Goal: Task Accomplishment & Management: Use online tool/utility

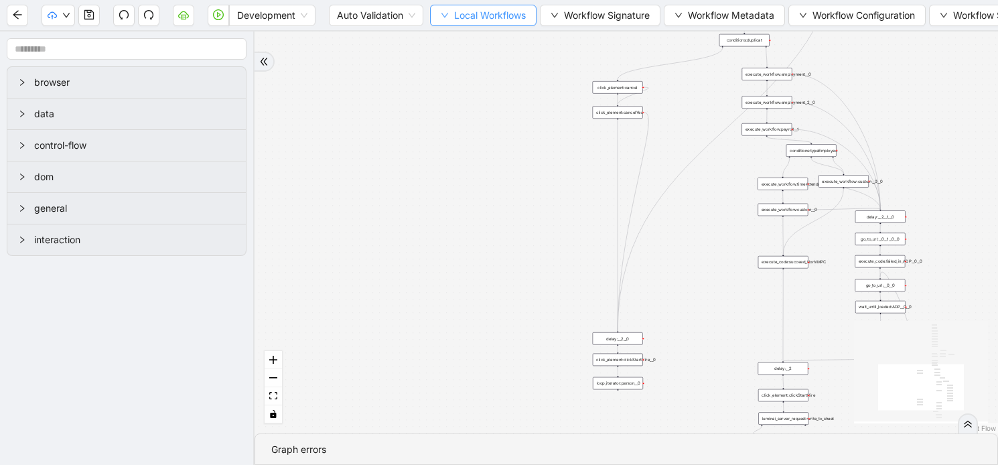
click at [446, 13] on icon "down" at bounding box center [445, 15] width 8 height 8
click at [449, 42] on span "Select" at bounding box center [484, 41] width 87 height 15
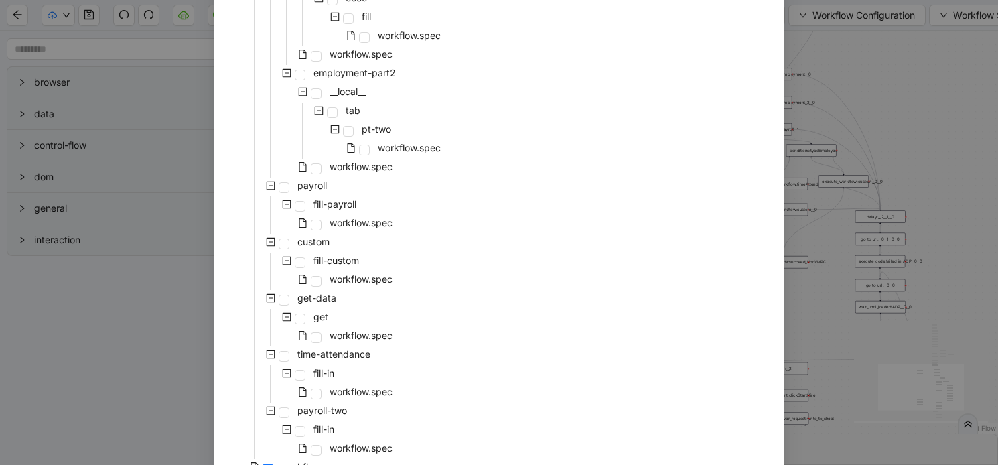
scroll to position [859, 0]
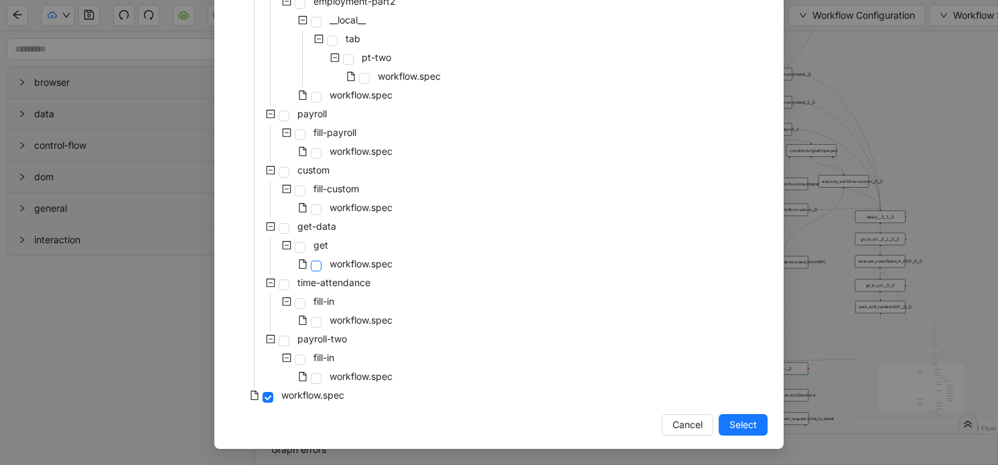
click at [313, 267] on span at bounding box center [316, 266] width 11 height 11
click at [745, 424] on span "Select" at bounding box center [742, 424] width 27 height 15
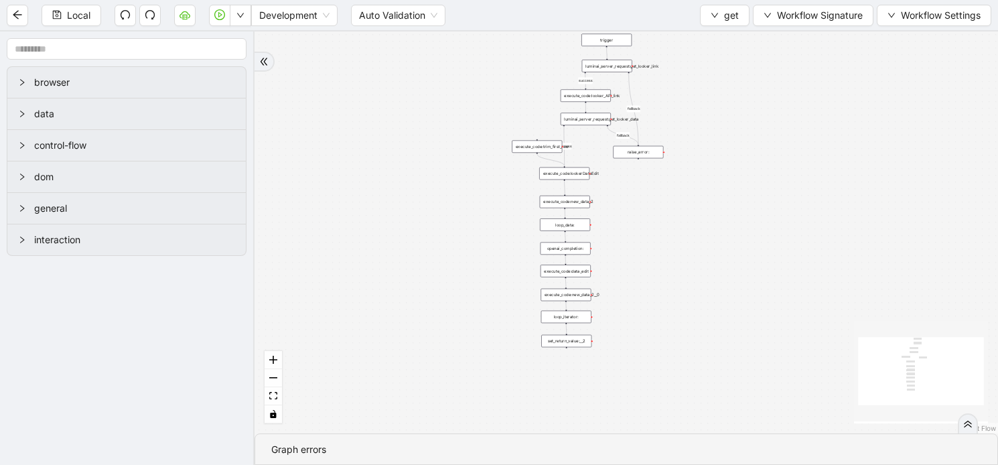
drag, startPoint x: 760, startPoint y: 224, endPoint x: 537, endPoint y: 417, distance: 294.4
click at [537, 417] on div "success fallback fallback success trigger luminai_server_request:get_looker_lin…" at bounding box center [627, 232] width 744 height 402
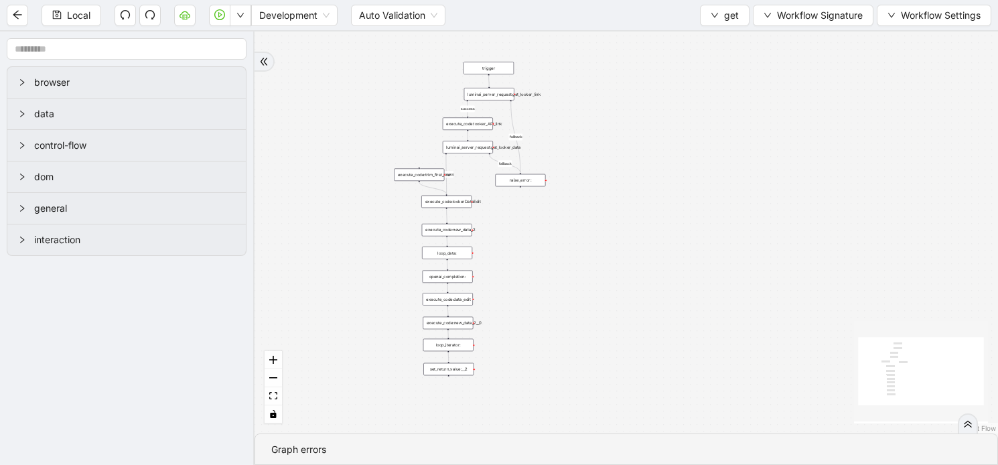
drag, startPoint x: 738, startPoint y: 88, endPoint x: 622, endPoint y: 107, distance: 118.2
click at [622, 107] on div "success fallback fallback success trigger luminai_server_request:get_looker_lin…" at bounding box center [627, 232] width 744 height 402
click at [508, 96] on div "luminai_server_request:get_looker_link" at bounding box center [489, 94] width 50 height 13
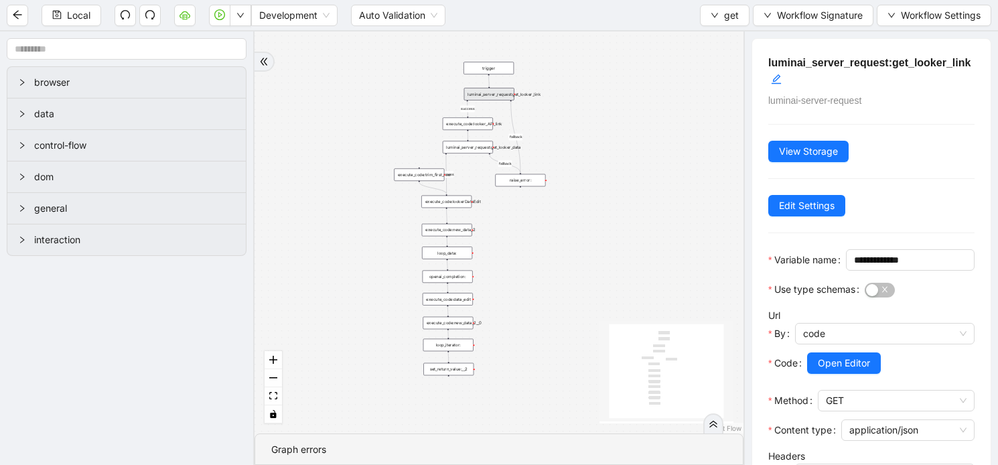
click at [479, 127] on div "execute_code:looker_API_link" at bounding box center [468, 123] width 50 height 13
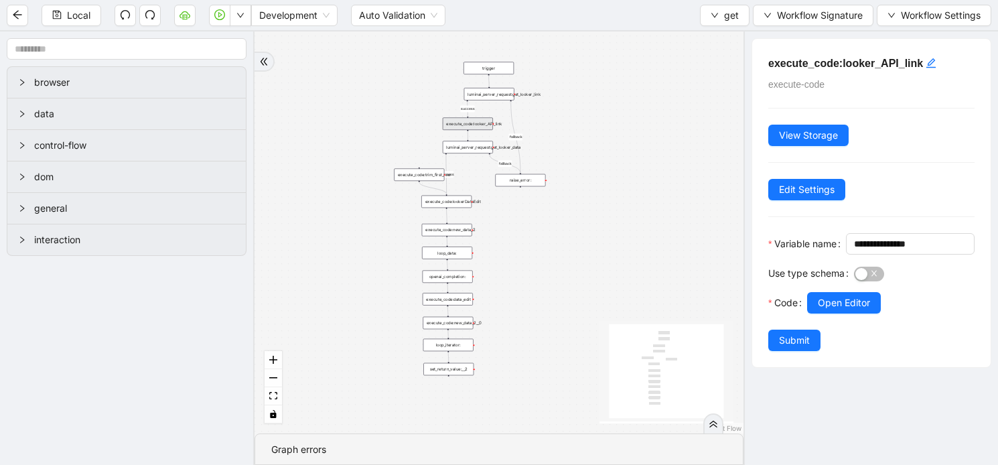
click at [476, 150] on div "luminai_server_request:get_looker_data" at bounding box center [468, 147] width 50 height 13
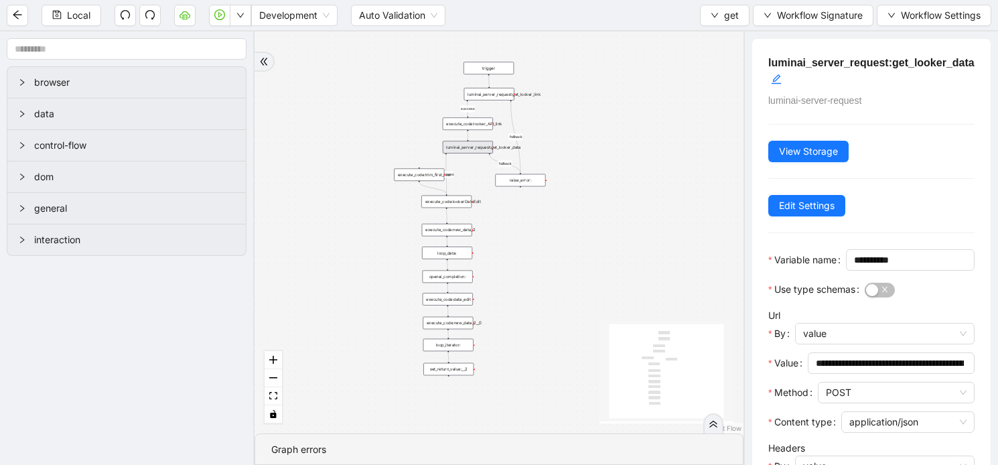
scroll to position [251, 0]
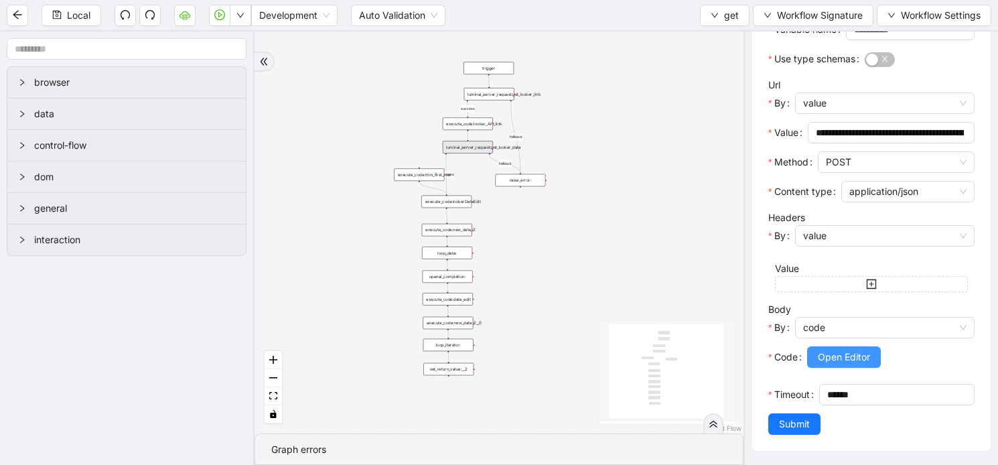
click at [827, 356] on span "Open Editor" at bounding box center [844, 357] width 52 height 15
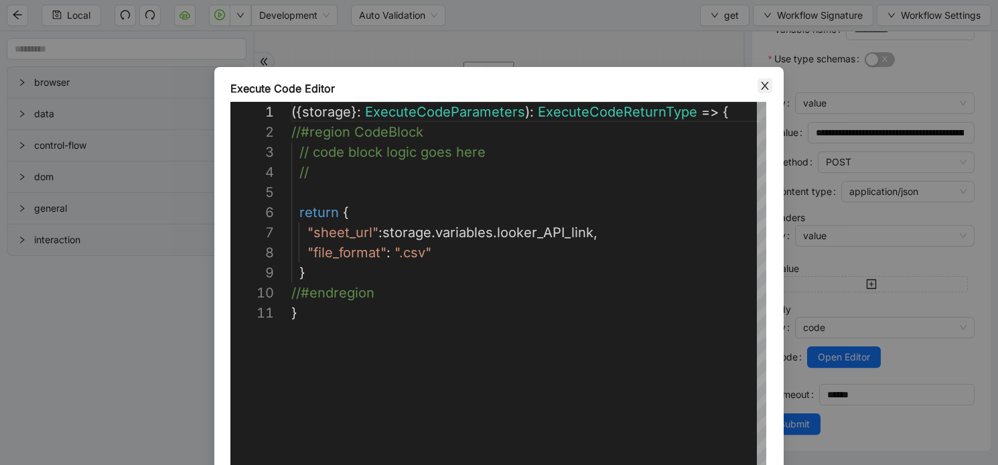
click at [766, 88] on icon "close" at bounding box center [765, 85] width 11 height 11
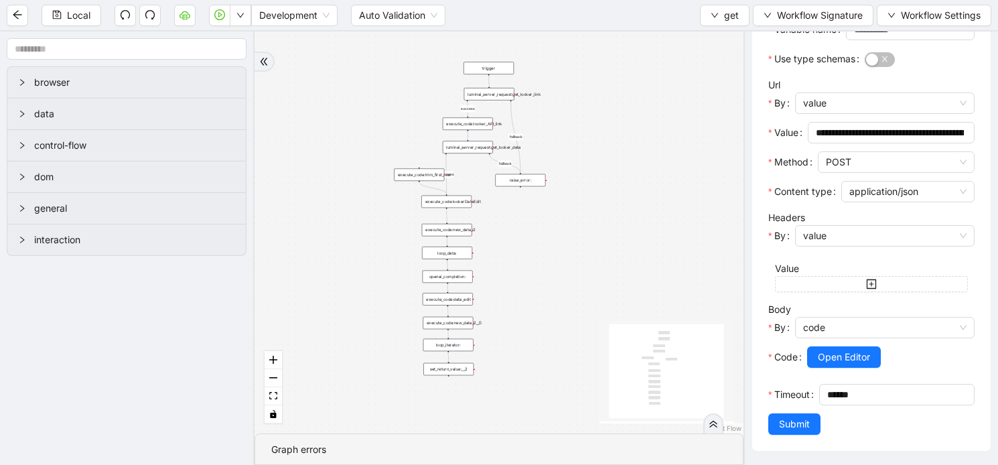
click at [425, 179] on div "execute_code:trim_first_row" at bounding box center [419, 175] width 50 height 13
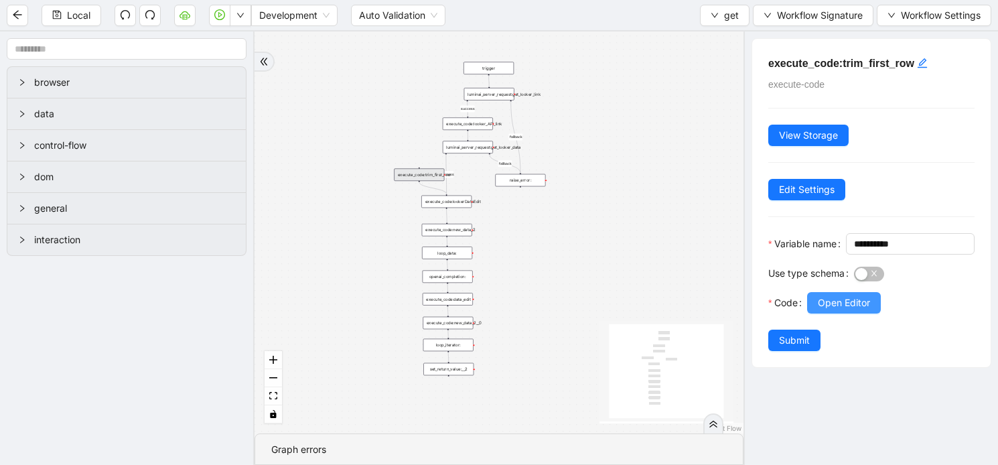
click at [847, 310] on span "Open Editor" at bounding box center [844, 302] width 52 height 15
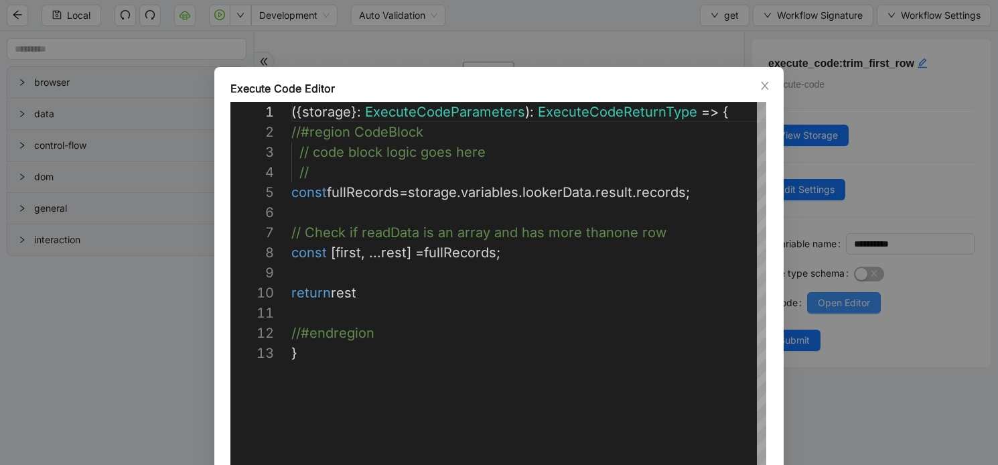
scroll to position [201, 0]
click at [762, 87] on icon "close" at bounding box center [764, 86] width 7 height 8
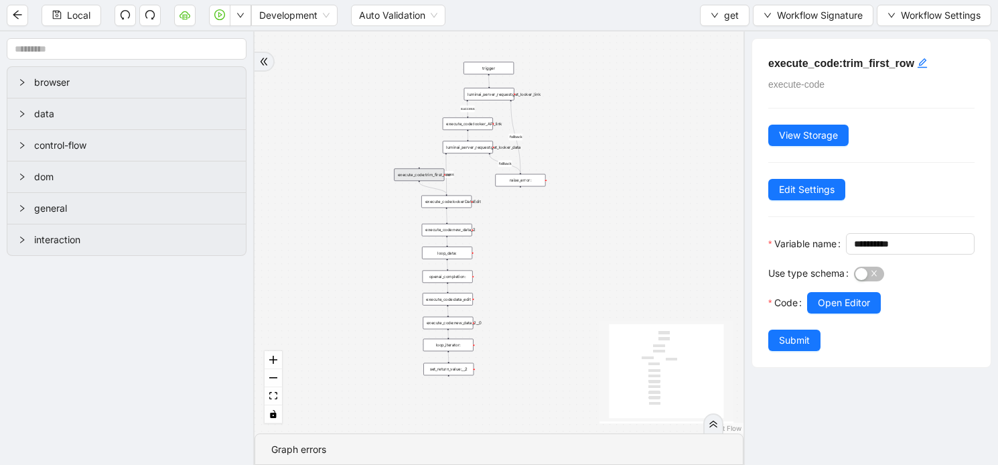
click at [506, 99] on div "luminai_server_request:get_looker_link" at bounding box center [489, 94] width 50 height 13
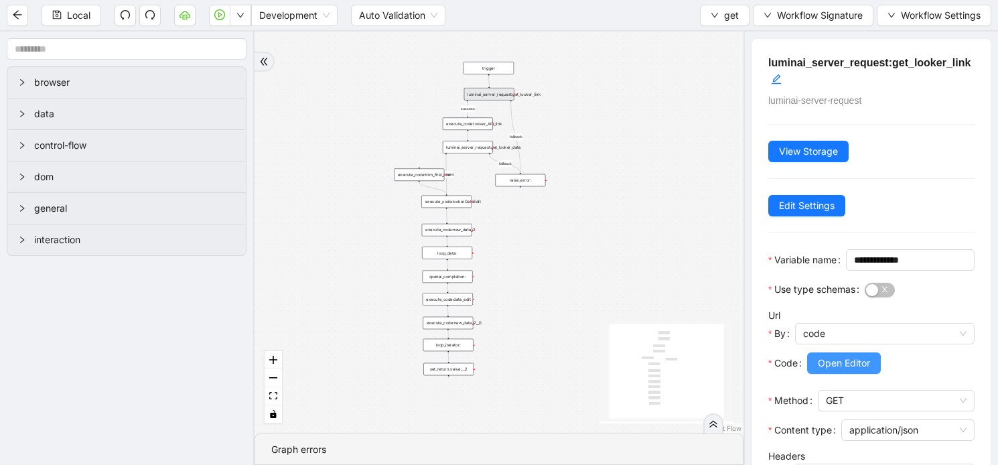
click at [845, 370] on span "Open Editor" at bounding box center [844, 363] width 52 height 15
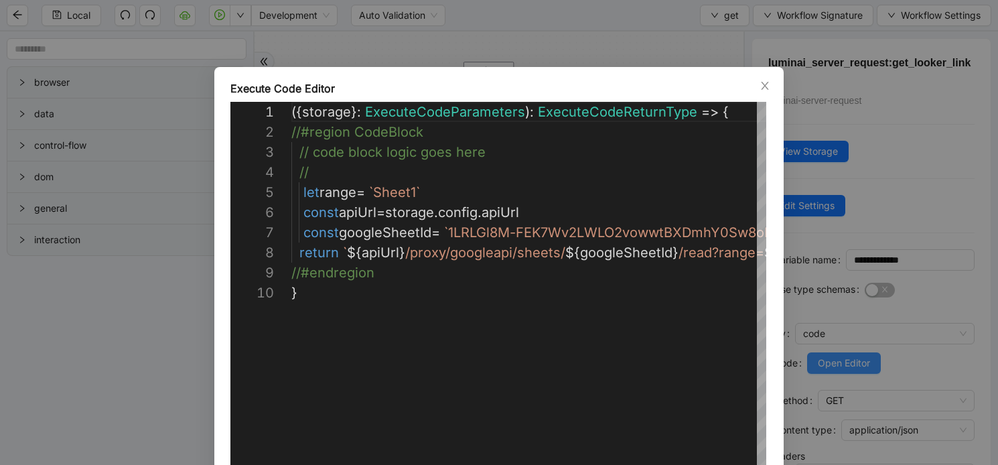
scroll to position [181, 0]
click at [762, 88] on icon "close" at bounding box center [764, 86] width 7 height 8
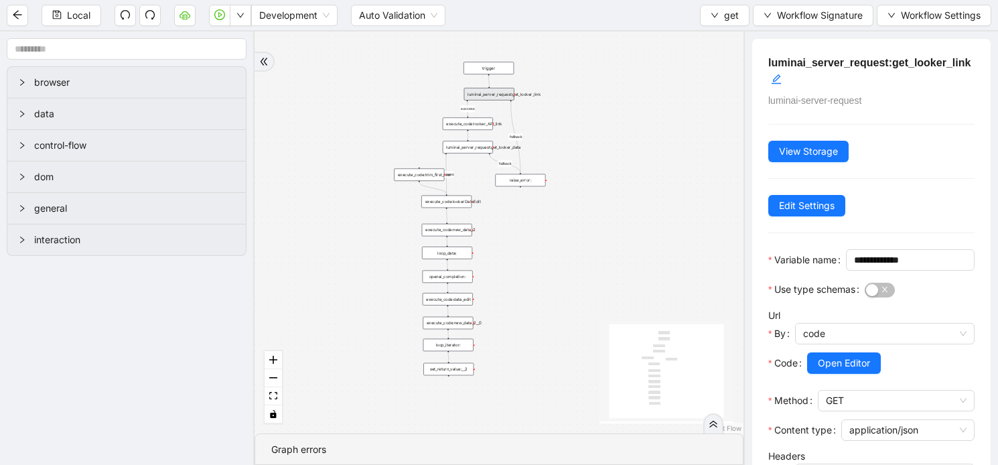
click at [466, 204] on div "execute_code:lookerDataEdit" at bounding box center [446, 202] width 50 height 13
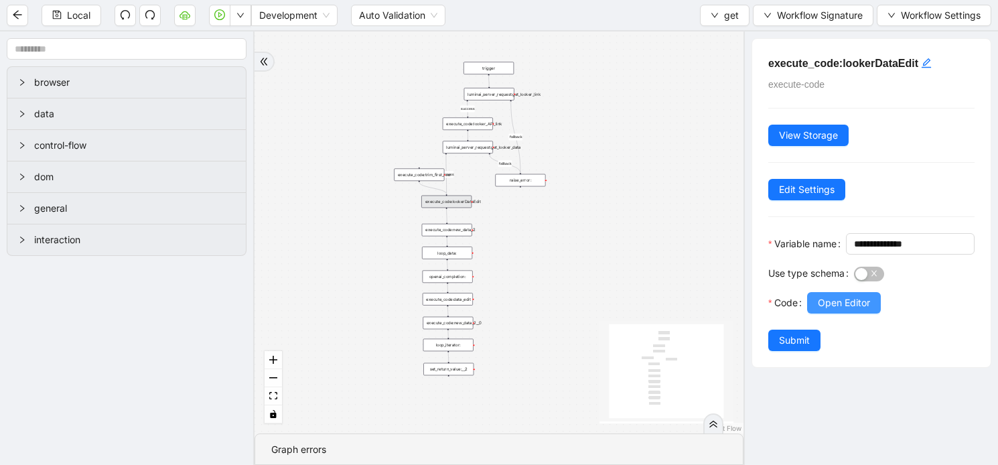
click at [829, 313] on button "Open Editor" at bounding box center [844, 302] width 74 height 21
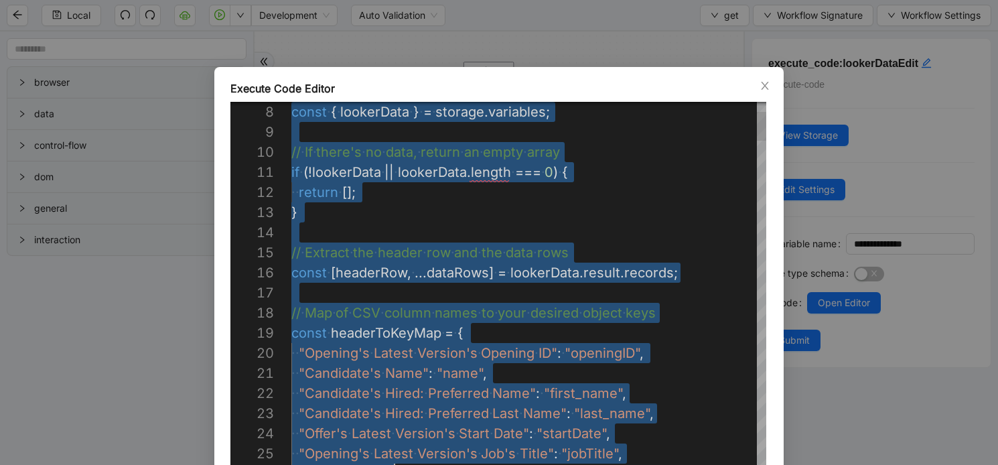
scroll to position [80, 103]
drag, startPoint x: 295, startPoint y: 200, endPoint x: 457, endPoint y: 480, distance: 322.9
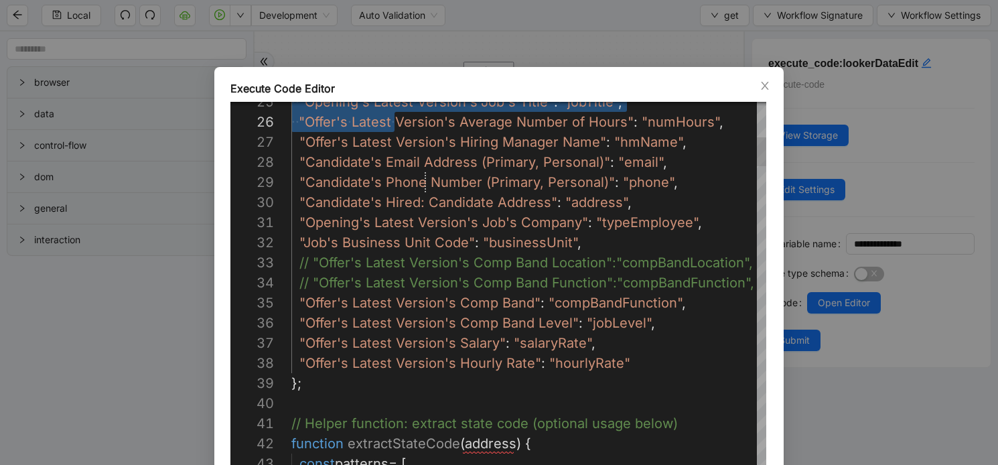
drag, startPoint x: 395, startPoint y: 121, endPoint x: 423, endPoint y: 175, distance: 61.4
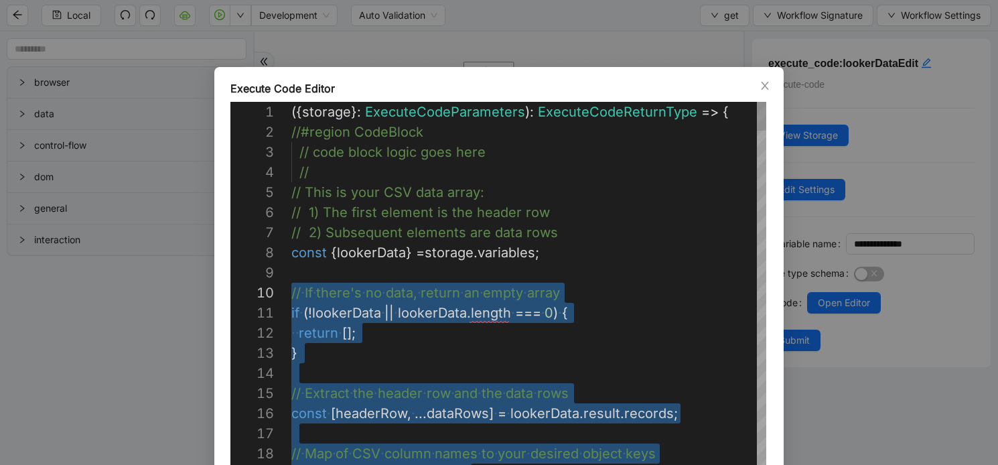
scroll to position [141, 0]
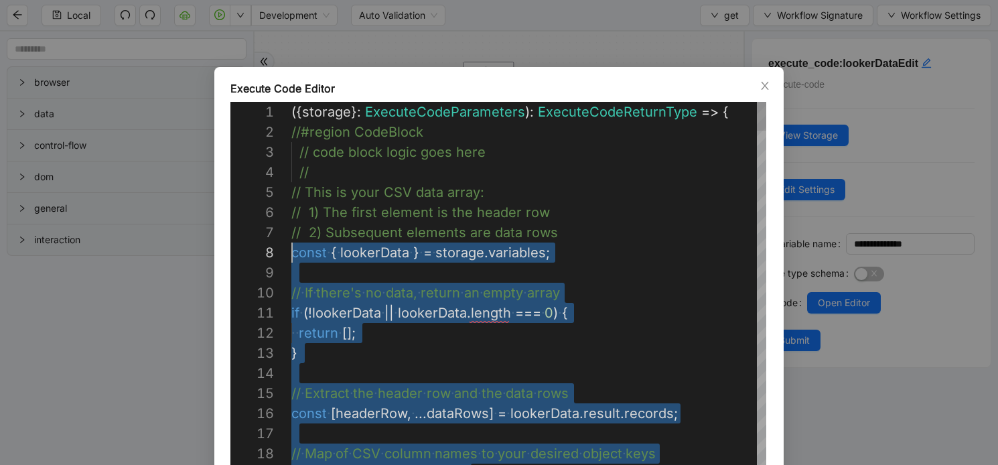
drag, startPoint x: 307, startPoint y: 390, endPoint x: 277, endPoint y: 256, distance: 137.3
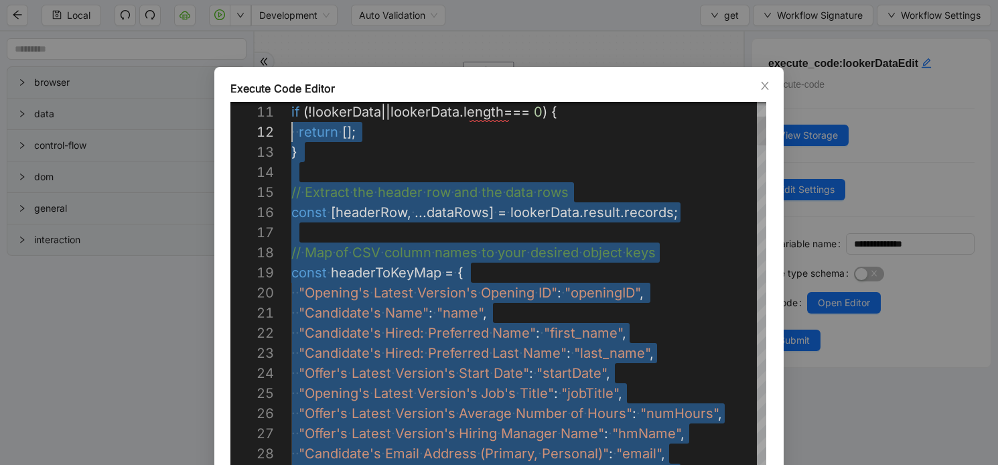
scroll to position [0, 0]
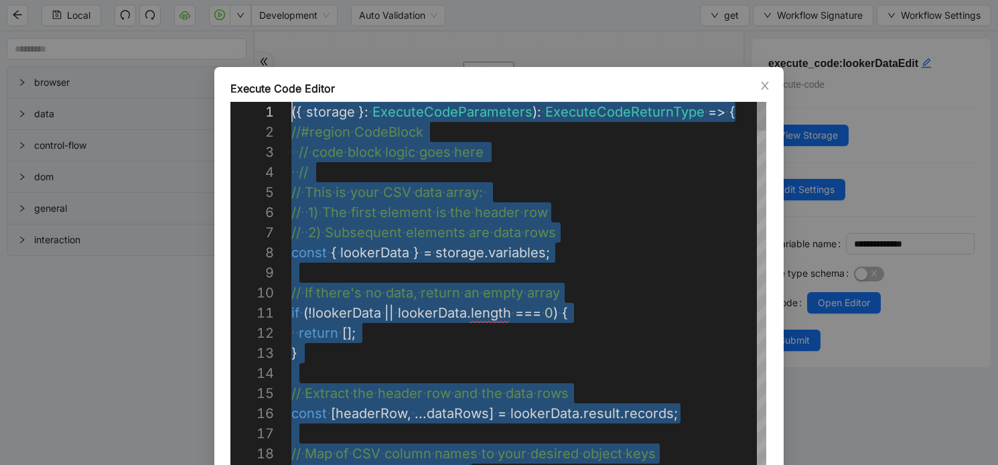
drag, startPoint x: 416, startPoint y: 341, endPoint x: 335, endPoint y: 43, distance: 308.9
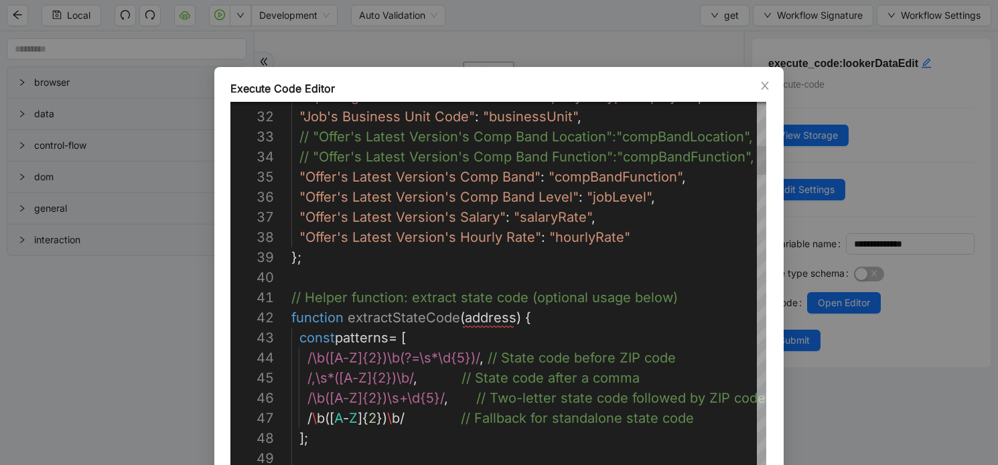
scroll to position [161, 10]
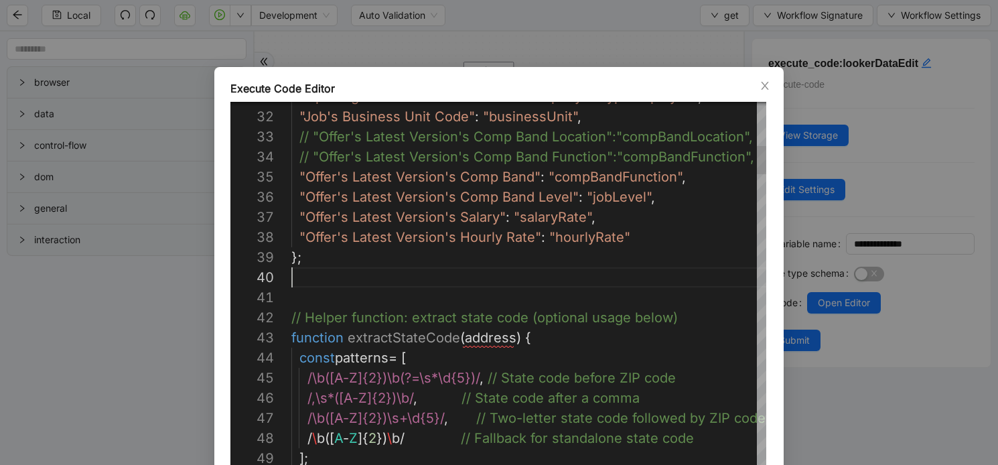
paste textarea "**********"
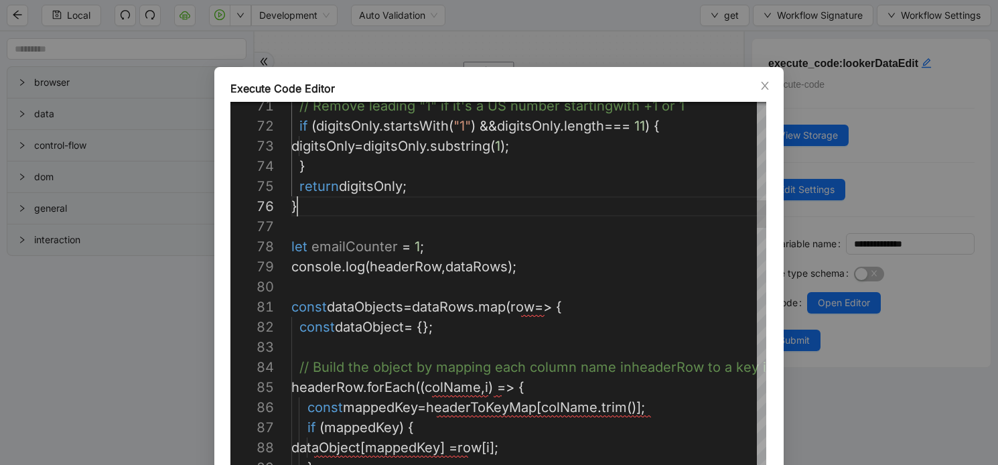
scroll to position [100, 6]
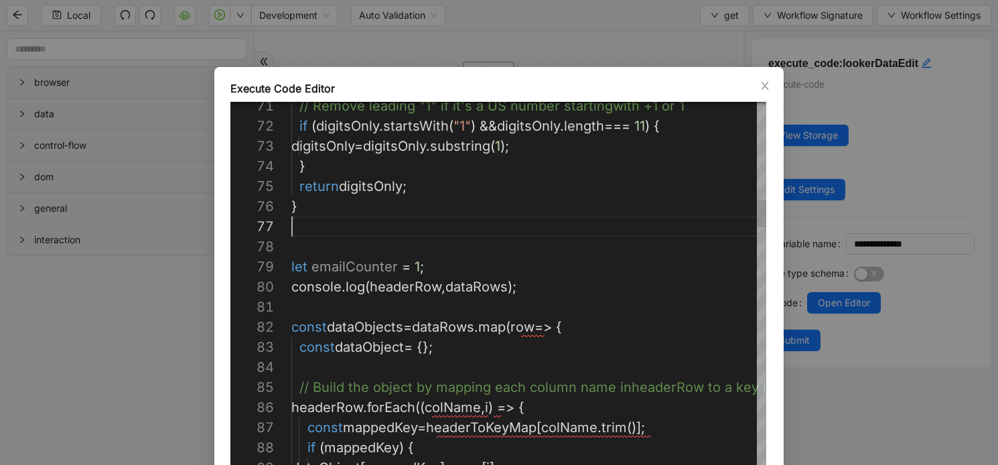
scroll to position [141, 0]
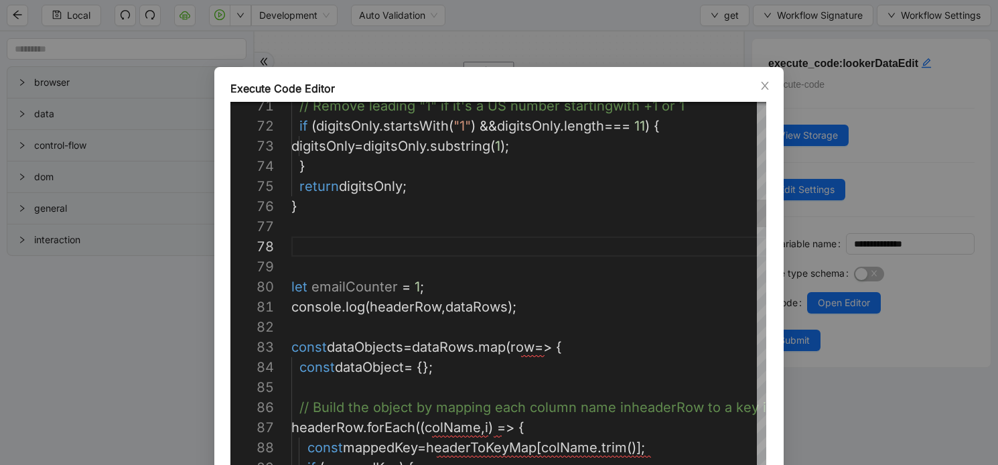
paste textarea "**********"
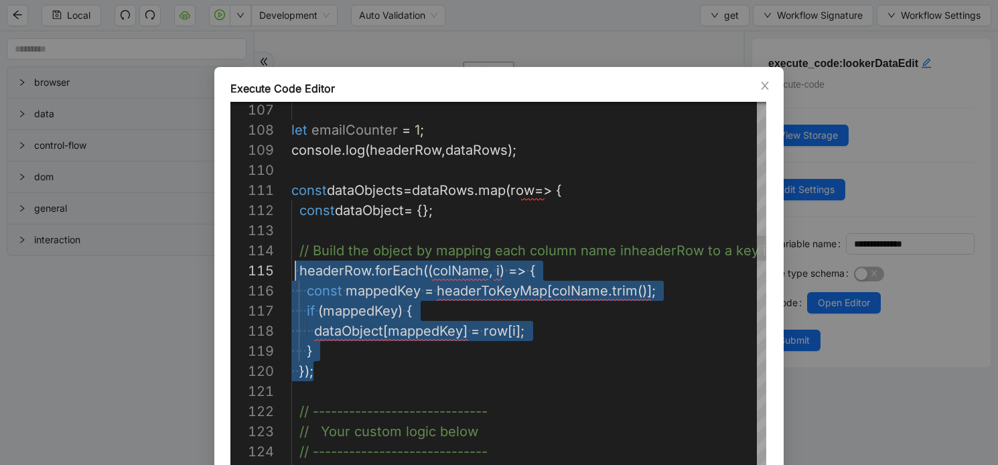
scroll to position [80, 4]
drag, startPoint x: 327, startPoint y: 372, endPoint x: 297, endPoint y: 273, distance: 103.6
paste textarea "**********"
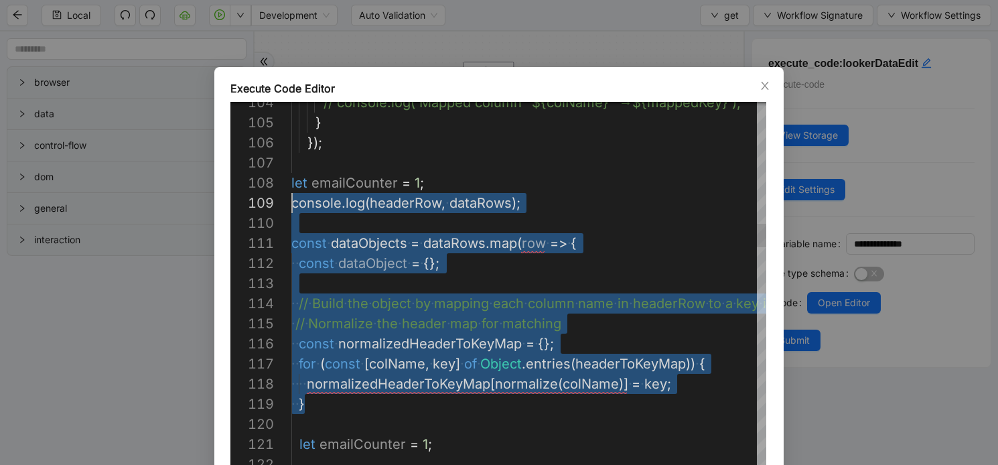
scroll to position [121, 0]
drag, startPoint x: 311, startPoint y: 407, endPoint x: 287, endPoint y: 169, distance: 239.1
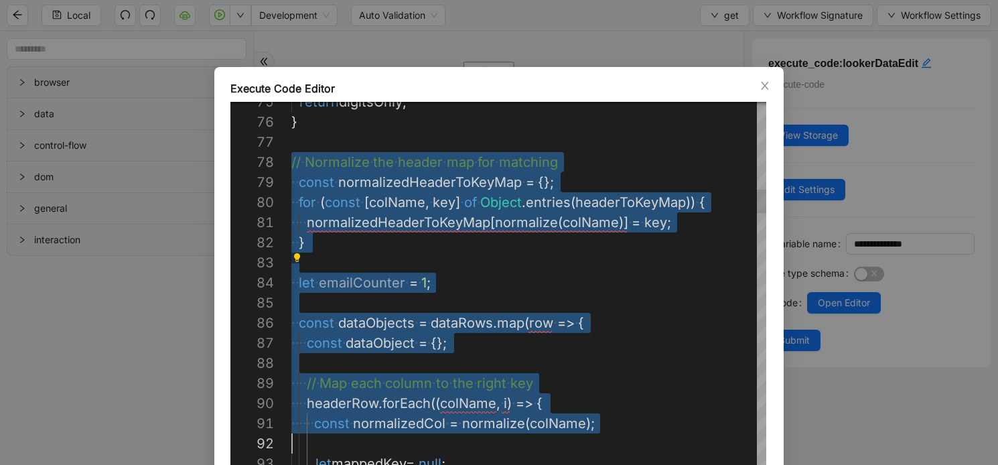
scroll to position [141, 0]
drag, startPoint x: 292, startPoint y: 161, endPoint x: 428, endPoint y: 449, distance: 319.1
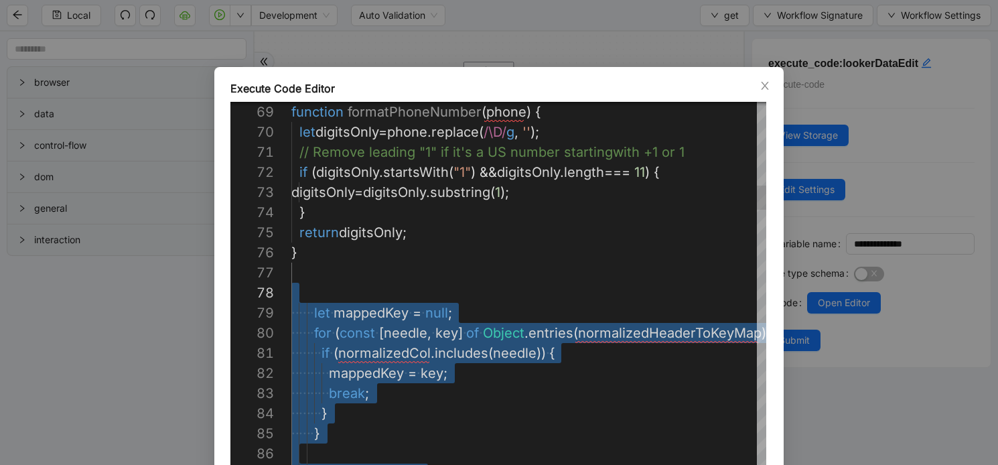
drag, startPoint x: 330, startPoint y: 364, endPoint x: 297, endPoint y: 292, distance: 78.8
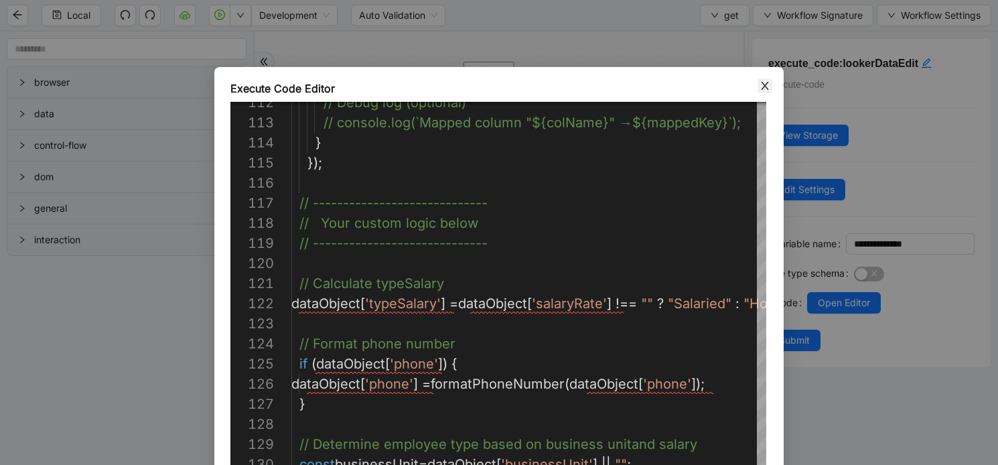
click at [768, 85] on icon "close" at bounding box center [765, 85] width 11 height 11
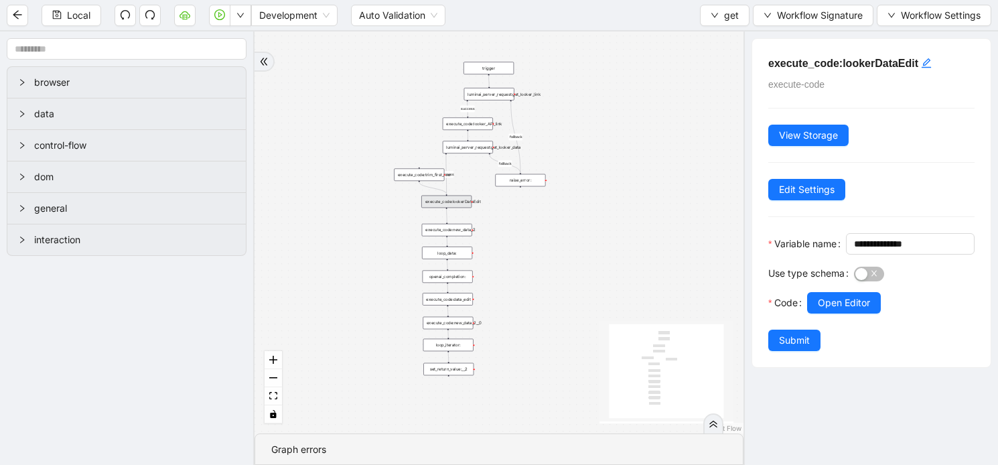
click at [449, 204] on div "execute_code:lookerDataEdit" at bounding box center [446, 202] width 50 height 13
click at [833, 310] on span "Open Editor" at bounding box center [844, 302] width 52 height 15
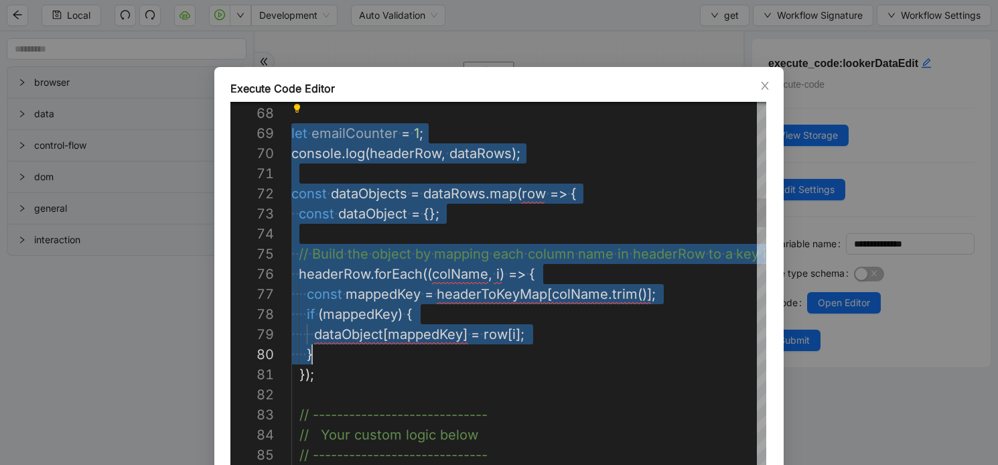
scroll to position [161, 22]
drag, startPoint x: 291, startPoint y: 133, endPoint x: 319, endPoint y: 372, distance: 240.0
paste textarea "**********"
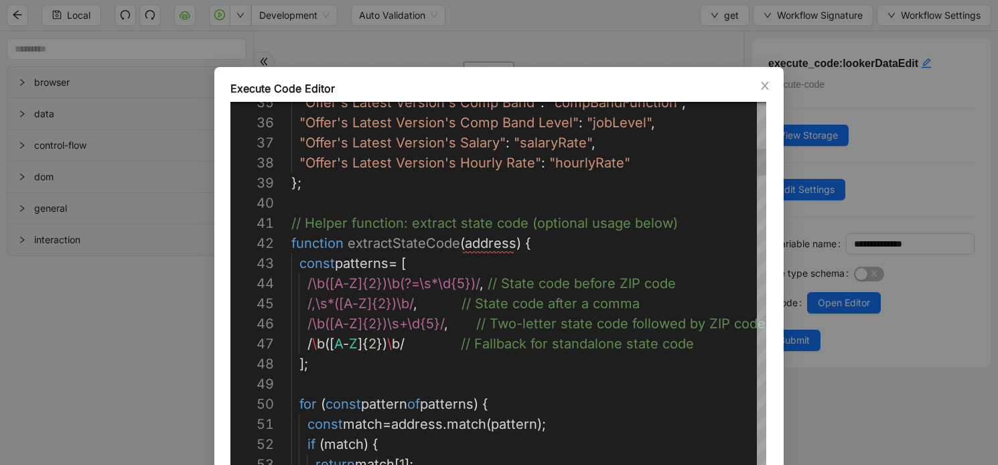
scroll to position [161, 10]
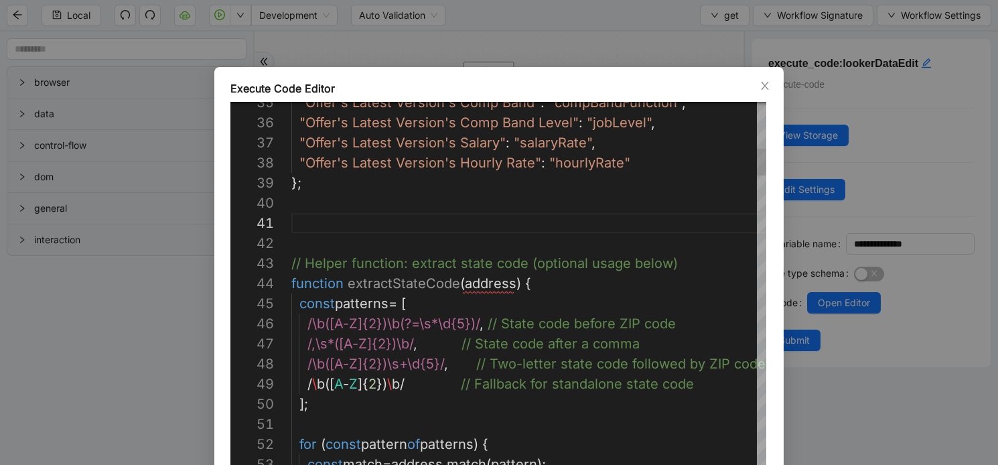
paste textarea "**********"
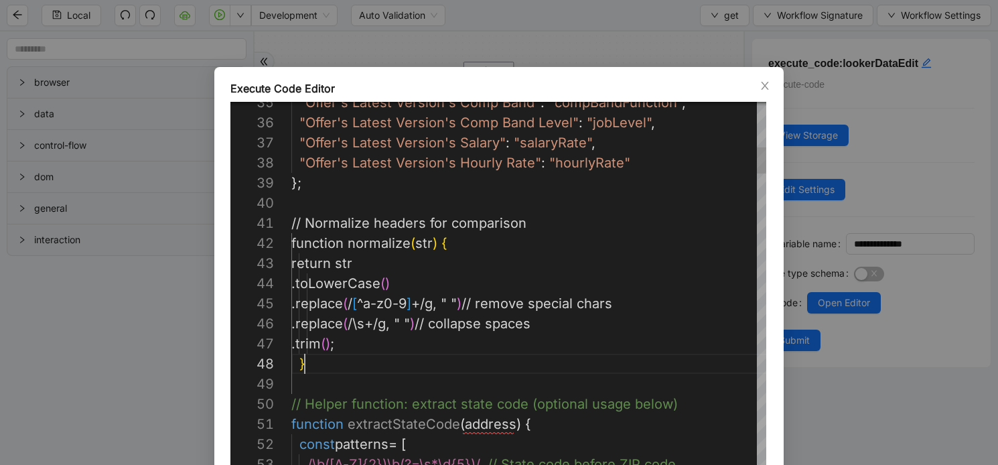
scroll to position [141, 13]
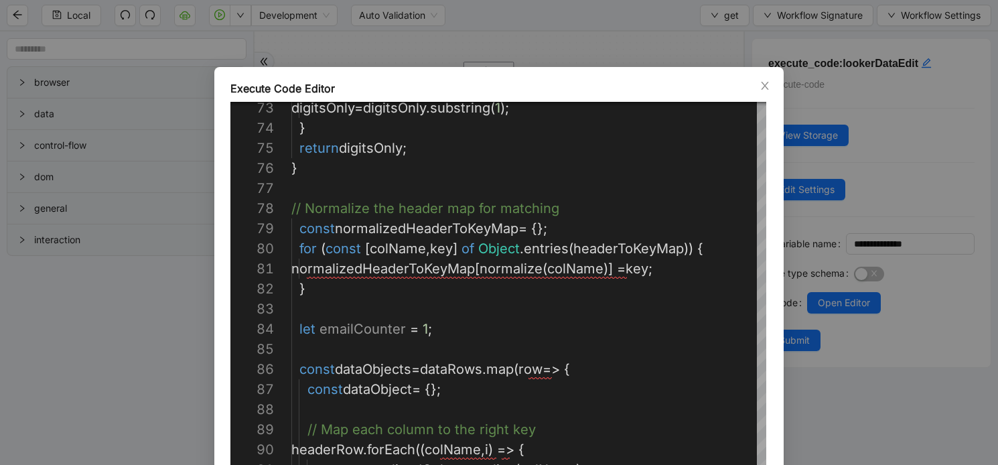
type textarea "**********"
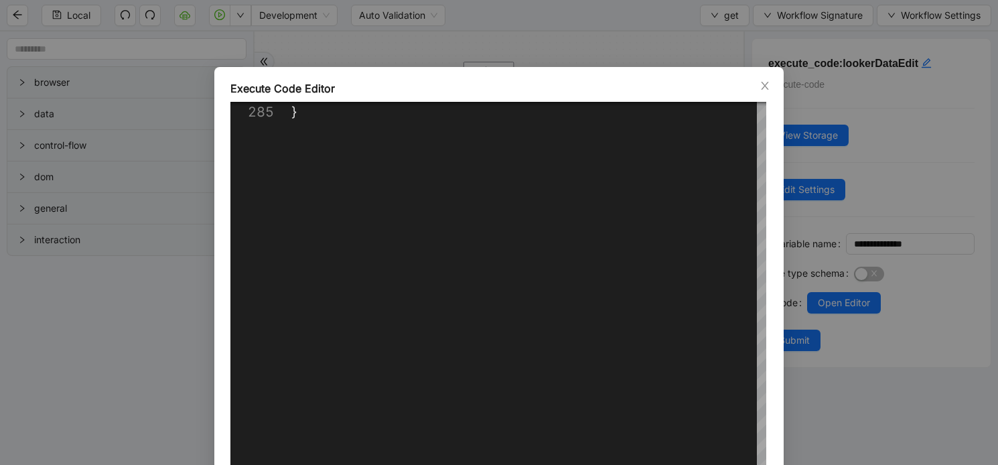
click at [555, 71] on div "**********" at bounding box center [498, 307] width 569 height 480
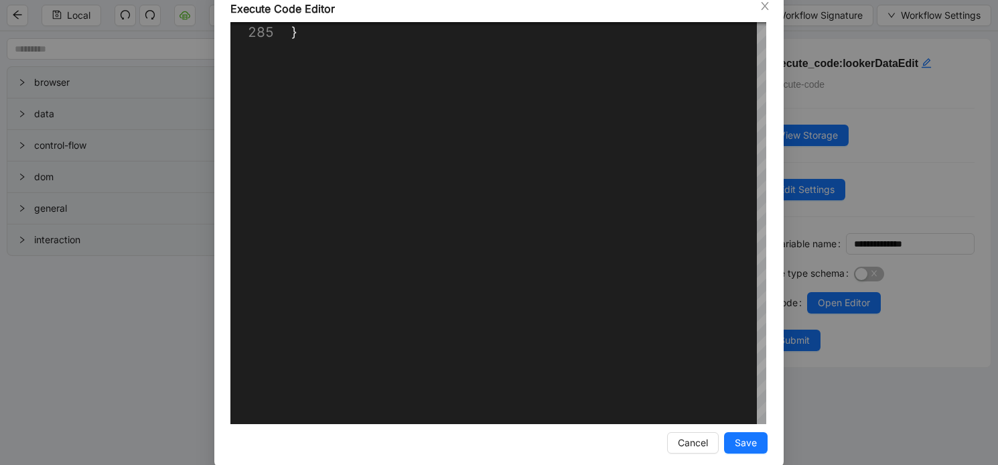
scroll to position [98, 0]
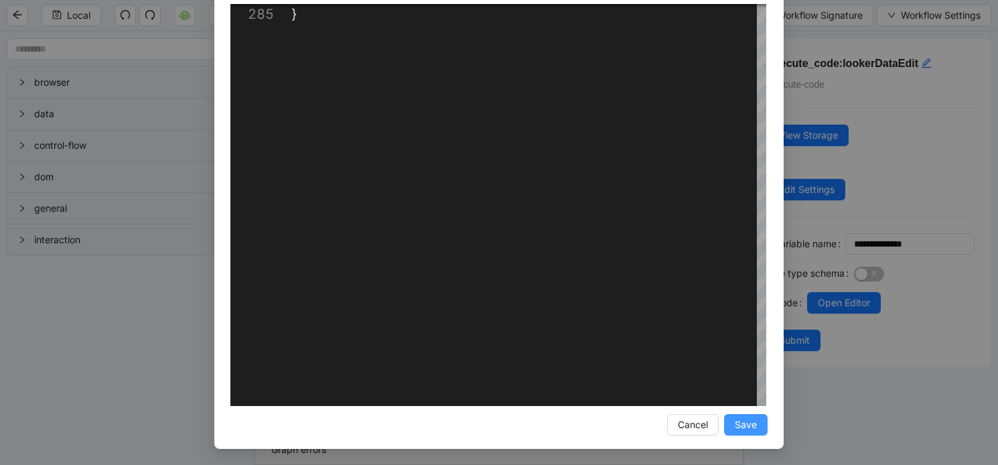
click at [750, 427] on span "Save" at bounding box center [746, 424] width 22 height 15
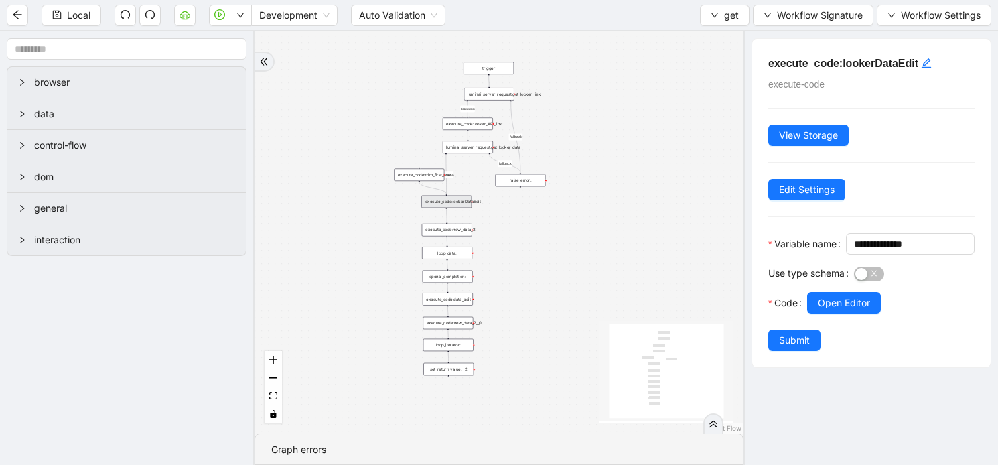
scroll to position [31, 0]
click at [792, 348] on span "Submit" at bounding box center [794, 340] width 31 height 15
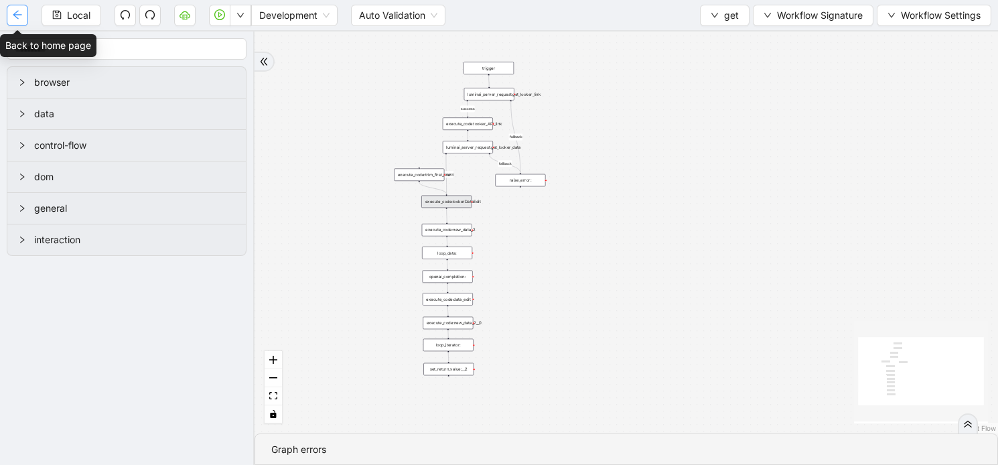
click at [21, 15] on icon "arrow-left" at bounding box center [17, 14] width 11 height 11
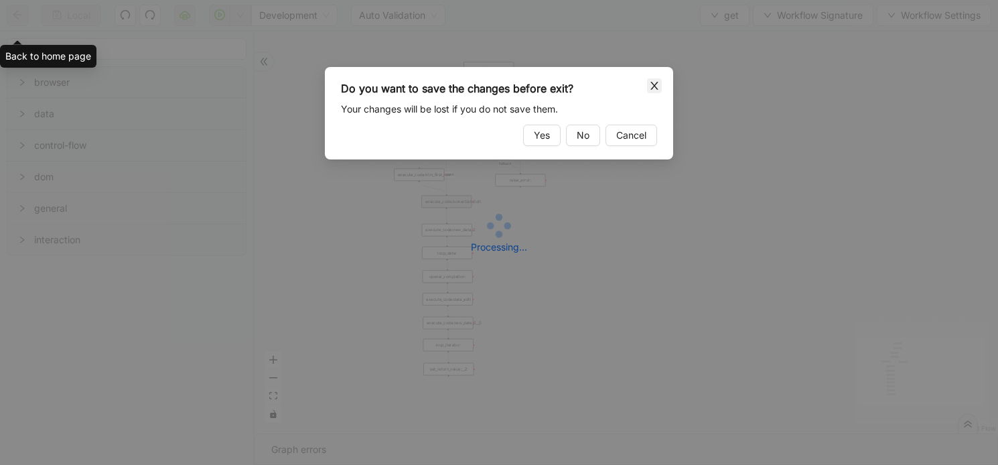
click at [654, 86] on icon "close" at bounding box center [654, 85] width 11 height 11
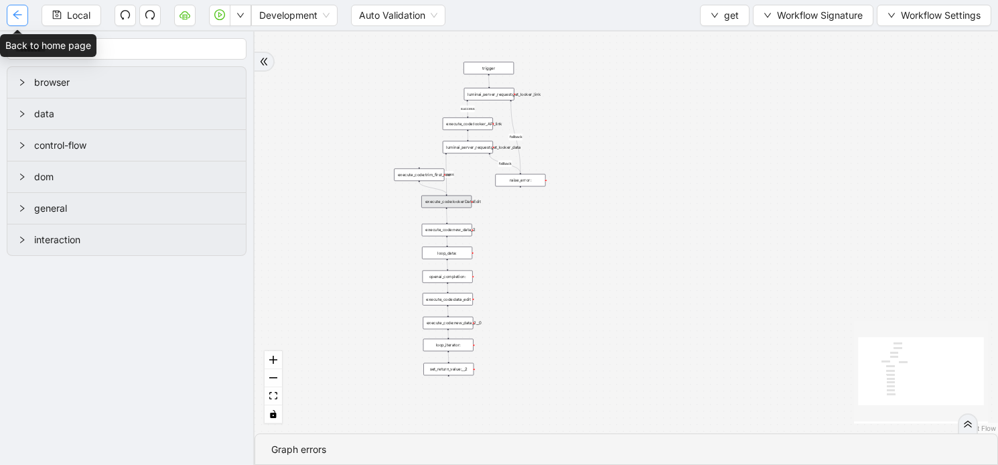
click at [20, 16] on icon "arrow-left" at bounding box center [17, 14] width 11 height 11
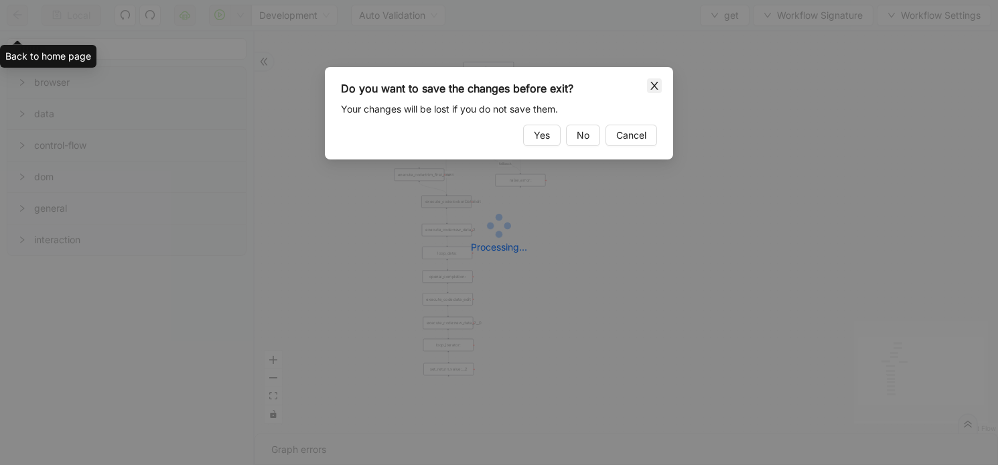
click at [658, 91] on span "Close" at bounding box center [654, 85] width 15 height 15
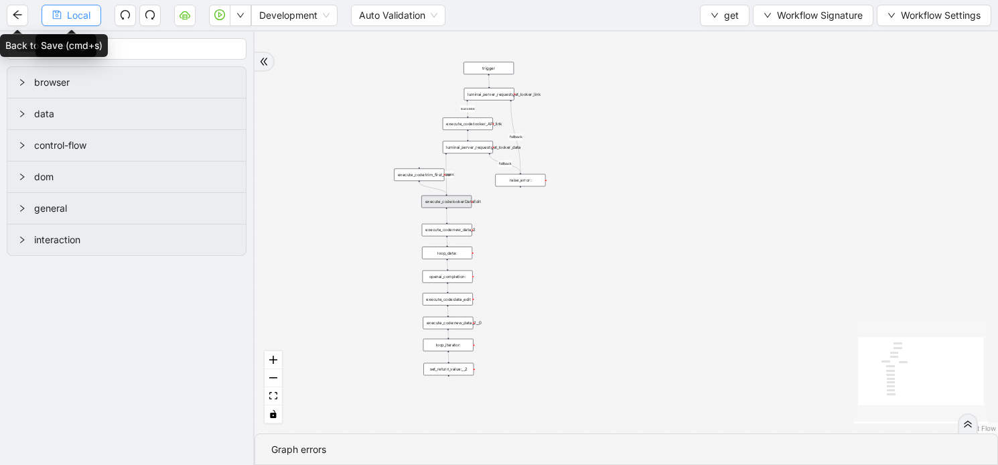
click at [79, 19] on span "Local" at bounding box center [78, 15] width 23 height 15
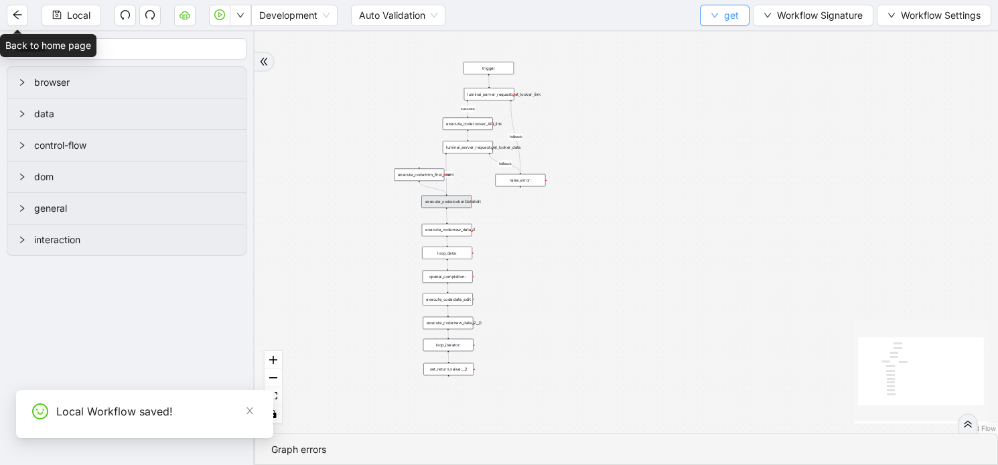
click at [716, 12] on icon "down" at bounding box center [715, 15] width 8 height 8
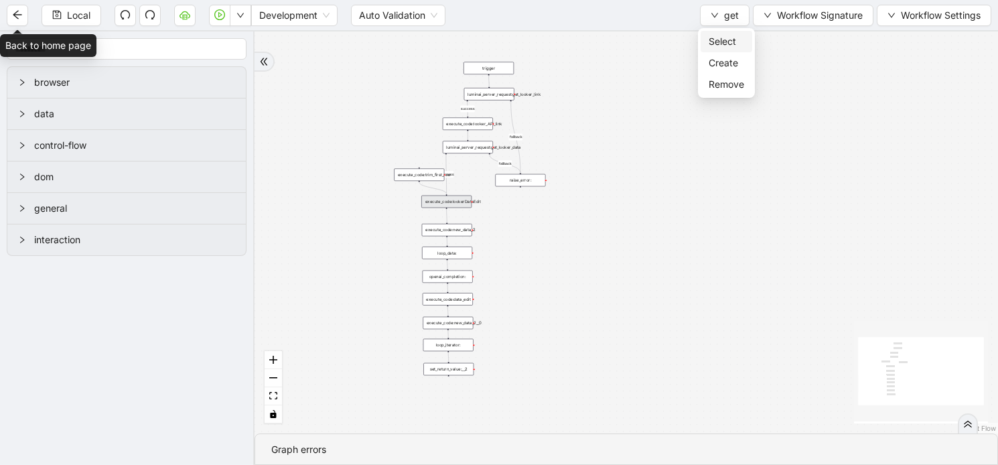
click at [720, 40] on span "Select" at bounding box center [727, 41] width 36 height 15
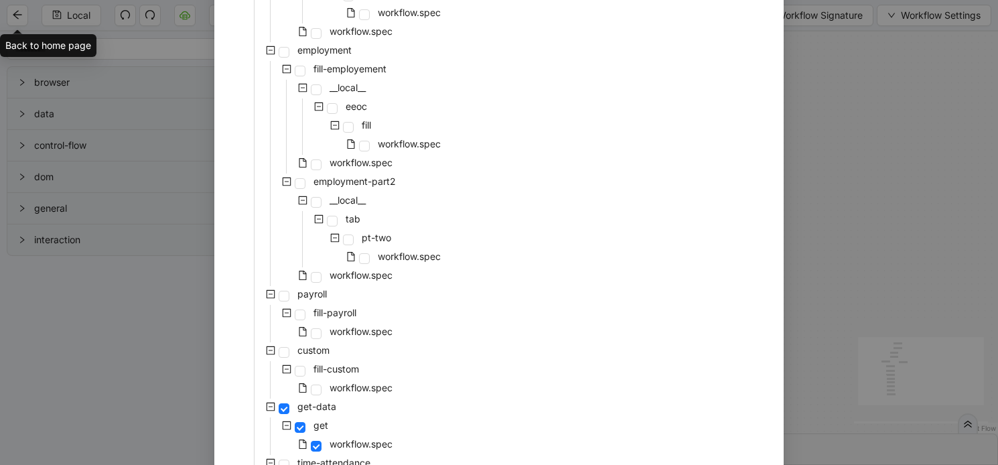
scroll to position [859, 0]
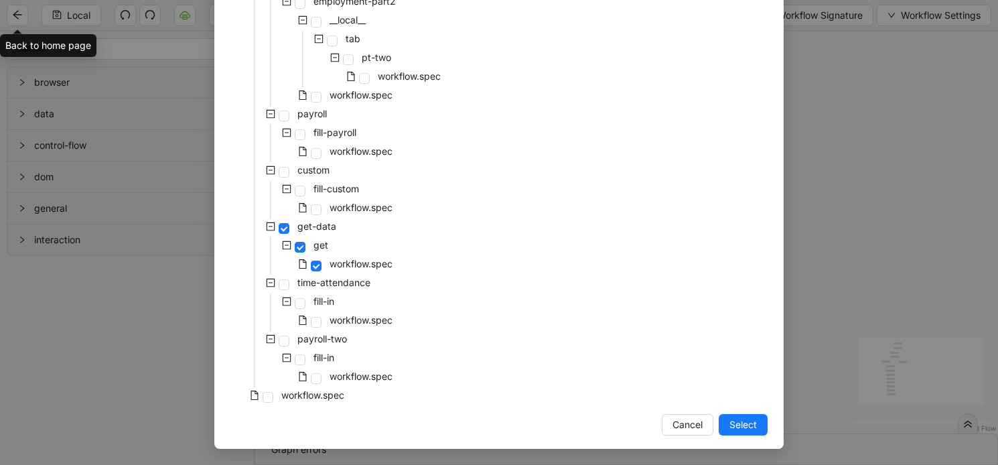
click at [274, 397] on div "workflow.spec" at bounding box center [288, 396] width 117 height 19
click at [269, 394] on span at bounding box center [268, 397] width 11 height 11
click at [750, 423] on span "Select" at bounding box center [742, 424] width 27 height 15
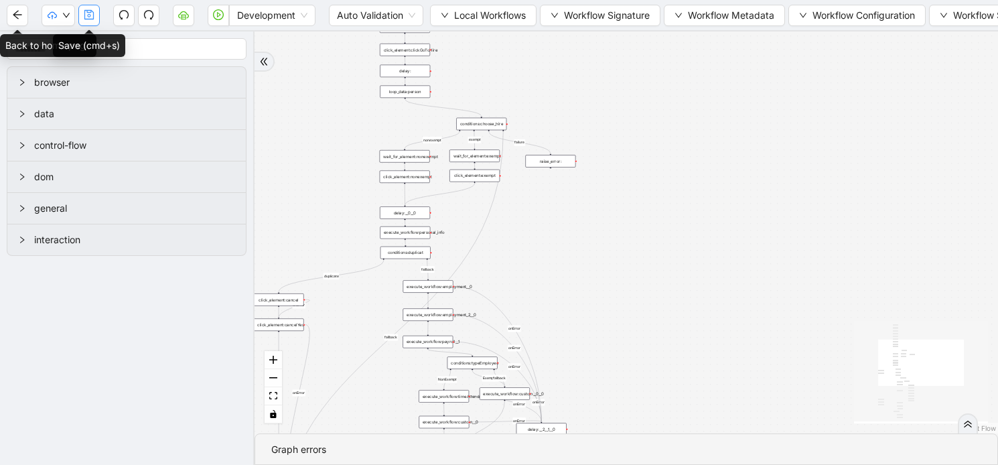
click at [90, 15] on icon "save" at bounding box center [88, 14] width 9 height 9
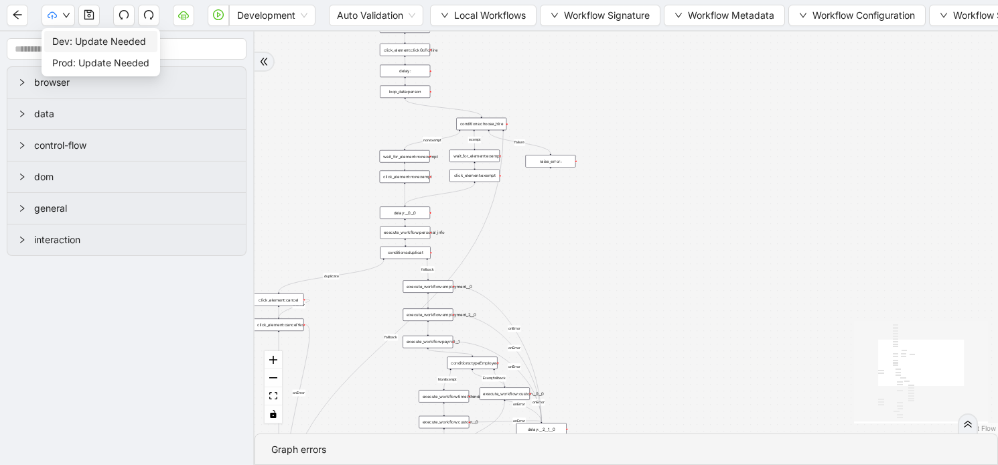
click at [70, 41] on span "Dev: Update Needed" at bounding box center [100, 41] width 97 height 15
click at [65, 13] on icon "down" at bounding box center [66, 15] width 8 height 8
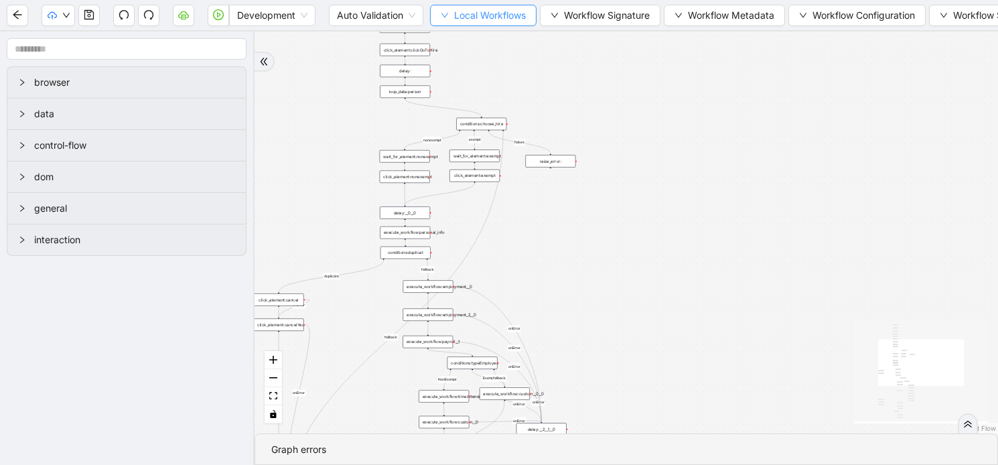
click at [449, 18] on button "Local Workflows" at bounding box center [483, 15] width 107 height 21
click at [459, 40] on span "Select" at bounding box center [484, 41] width 87 height 15
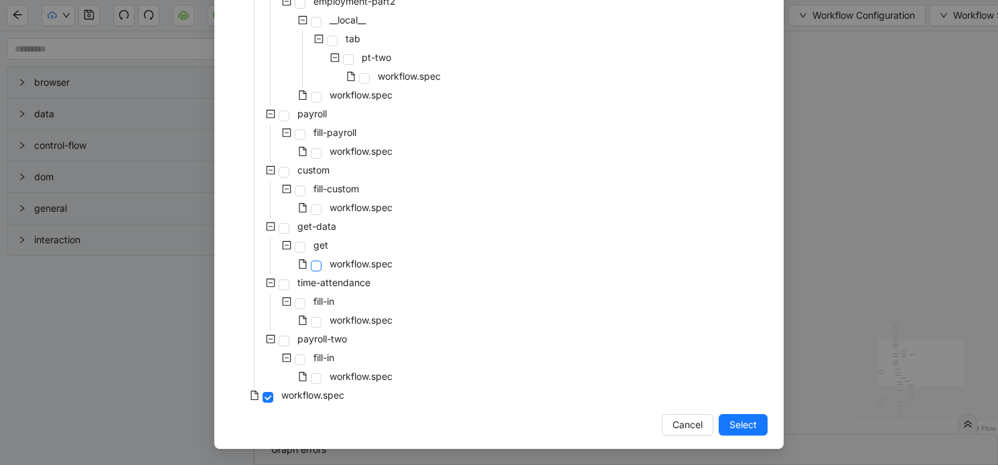
click at [317, 268] on span at bounding box center [316, 266] width 11 height 11
click at [742, 427] on span "Select" at bounding box center [742, 424] width 27 height 15
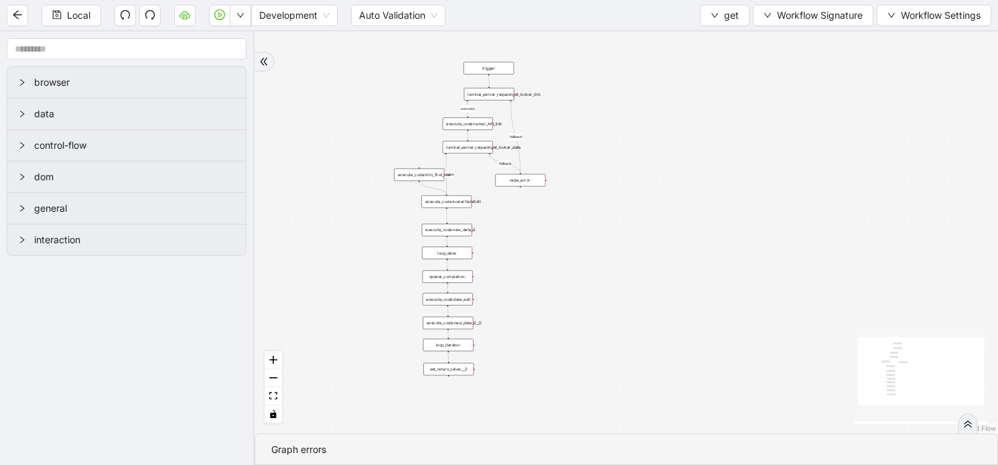
click at [457, 207] on div "execute_code:lookerDataEdit" at bounding box center [446, 202] width 50 height 13
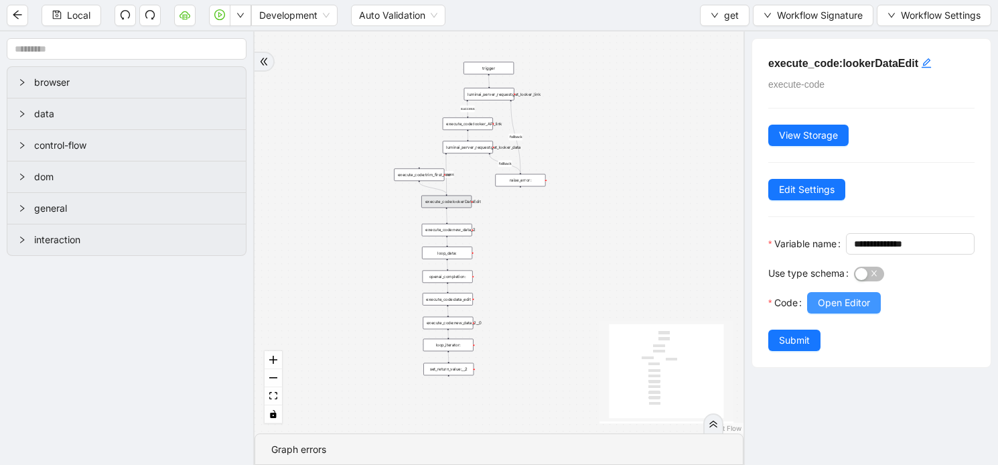
click at [827, 313] on button "Open Editor" at bounding box center [844, 302] width 74 height 21
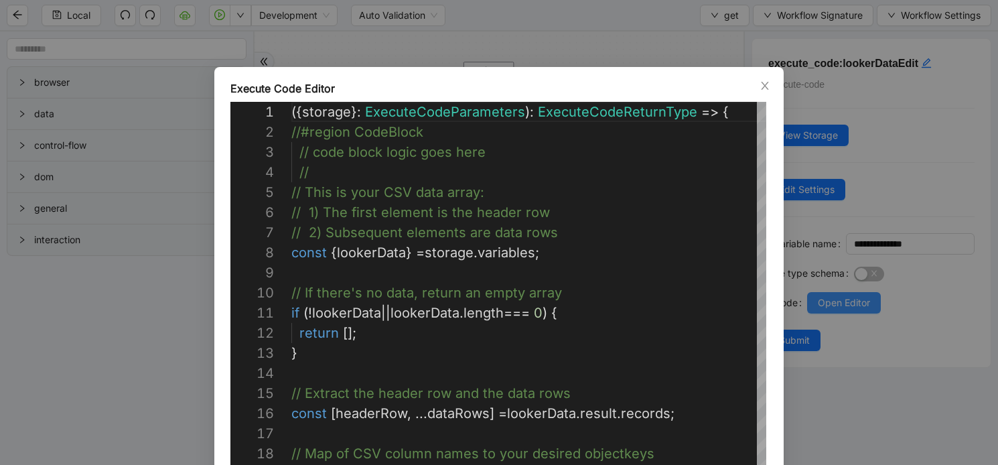
scroll to position [201, 0]
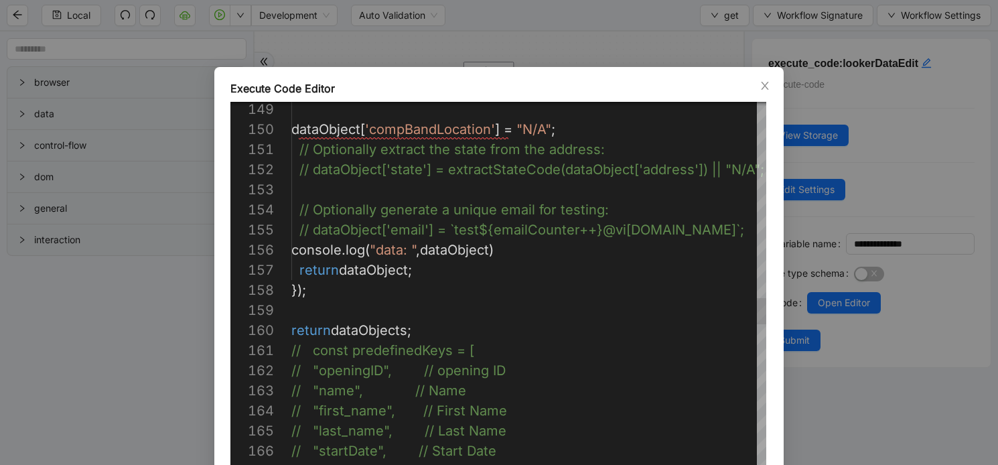
click at [343, 291] on div "dataObject [ 'compBandLocation' ] = "N/A" ; // Optionally extract the state fro…" at bounding box center [572, 179] width 563 height 6109
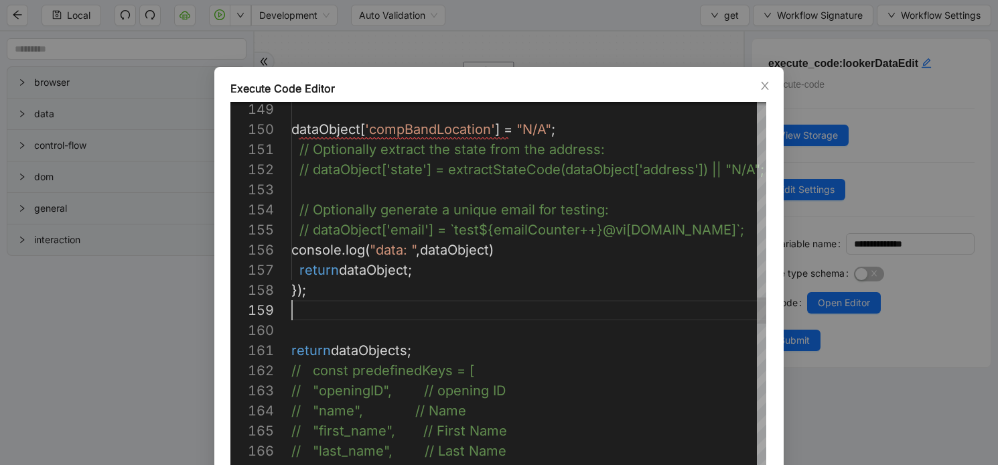
scroll to position [181, 0]
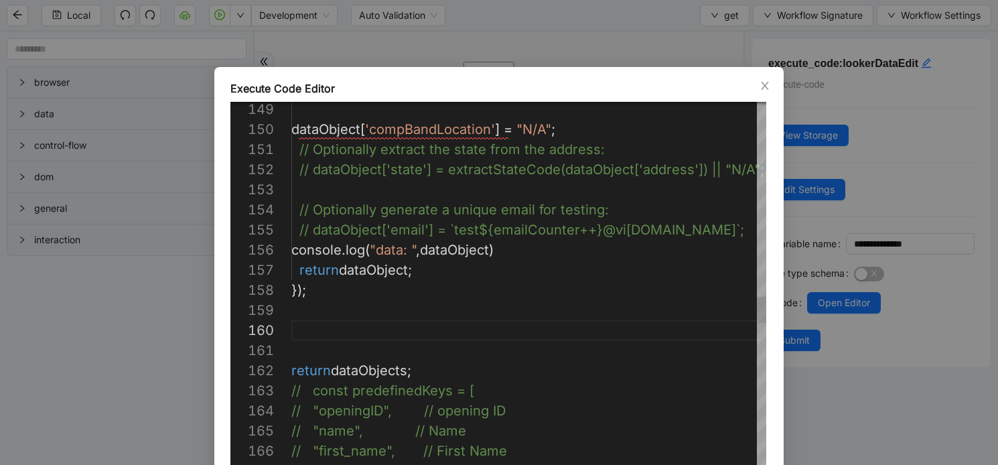
paste textarea "**********"
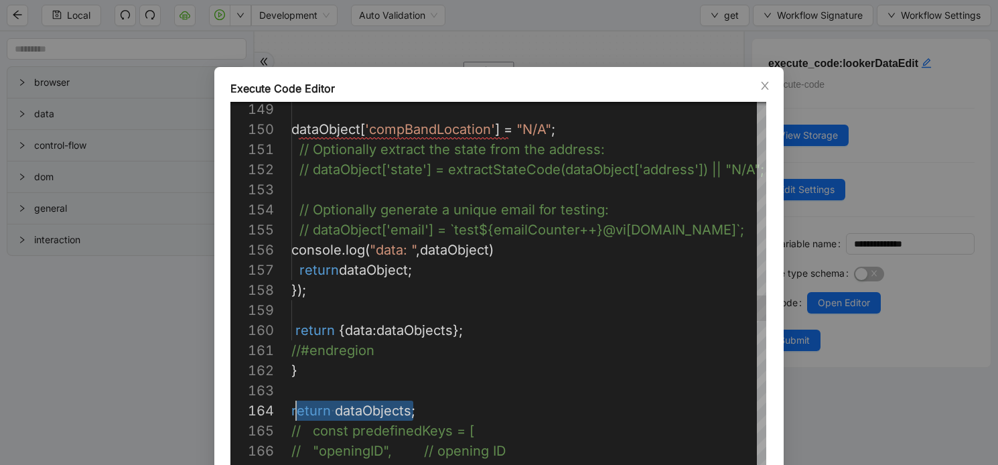
scroll to position [60, 5]
drag, startPoint x: 422, startPoint y: 409, endPoint x: 296, endPoint y: 402, distance: 126.1
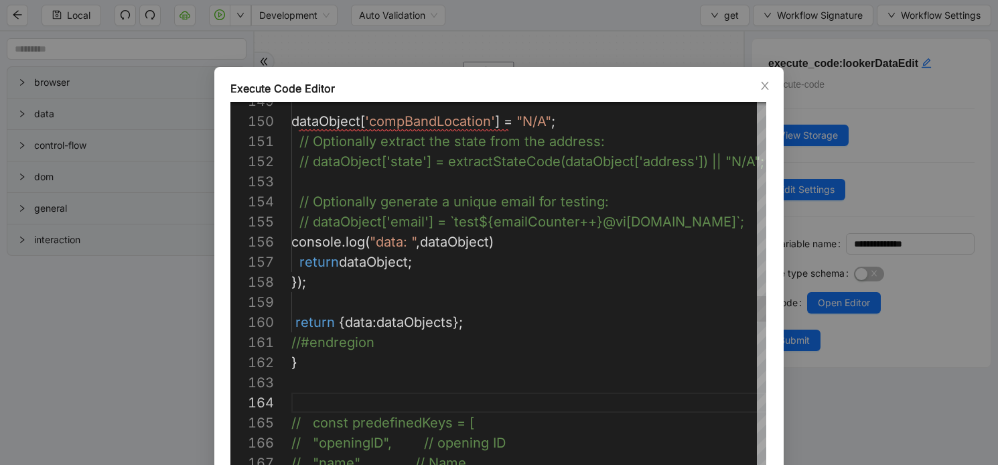
scroll to position [20, 6]
click at [317, 366] on div "// "first_name", // First Name // "last_name", // Last Name // "name", // Name …" at bounding box center [572, 211] width 563 height 6189
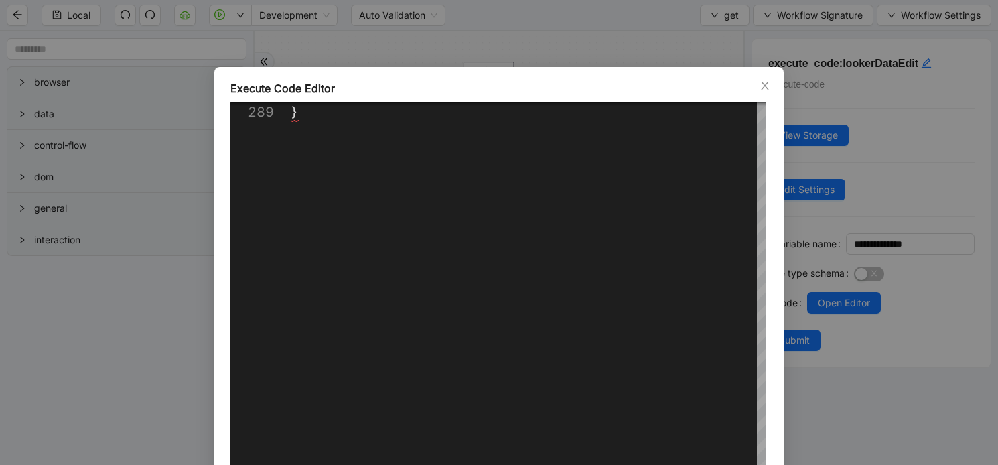
scroll to position [98, 0]
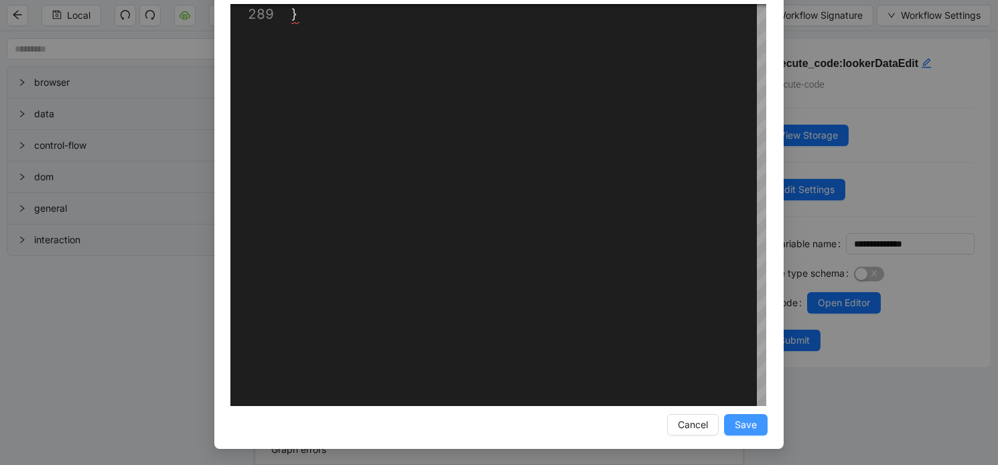
type textarea "**********"
click at [747, 431] on span "Save" at bounding box center [746, 424] width 22 height 15
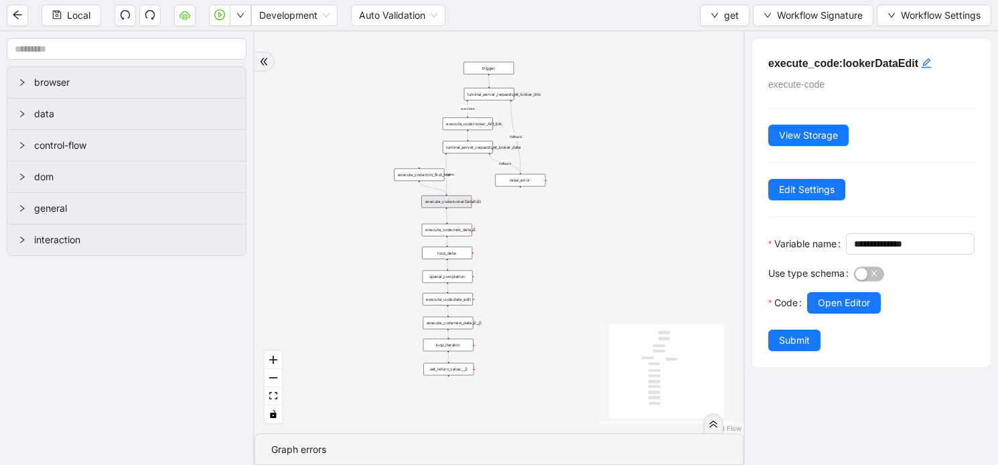
scroll to position [31, 0]
click at [790, 348] on span "Submit" at bounding box center [794, 340] width 31 height 15
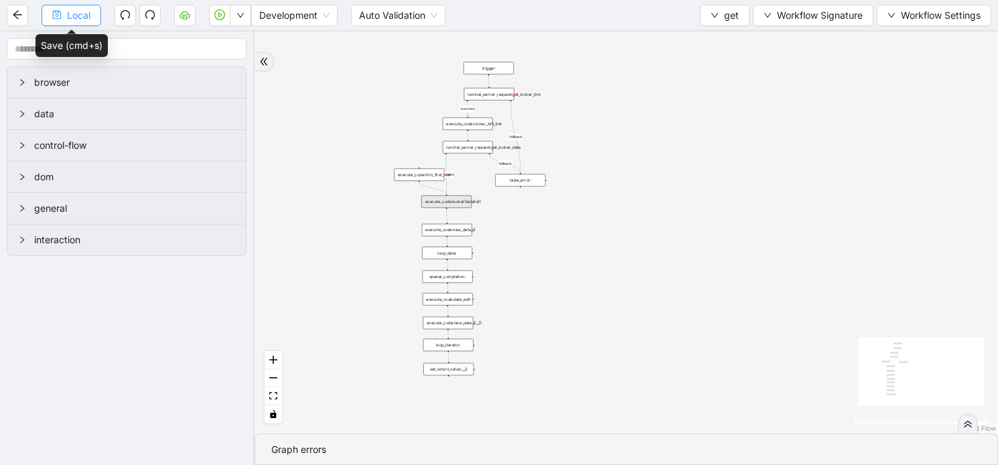
click at [63, 16] on button "Local" at bounding box center [72, 15] width 60 height 21
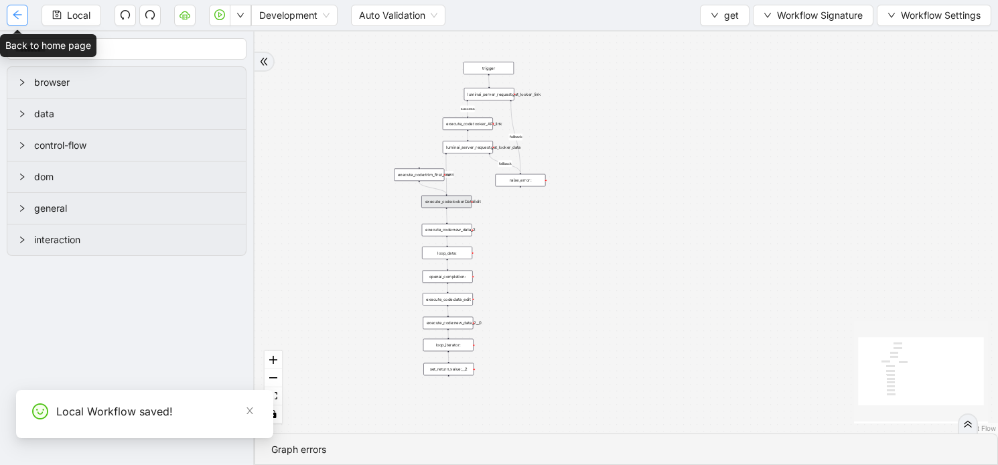
click at [21, 11] on icon "arrow-left" at bounding box center [17, 14] width 11 height 11
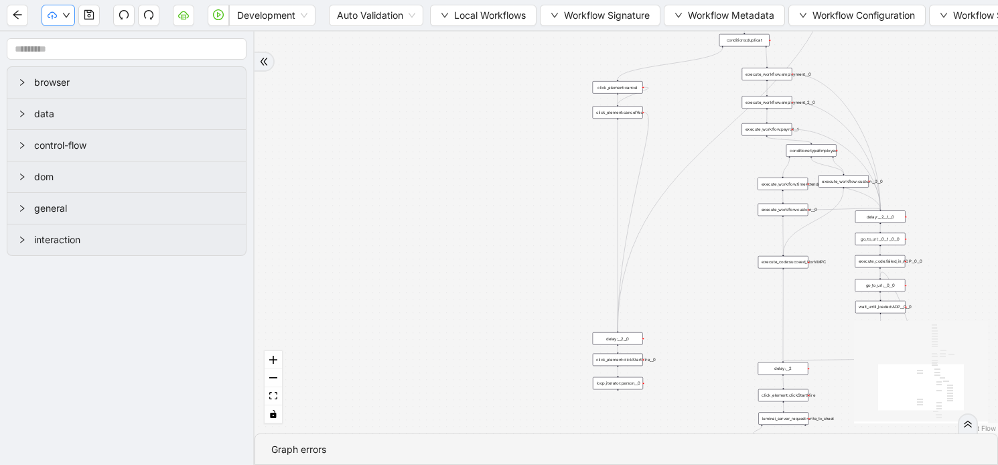
click at [69, 11] on icon "down" at bounding box center [66, 15] width 8 height 8
click at [85, 38] on span "Dev: Update Needed" at bounding box center [100, 41] width 97 height 15
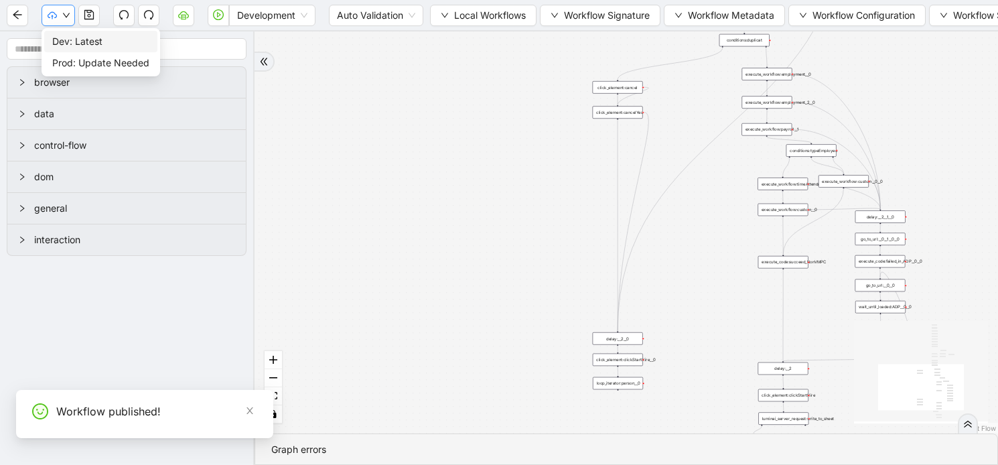
click at [63, 15] on icon "down" at bounding box center [66, 15] width 8 height 8
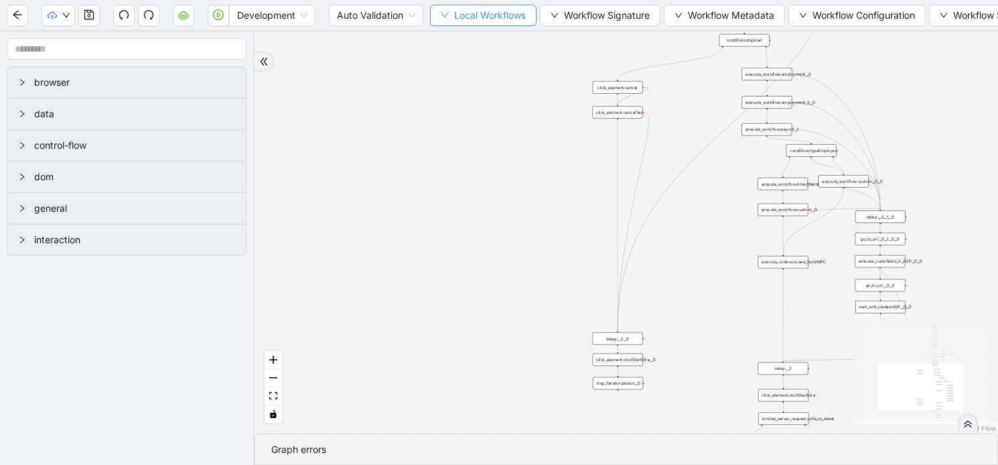
click at [443, 14] on icon "down" at bounding box center [445, 15] width 8 height 8
click at [447, 44] on span "Select" at bounding box center [484, 41] width 87 height 15
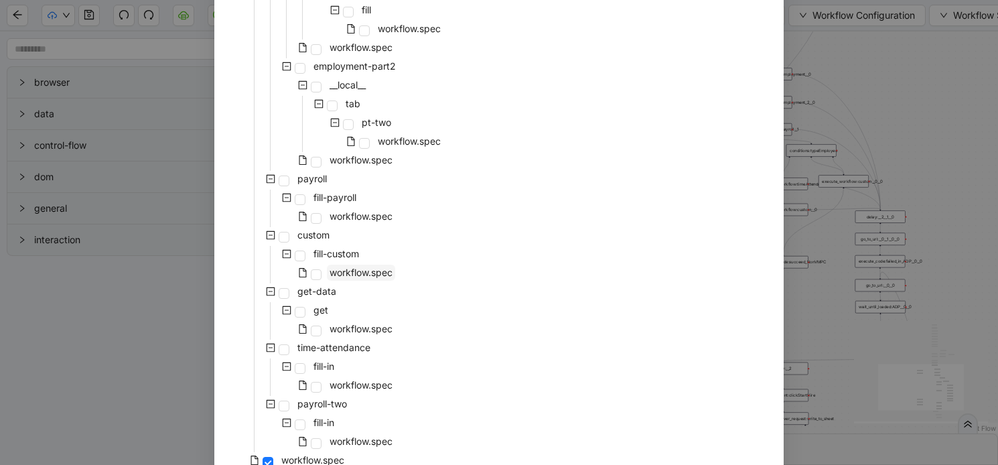
scroll to position [859, 0]
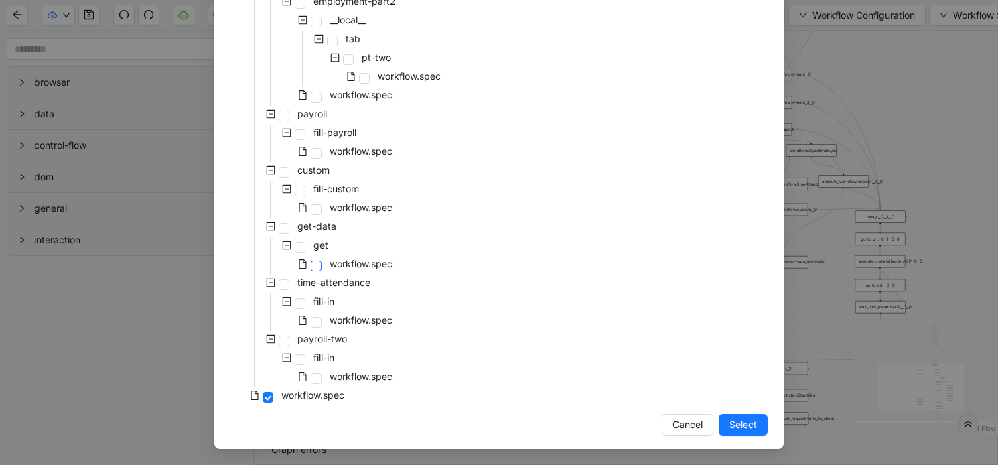
click at [320, 267] on span at bounding box center [316, 266] width 11 height 11
click at [746, 419] on span "Select" at bounding box center [742, 424] width 27 height 15
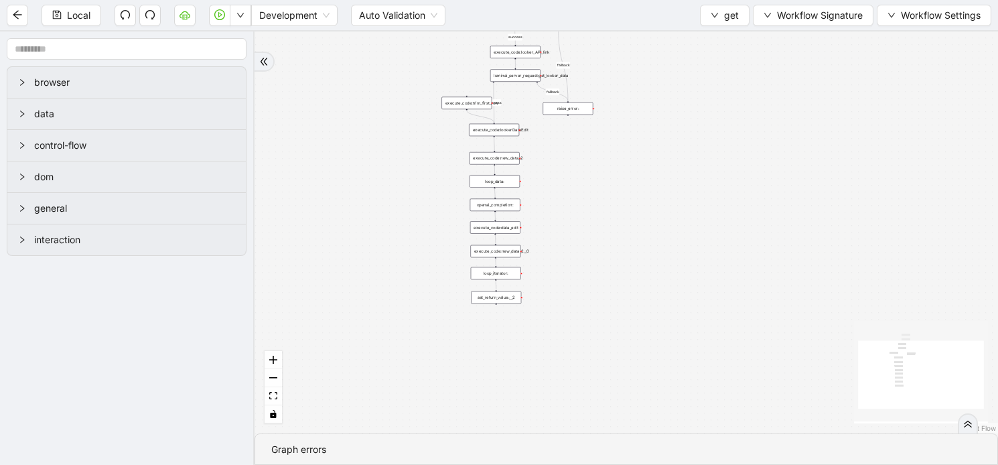
drag, startPoint x: 683, startPoint y: 175, endPoint x: 392, endPoint y: 316, distance: 323.6
click at [392, 316] on div "success fallback fallback success trigger luminai_server_request:get_looker_lin…" at bounding box center [627, 232] width 744 height 402
click at [483, 189] on div "success fallback fallback success trigger luminai_server_request:get_looker_lin…" at bounding box center [627, 232] width 744 height 402
click at [502, 182] on div "loop_data:" at bounding box center [495, 181] width 50 height 13
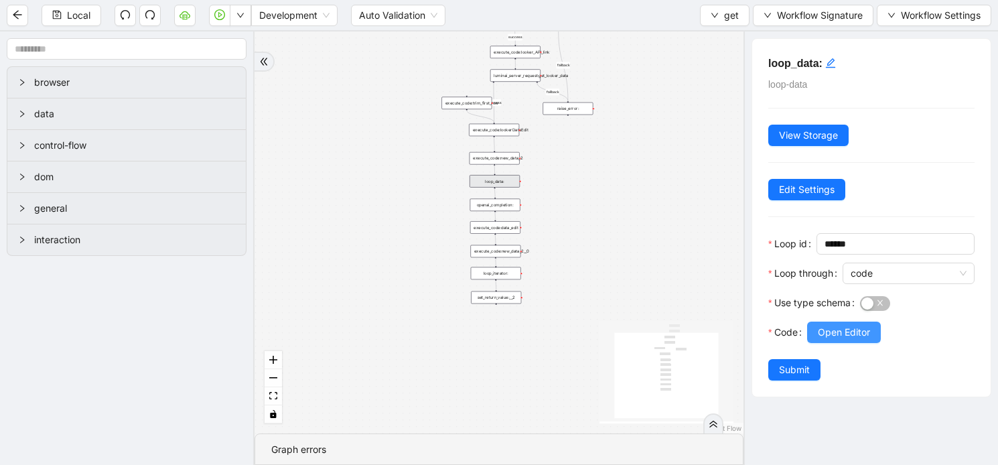
click at [839, 326] on span "Open Editor" at bounding box center [844, 332] width 52 height 15
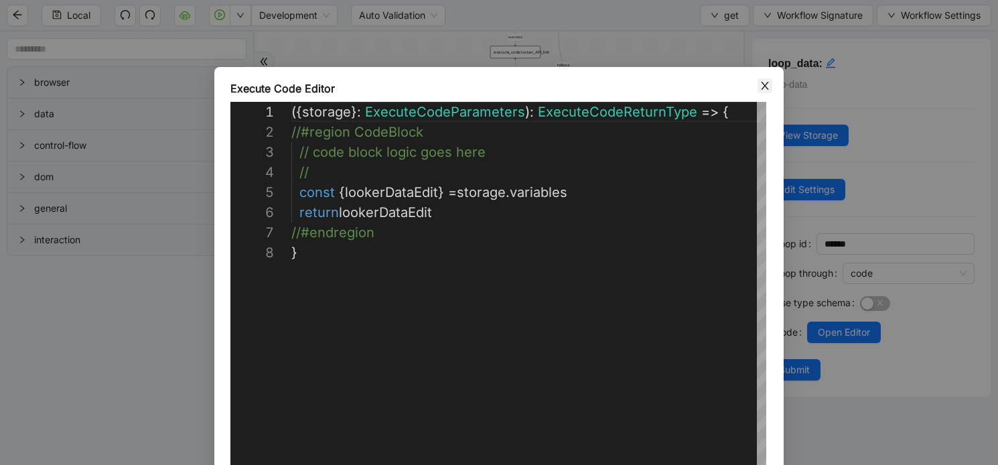
click at [762, 84] on icon "close" at bounding box center [765, 85] width 11 height 11
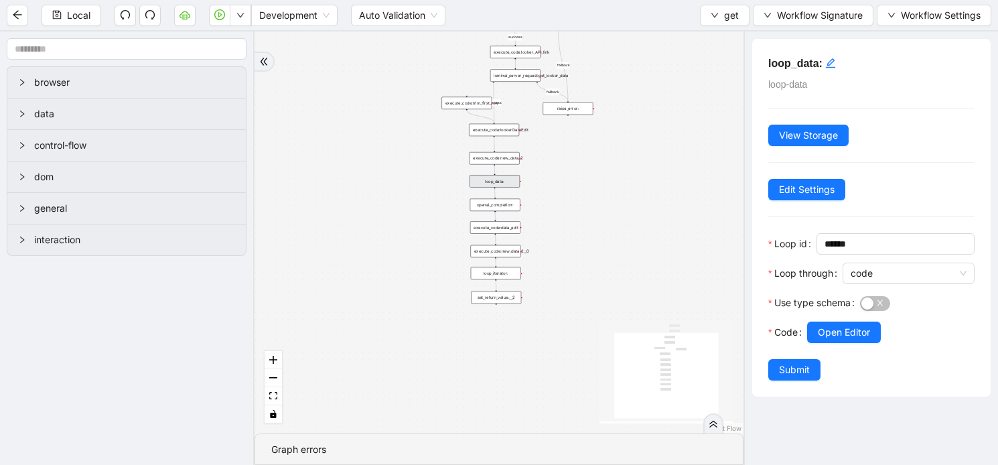
click at [523, 79] on div "luminai_server_request:get_looker_data" at bounding box center [515, 75] width 50 height 13
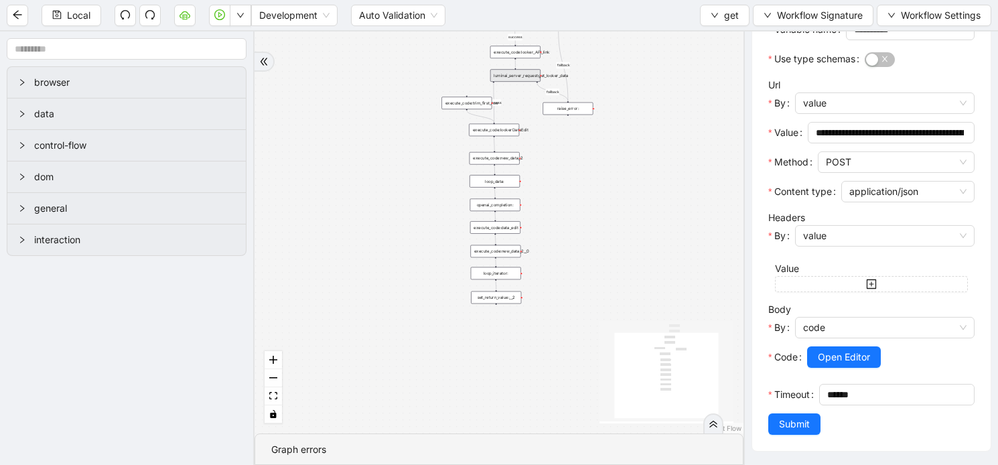
scroll to position [251, 0]
click at [466, 102] on div "execute_code:trim_first_row" at bounding box center [466, 103] width 50 height 13
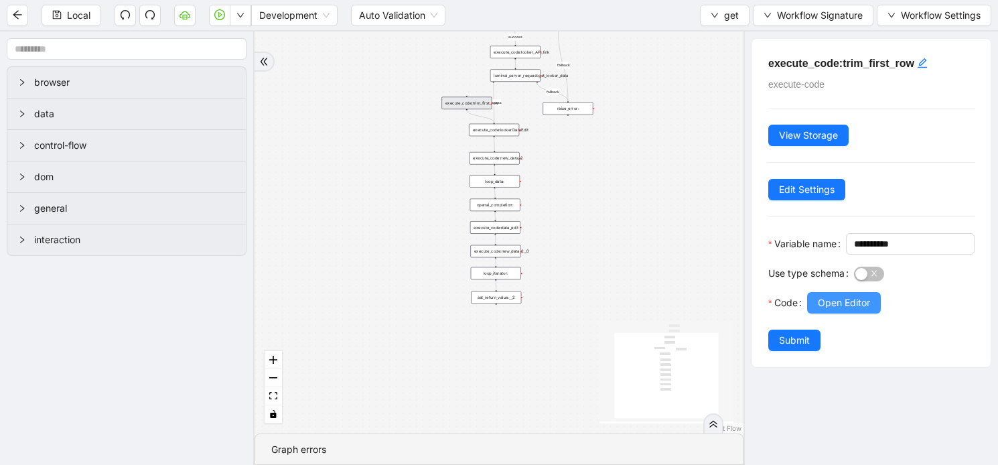
click at [835, 310] on span "Open Editor" at bounding box center [844, 302] width 52 height 15
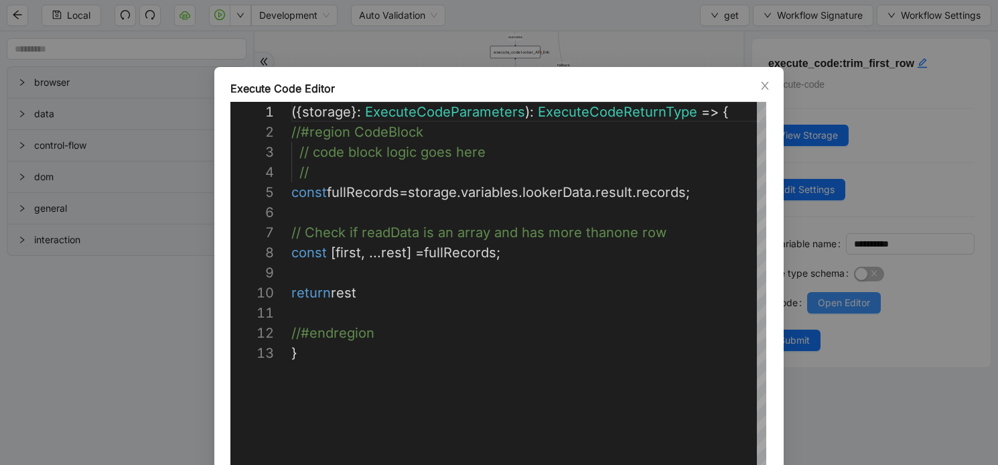
scroll to position [201, 0]
click at [763, 82] on icon "close" at bounding box center [765, 85] width 11 height 11
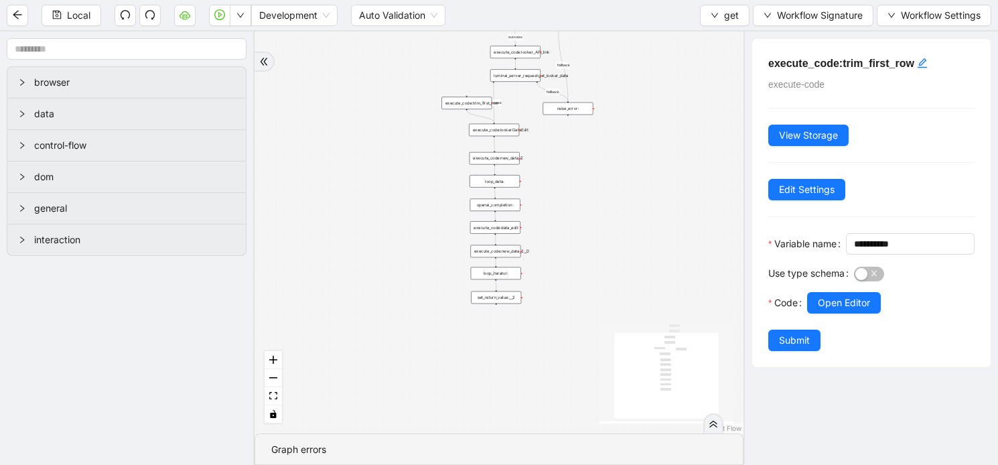
click at [533, 80] on div "luminai_server_request:get_looker_data" at bounding box center [515, 75] width 50 height 13
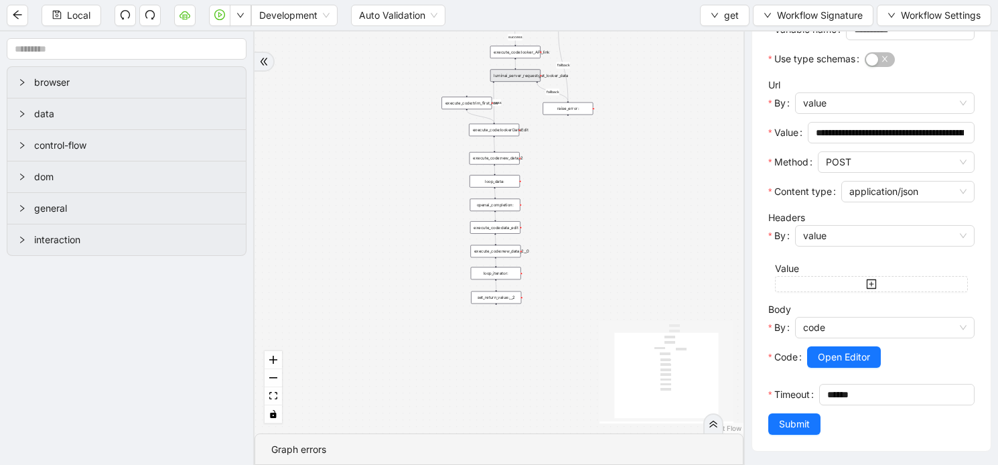
scroll to position [251, 0]
click at [842, 356] on span "Open Editor" at bounding box center [844, 357] width 52 height 15
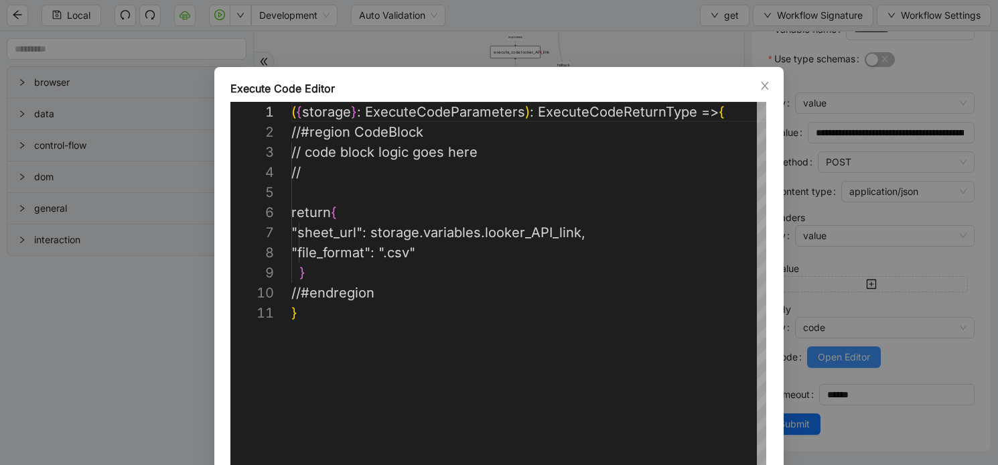
scroll to position [201, 0]
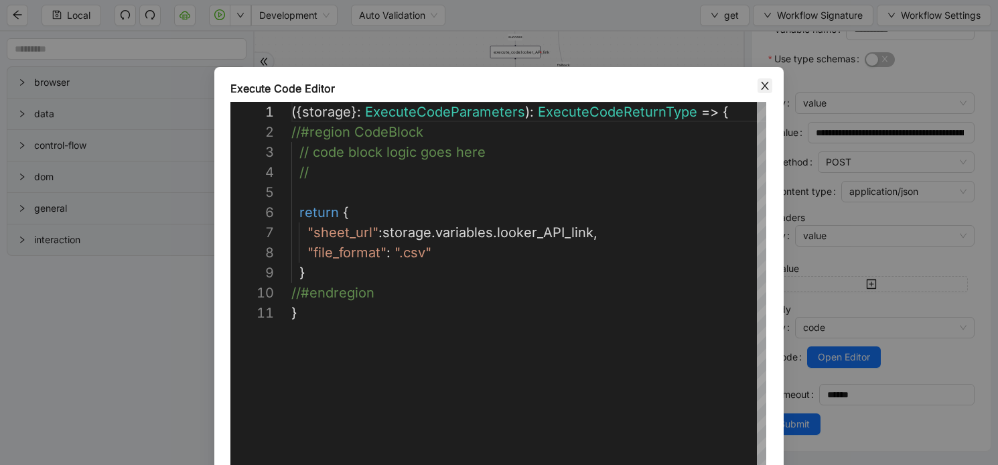
click at [762, 84] on icon "close" at bounding box center [765, 85] width 11 height 11
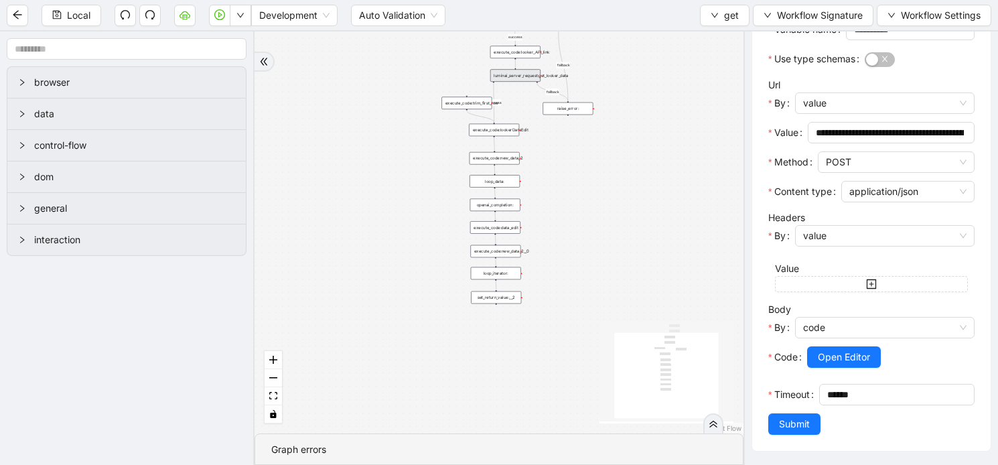
click at [474, 107] on div "execute_code:trim_first_row" at bounding box center [466, 103] width 50 height 13
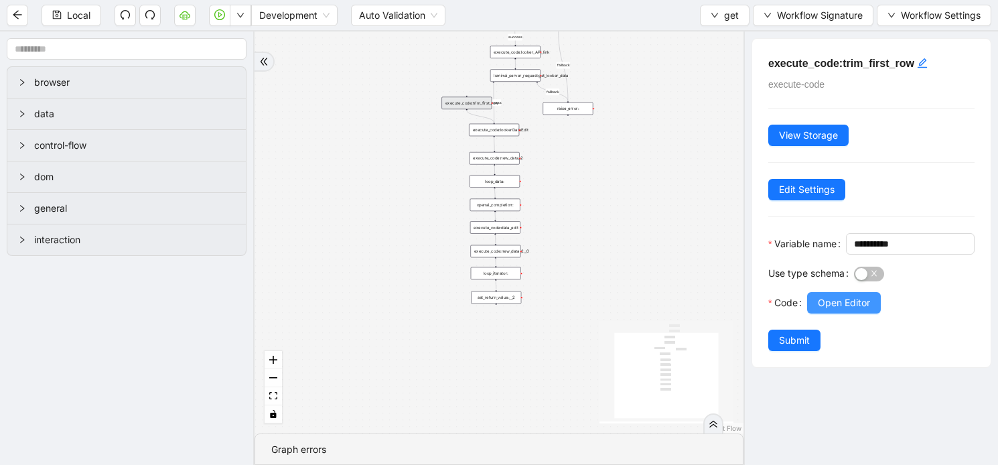
click at [839, 310] on span "Open Editor" at bounding box center [844, 302] width 52 height 15
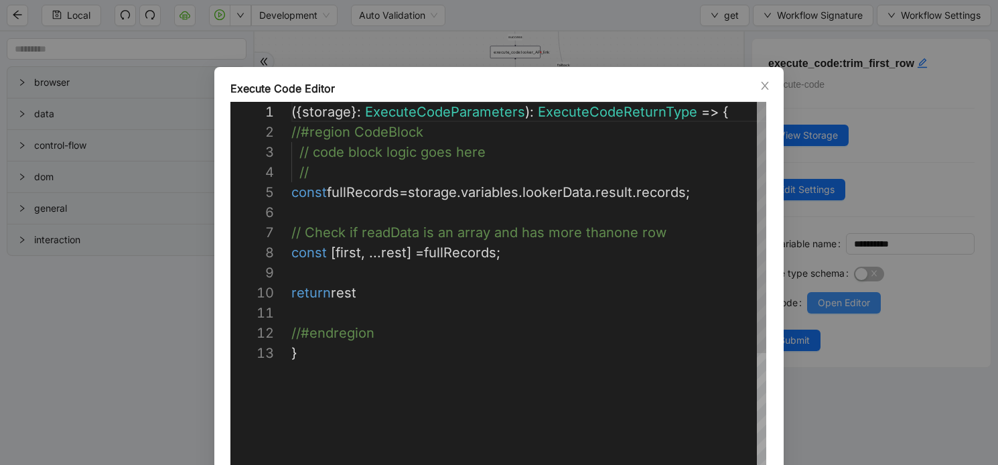
scroll to position [201, 0]
click at [758, 86] on span "Close" at bounding box center [765, 85] width 15 height 15
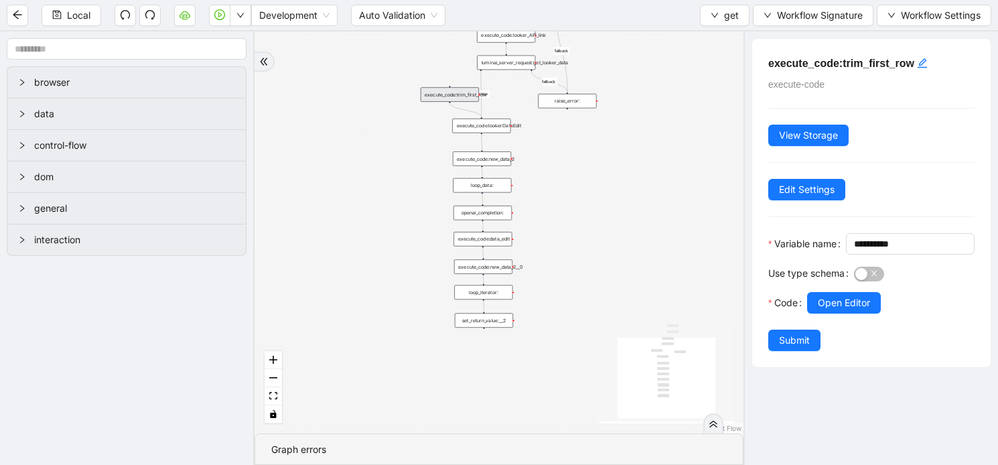
click at [504, 131] on div "execute_code:lookerDataEdit" at bounding box center [481, 126] width 58 height 14
click at [827, 310] on span "Open Editor" at bounding box center [844, 302] width 52 height 15
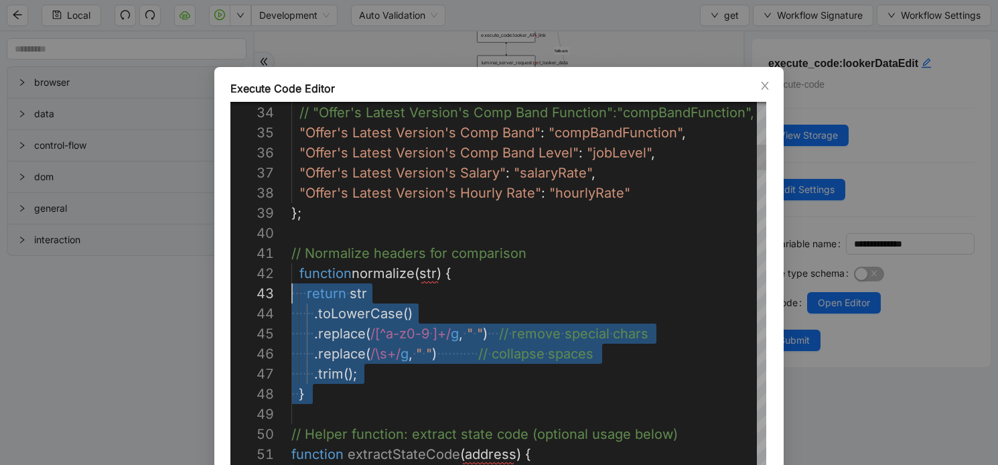
scroll to position [20, 0]
drag, startPoint x: 314, startPoint y: 410, endPoint x: 281, endPoint y: 272, distance: 141.8
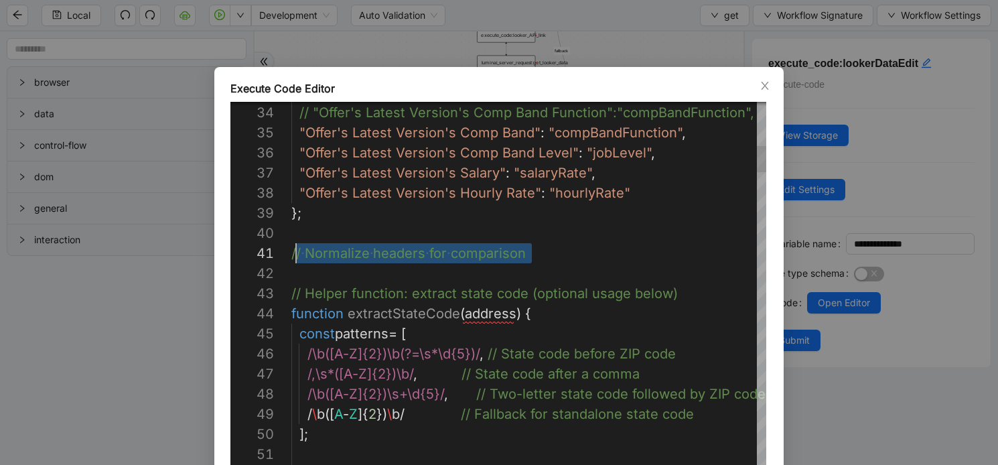
scroll to position [0, 5]
drag, startPoint x: 305, startPoint y: 265, endPoint x: 297, endPoint y: 251, distance: 16.5
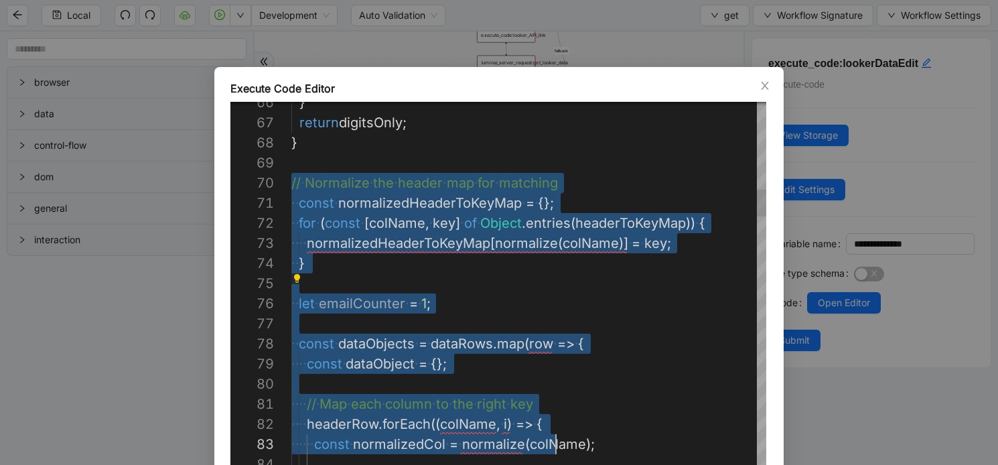
scroll to position [181, 284]
drag, startPoint x: 293, startPoint y: 180, endPoint x: 579, endPoint y: 443, distance: 388.3
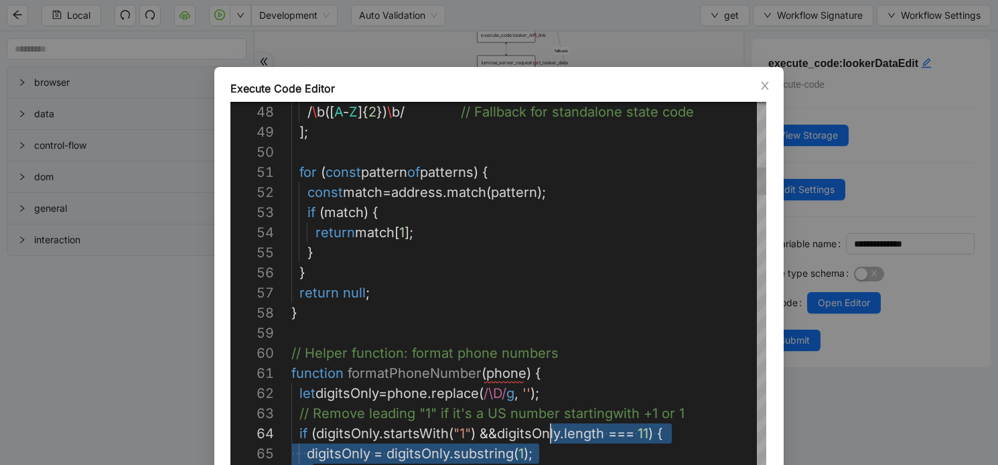
scroll to position [80, 240]
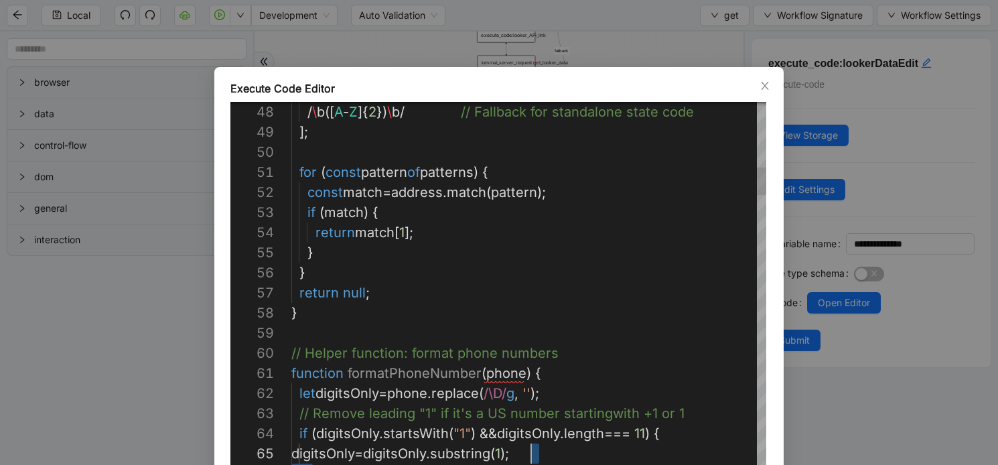
drag, startPoint x: 334, startPoint y: 392, endPoint x: 625, endPoint y: 449, distance: 296.2
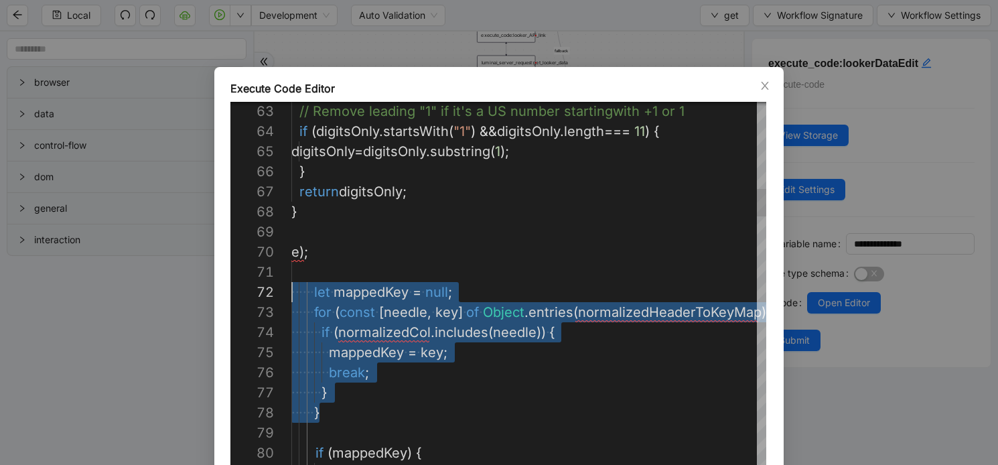
scroll to position [181, 0]
drag, startPoint x: 326, startPoint y: 403, endPoint x: 272, endPoint y: 253, distance: 160.0
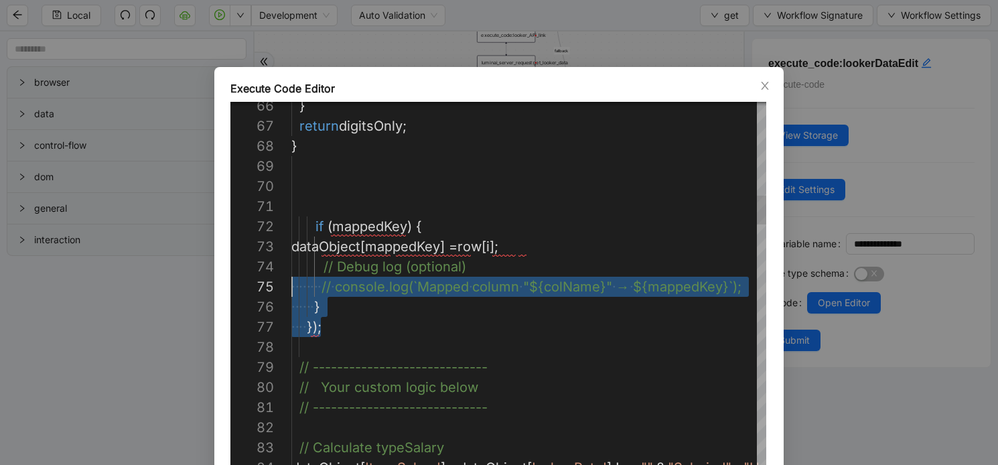
scroll to position [20, 0]
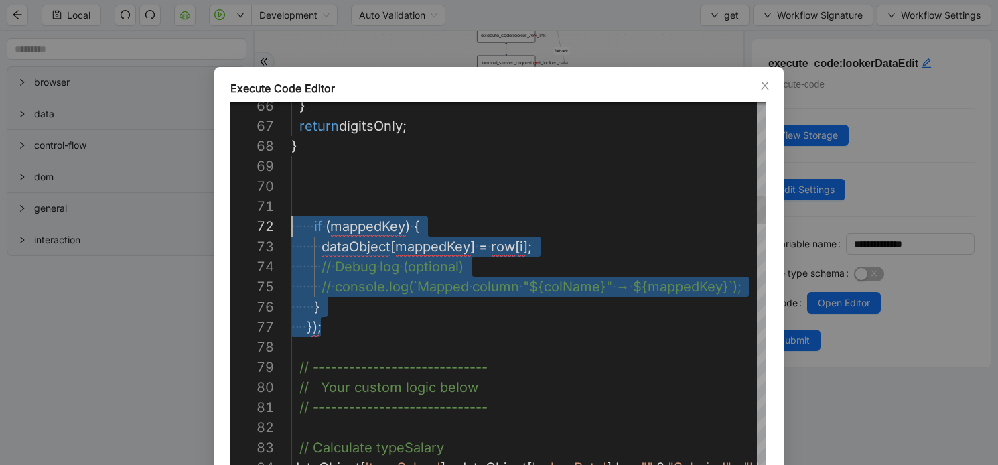
drag, startPoint x: 332, startPoint y: 330, endPoint x: 285, endPoint y: 223, distance: 116.1
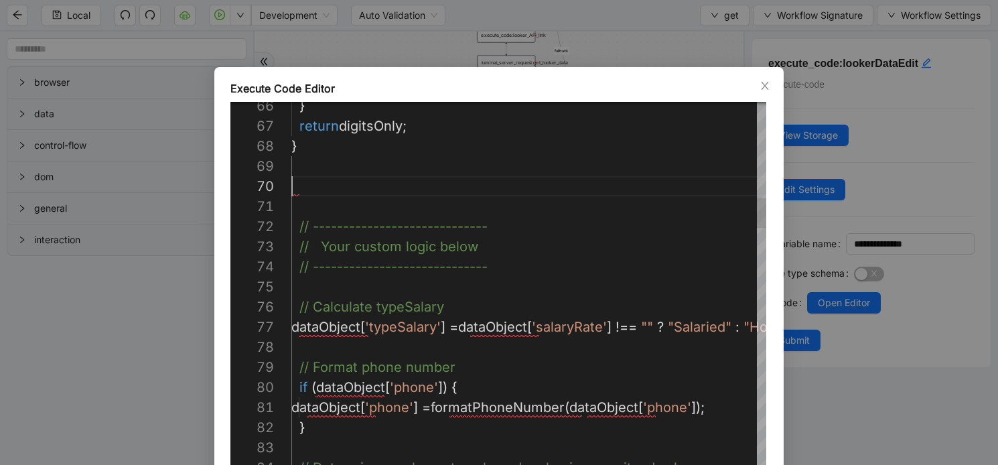
scroll to position [181, 0]
paste textarea "**********"
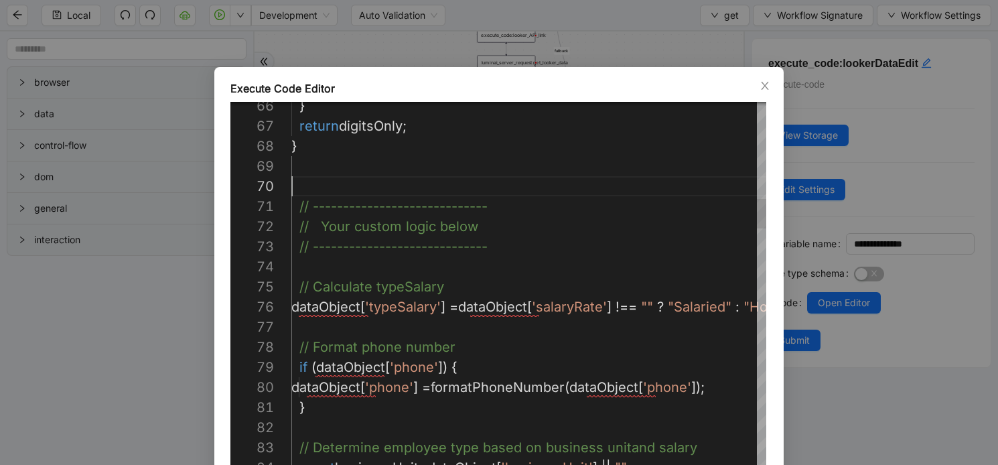
paste textarea "**********"
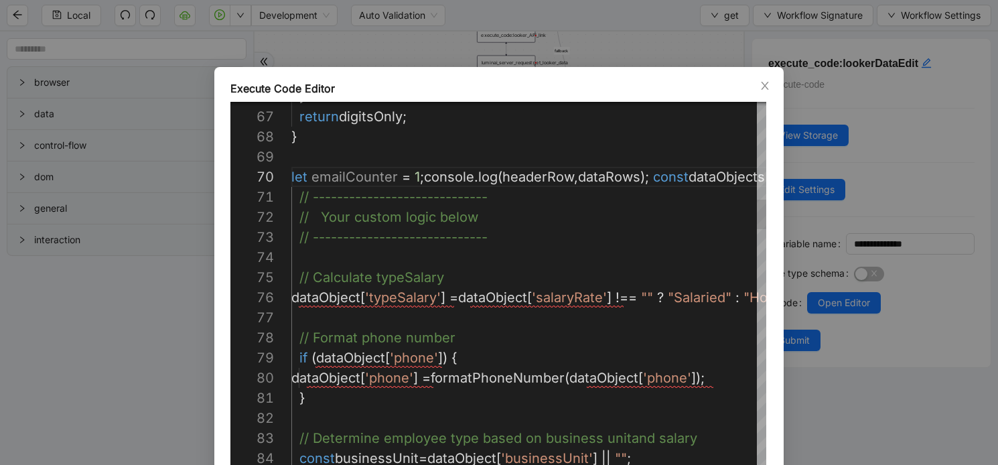
scroll to position [181, 133]
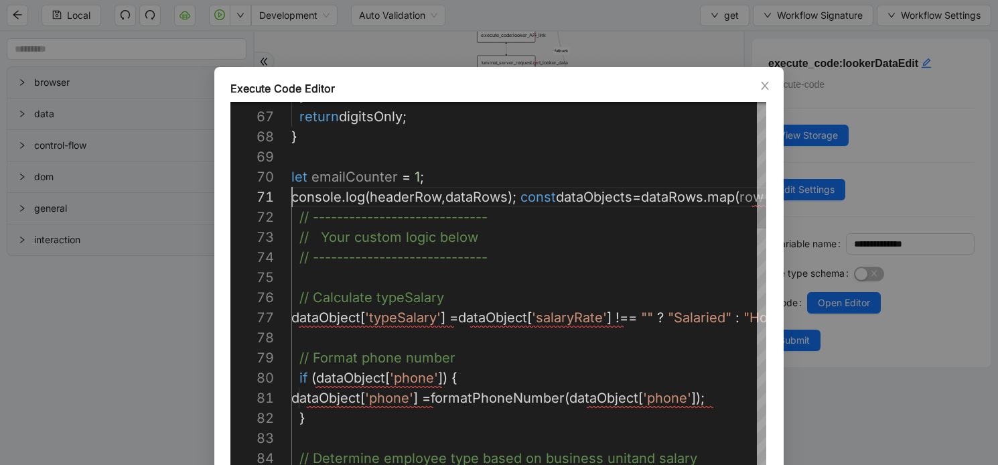
scroll to position [0, 231]
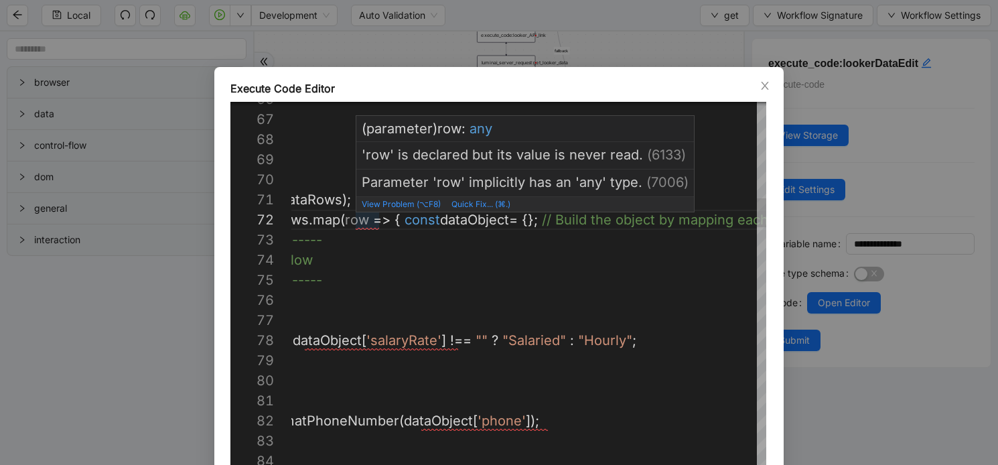
scroll to position [20, 230]
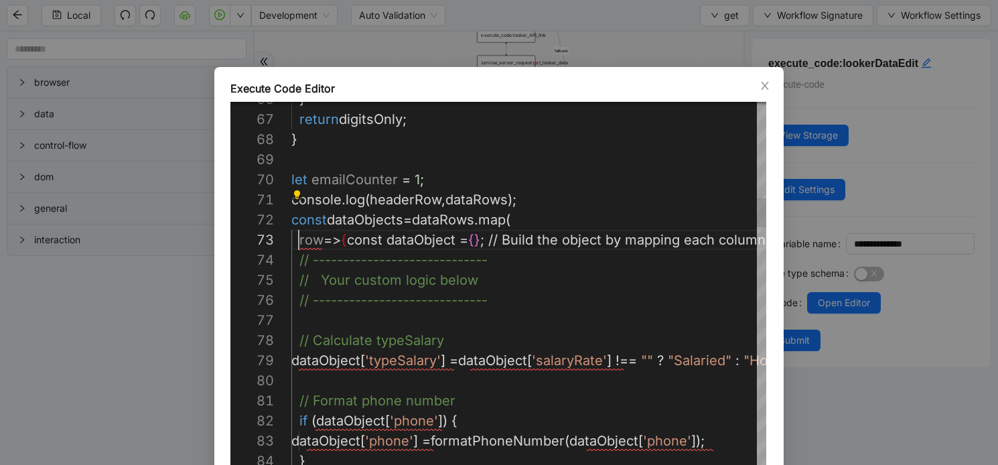
scroll to position [40, 7]
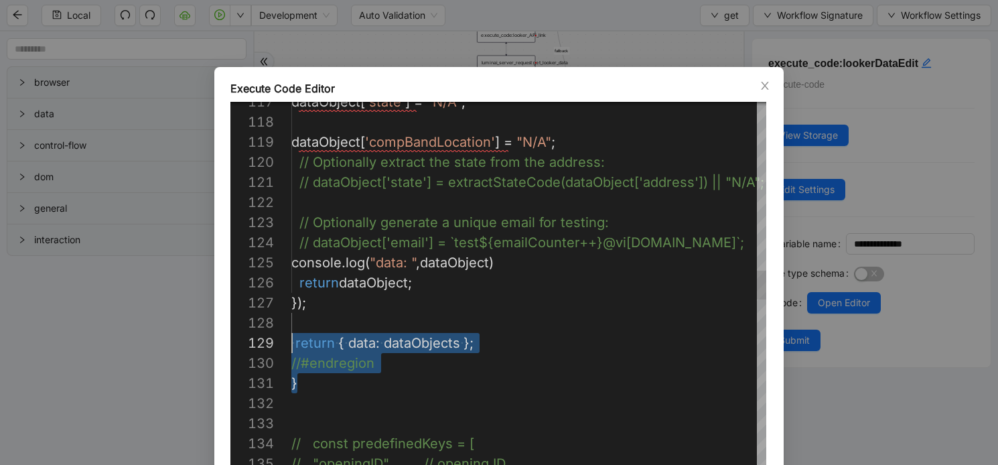
scroll to position [161, 0]
drag, startPoint x: 297, startPoint y: 391, endPoint x: 284, endPoint y: 352, distance: 41.7
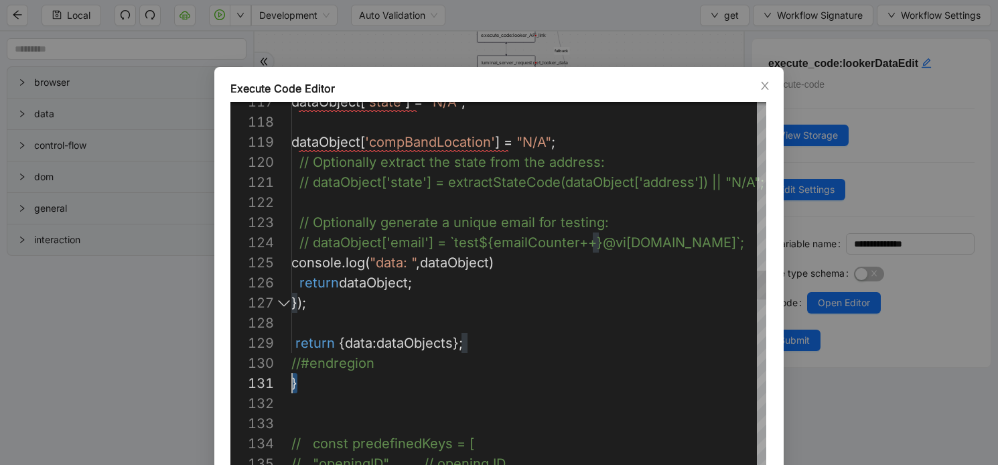
scroll to position [0, 0]
drag, startPoint x: 312, startPoint y: 385, endPoint x: 267, endPoint y: 382, distance: 45.6
drag, startPoint x: 483, startPoint y: 340, endPoint x: 292, endPoint y: 336, distance: 190.9
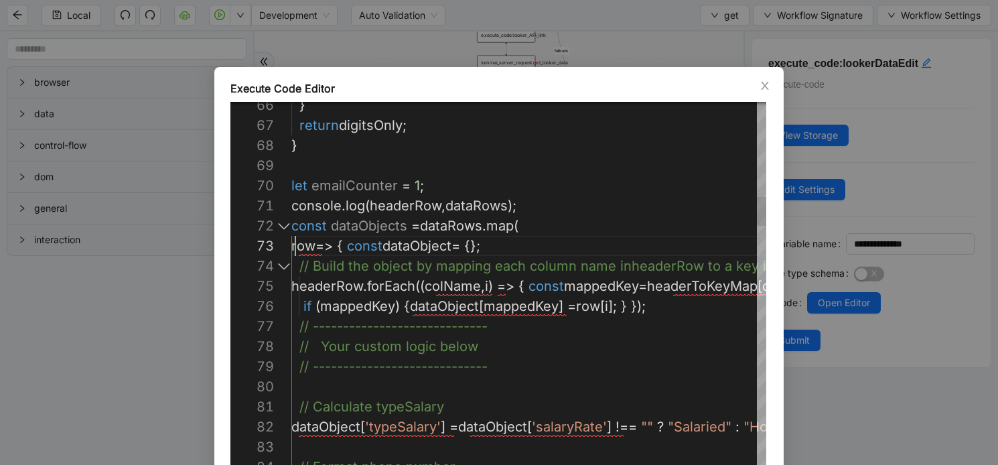
scroll to position [40, 4]
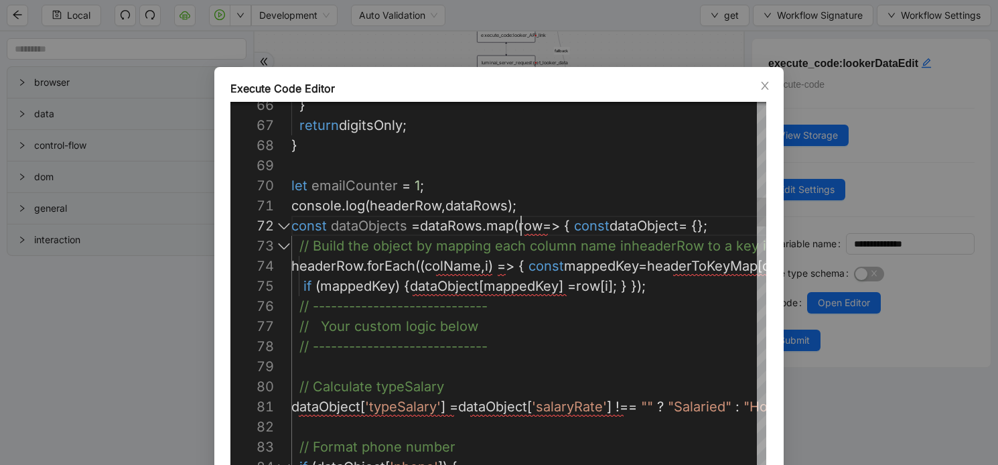
scroll to position [20, 230]
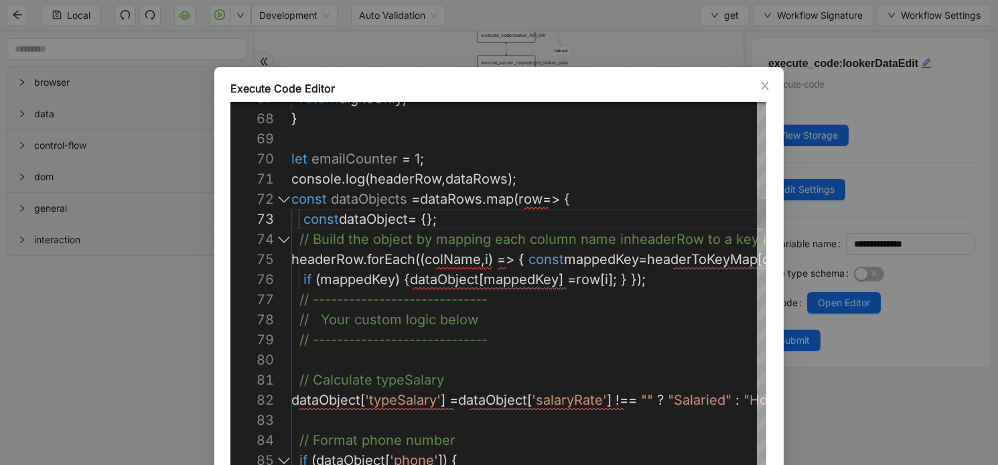
scroll to position [20, 288]
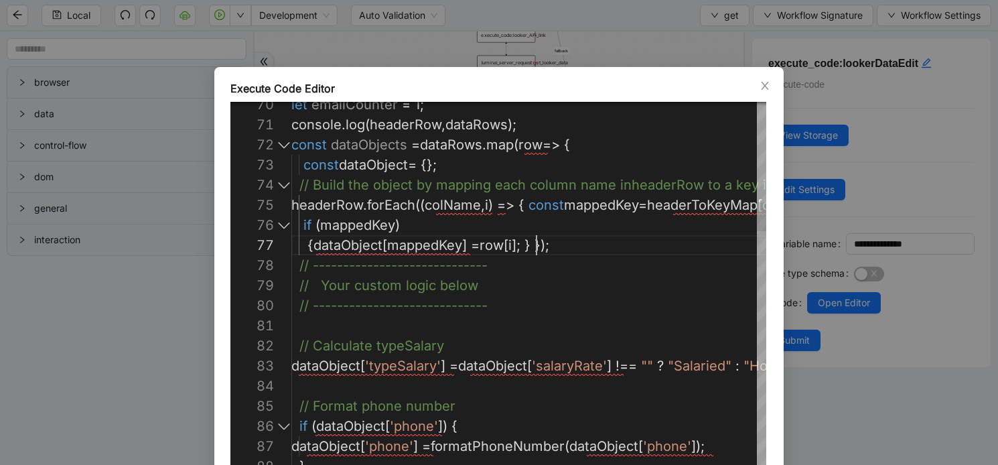
scroll to position [121, 245]
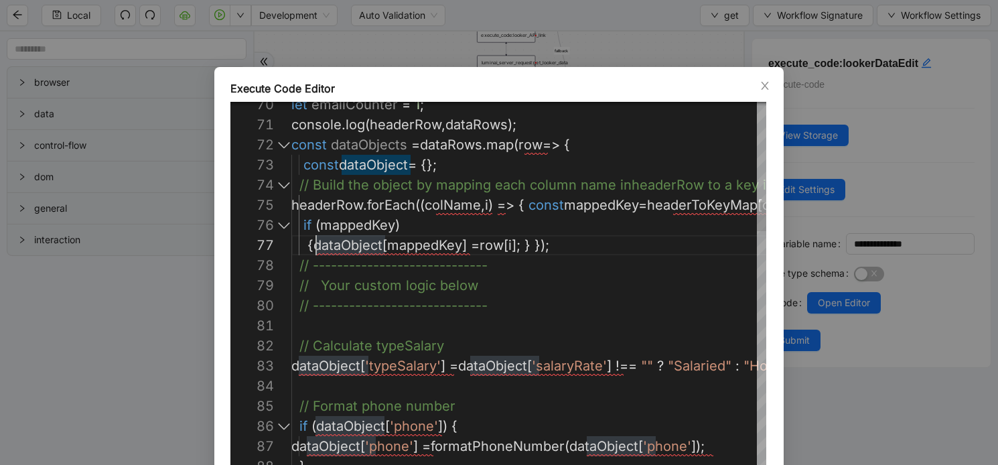
scroll to position [141, 23]
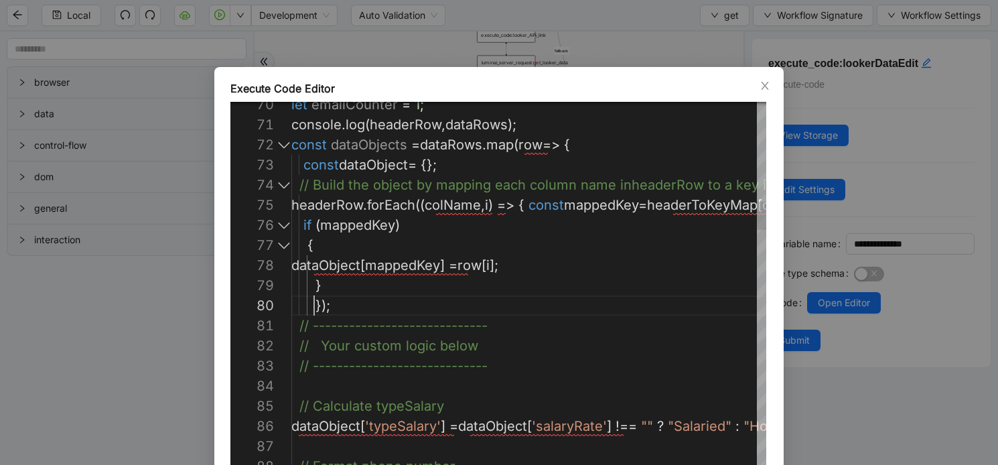
scroll to position [181, 15]
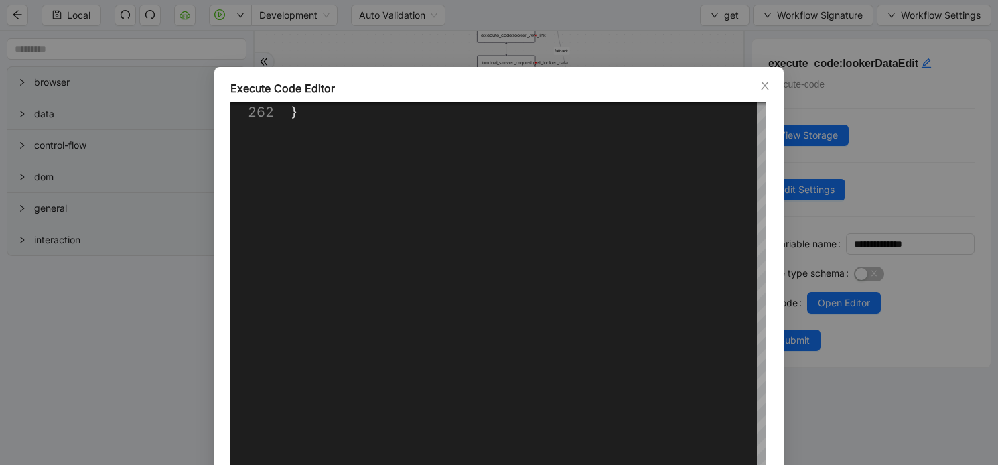
scroll to position [98, 0]
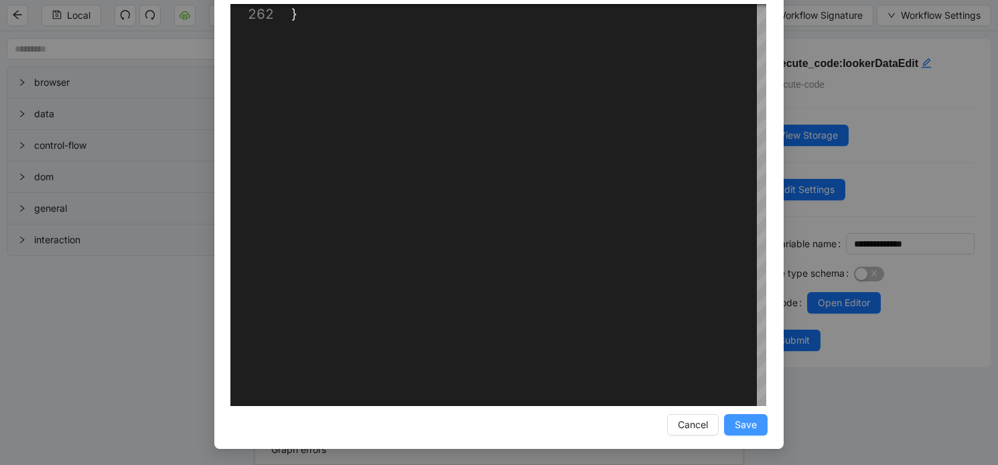
type textarea "**********"
click at [756, 427] on span "Save" at bounding box center [746, 424] width 22 height 15
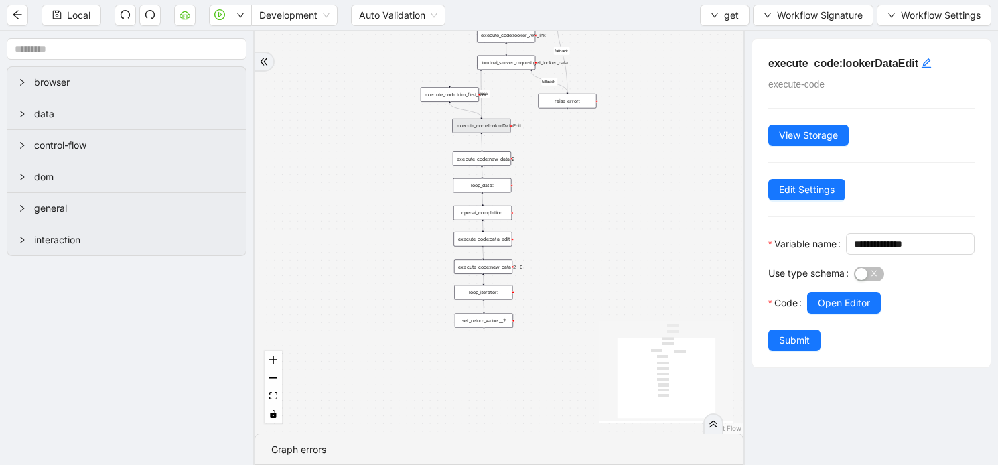
scroll to position [31, 0]
click at [790, 348] on span "Submit" at bounding box center [794, 340] width 31 height 15
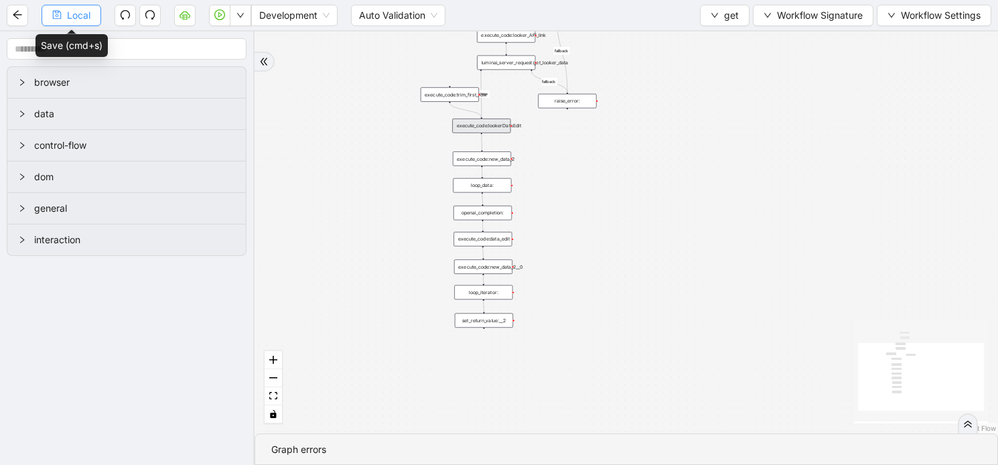
click at [62, 17] on button "Local" at bounding box center [72, 15] width 60 height 21
click at [715, 16] on icon "down" at bounding box center [715, 15] width 8 height 8
click at [722, 42] on span "Select" at bounding box center [727, 41] width 36 height 15
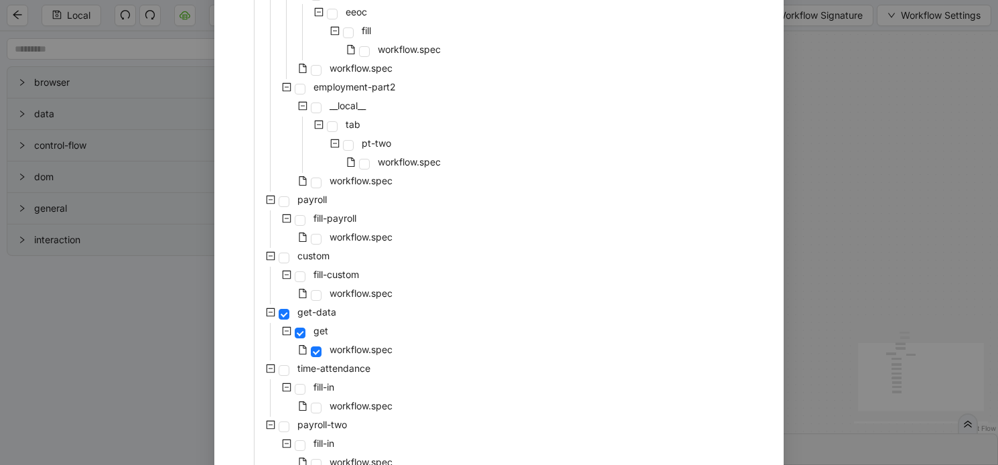
scroll to position [859, 0]
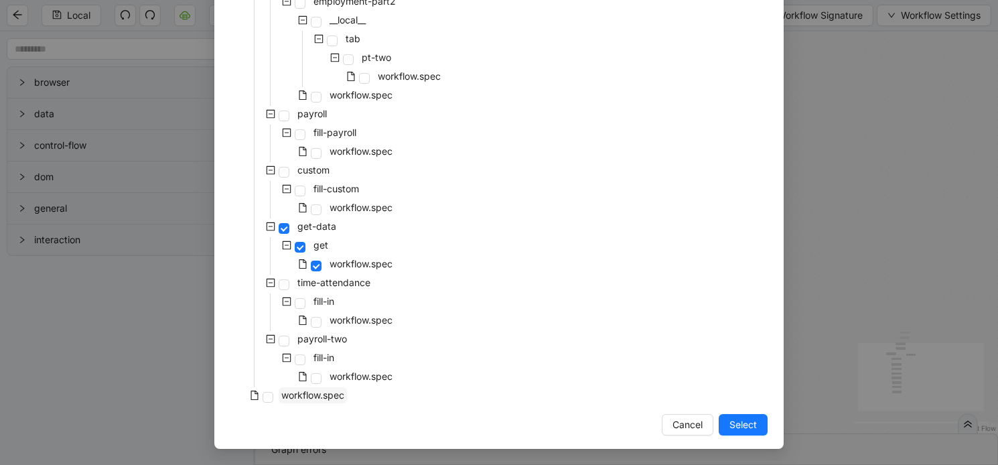
click at [289, 393] on span "workflow.spec" at bounding box center [312, 394] width 63 height 11
click at [743, 425] on span "Select" at bounding box center [742, 424] width 27 height 15
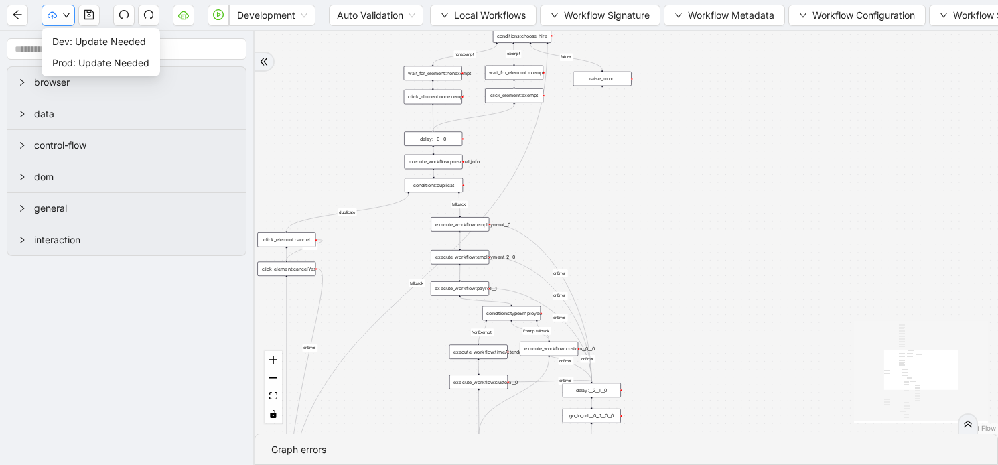
click at [66, 16] on icon "down" at bounding box center [66, 15] width 7 height 5
click at [89, 15] on icon "save" at bounding box center [89, 14] width 11 height 11
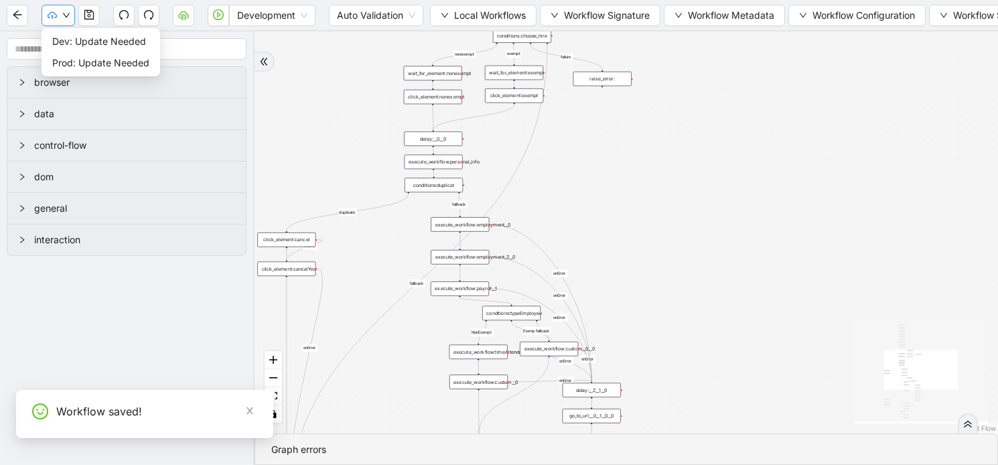
click at [68, 15] on icon "down" at bounding box center [66, 15] width 8 height 8
click at [68, 41] on span "Dev: Update Needed" at bounding box center [100, 41] width 97 height 15
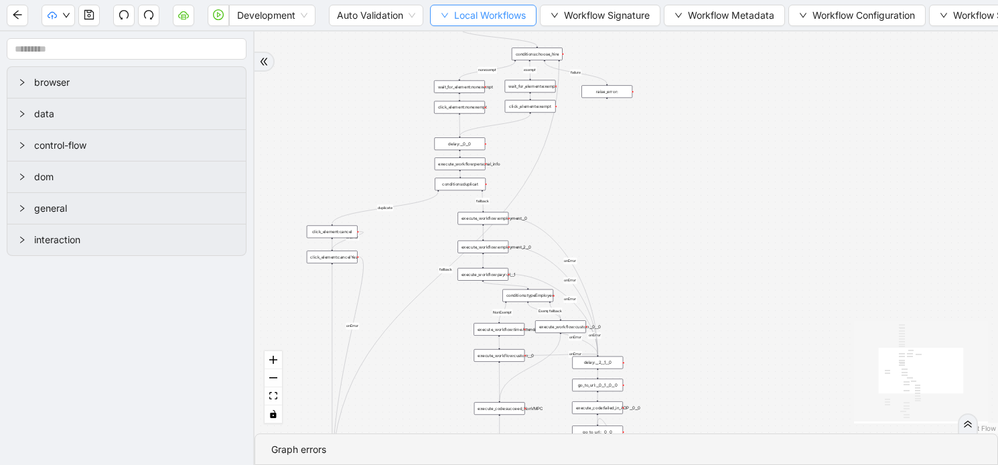
click at [452, 17] on button "Local Workflows" at bounding box center [483, 15] width 107 height 21
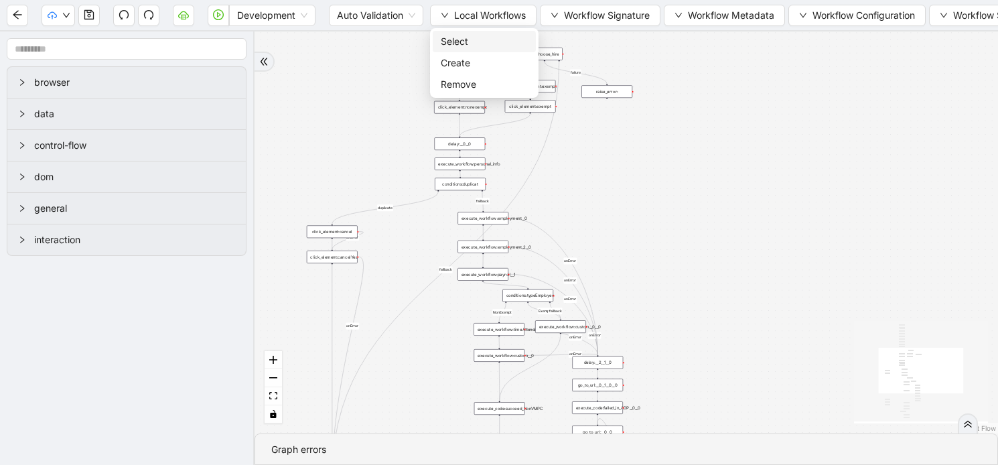
click at [455, 37] on span "Select" at bounding box center [484, 41] width 87 height 15
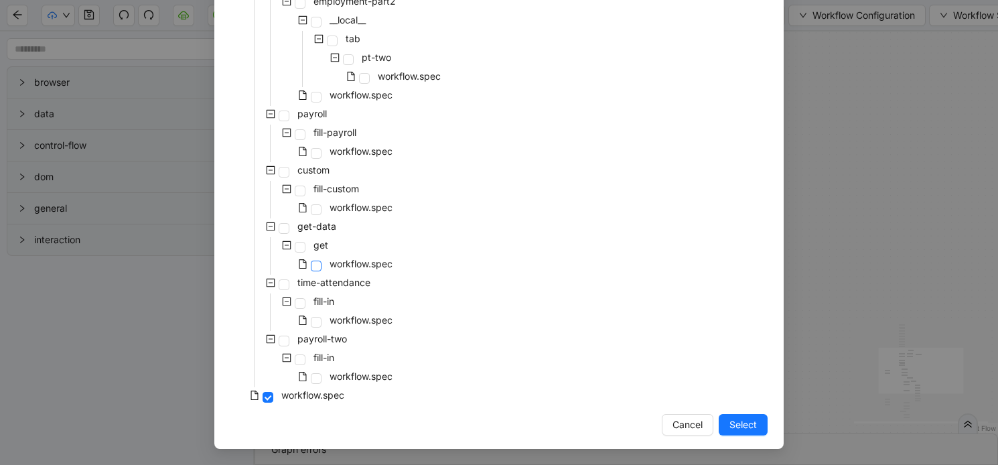
click at [315, 263] on span at bounding box center [316, 266] width 11 height 11
click at [756, 420] on span "Select" at bounding box center [742, 424] width 27 height 15
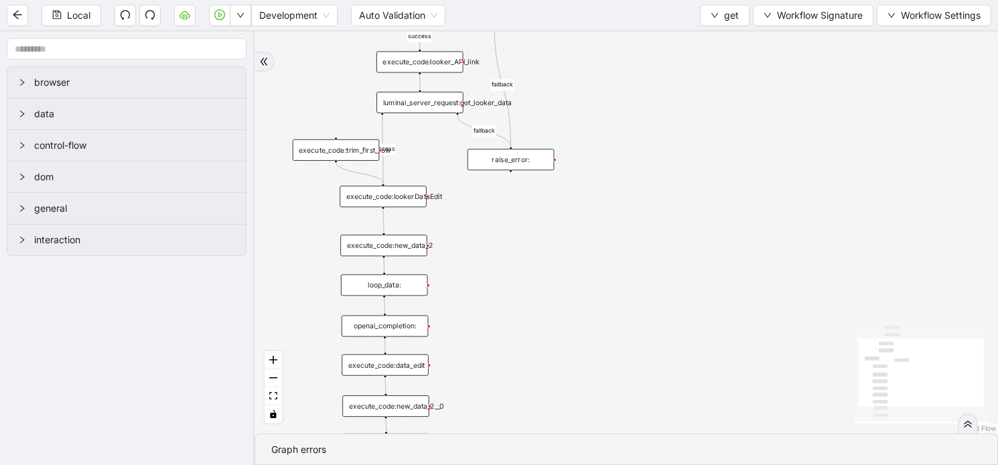
drag, startPoint x: 554, startPoint y: 157, endPoint x: 586, endPoint y: 252, distance: 99.8
click at [586, 252] on div "success fallback fallback success trigger luminai_server_request:get_looker_lin…" at bounding box center [627, 232] width 744 height 402
click at [711, 19] on icon "down" at bounding box center [715, 15] width 8 height 8
click at [710, 40] on span "Select" at bounding box center [727, 41] width 36 height 15
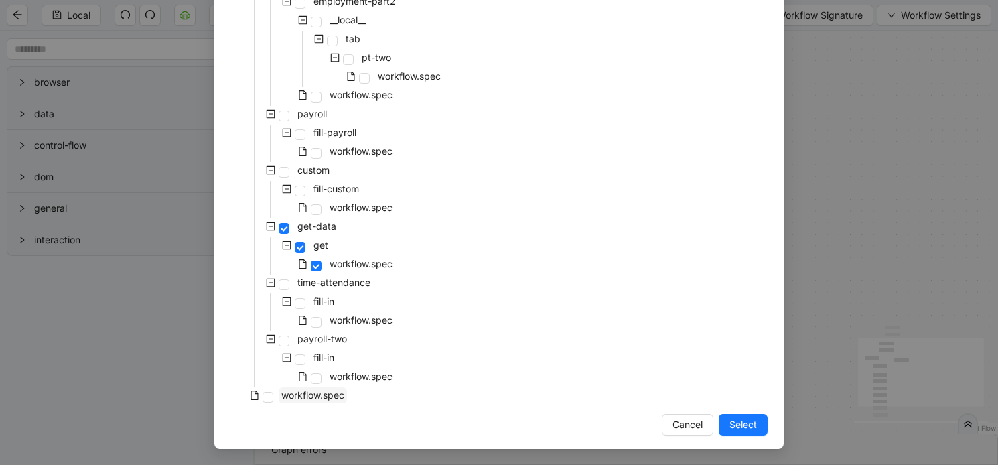
click at [291, 393] on span "workflow.spec" at bounding box center [312, 394] width 63 height 11
click at [723, 425] on button "Select" at bounding box center [743, 424] width 49 height 21
click at [745, 420] on div "success fallback fallback success trigger luminai_server_request:get_looker_lin…" at bounding box center [627, 232] width 744 height 402
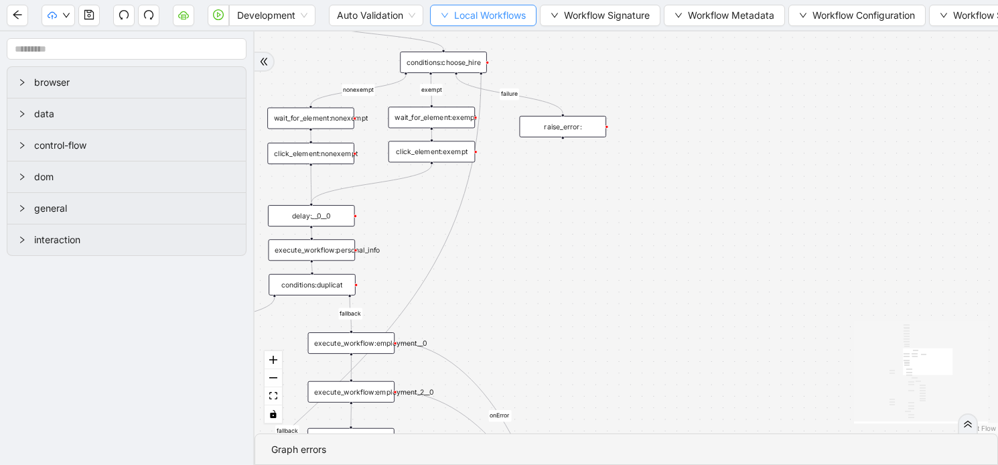
click at [444, 16] on icon "down" at bounding box center [445, 15] width 8 height 8
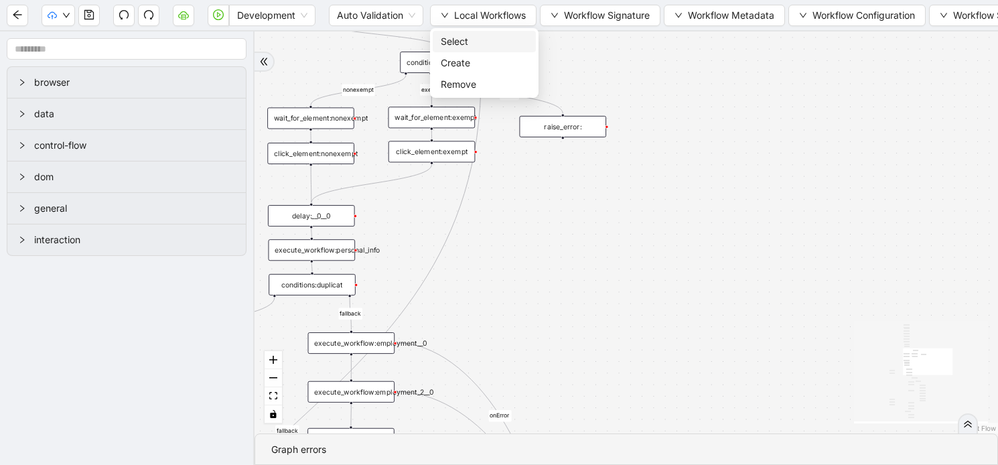
click at [466, 40] on span "Select" at bounding box center [484, 41] width 87 height 15
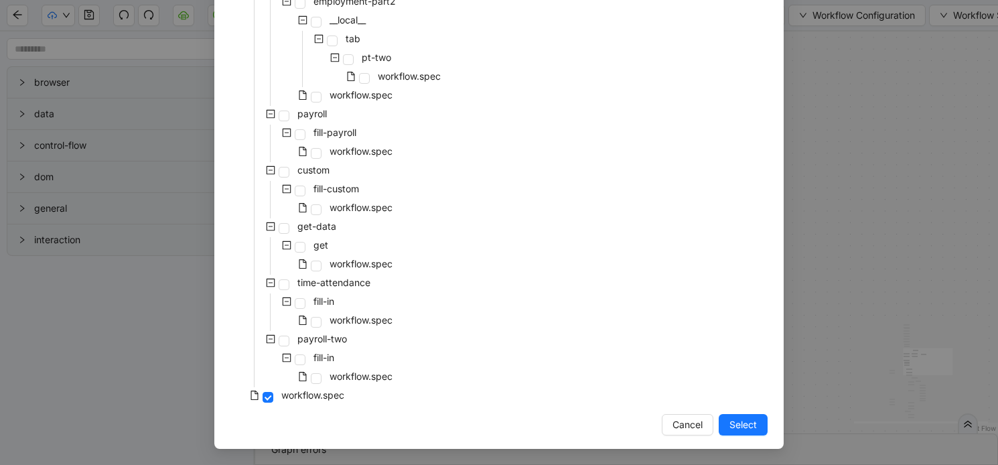
click at [317, 260] on div "workflow.spec" at bounding box center [312, 265] width 165 height 19
click at [320, 268] on span at bounding box center [316, 266] width 11 height 11
click at [728, 421] on button "Select" at bounding box center [743, 424] width 49 height 21
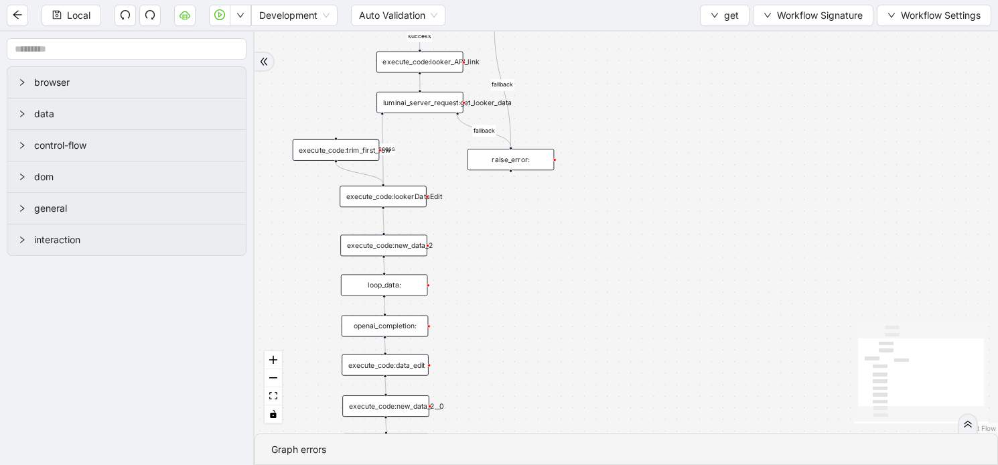
click at [401, 282] on div "loop_data:" at bounding box center [384, 285] width 87 height 21
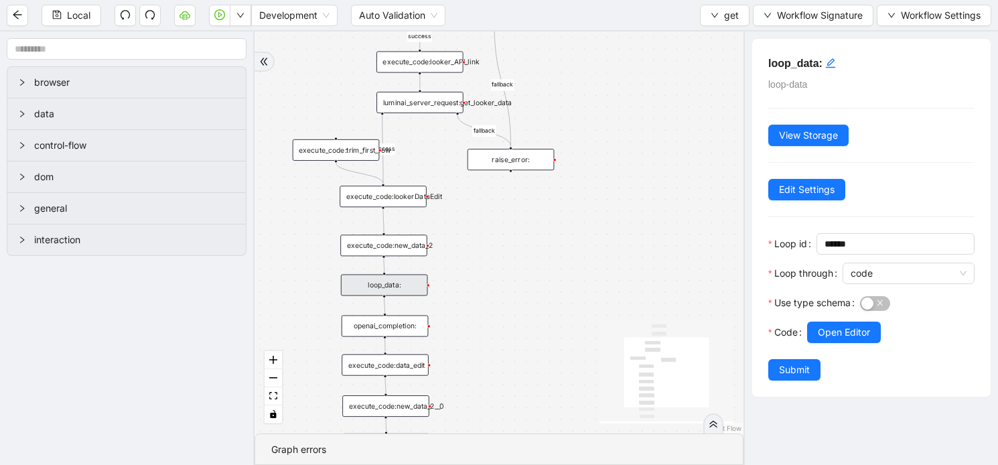
click at [835, 344] on div at bounding box center [890, 351] width 167 height 16
click at [829, 329] on span "Open Editor" at bounding box center [844, 332] width 52 height 15
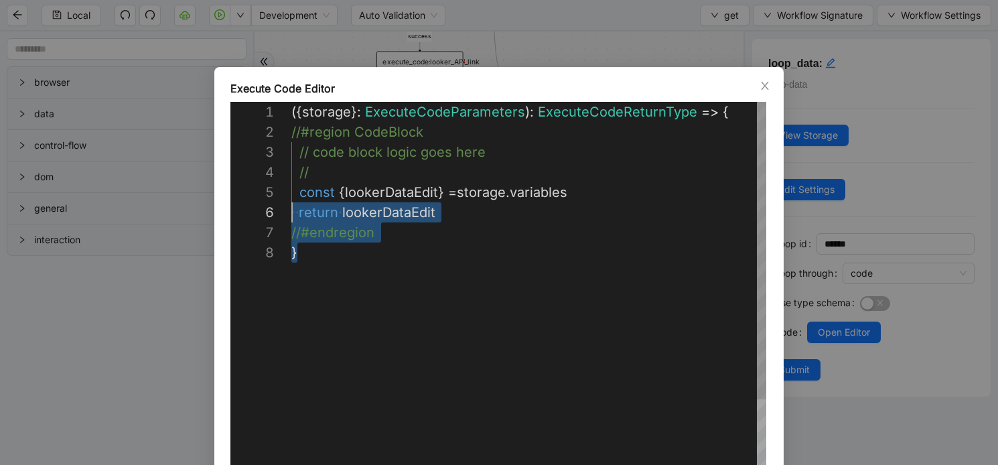
scroll to position [60, 0]
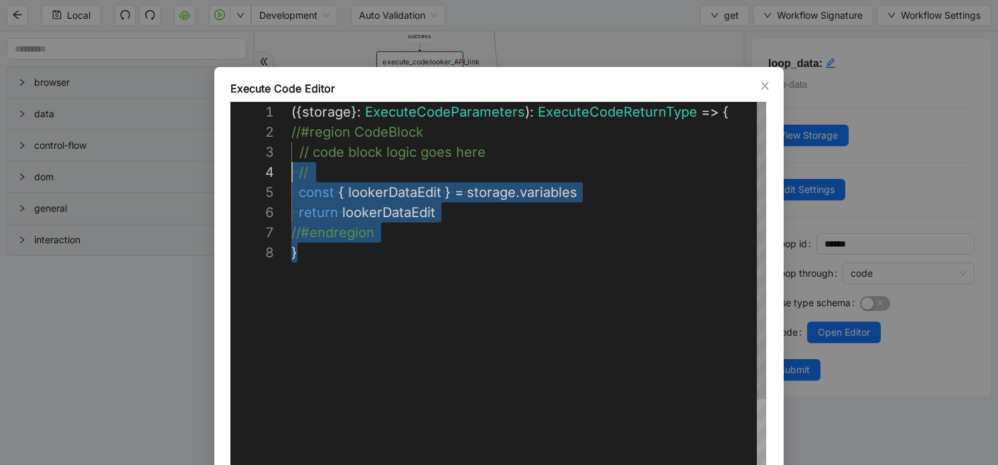
drag, startPoint x: 309, startPoint y: 265, endPoint x: 285, endPoint y: 165, distance: 102.7
click at [291, 165] on div "({ storage }: ExecuteCodeParameters ): ExecuteCodeReturnType => { //#region Cod…" at bounding box center [529, 373] width 477 height 543
click at [764, 85] on icon "close" at bounding box center [764, 86] width 7 height 8
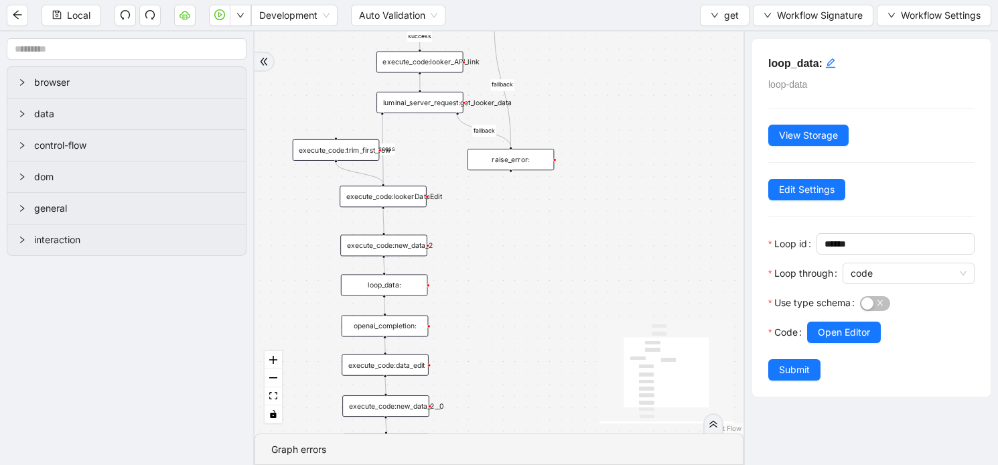
click at [355, 154] on div "execute_code:trim_first_row" at bounding box center [336, 149] width 87 height 21
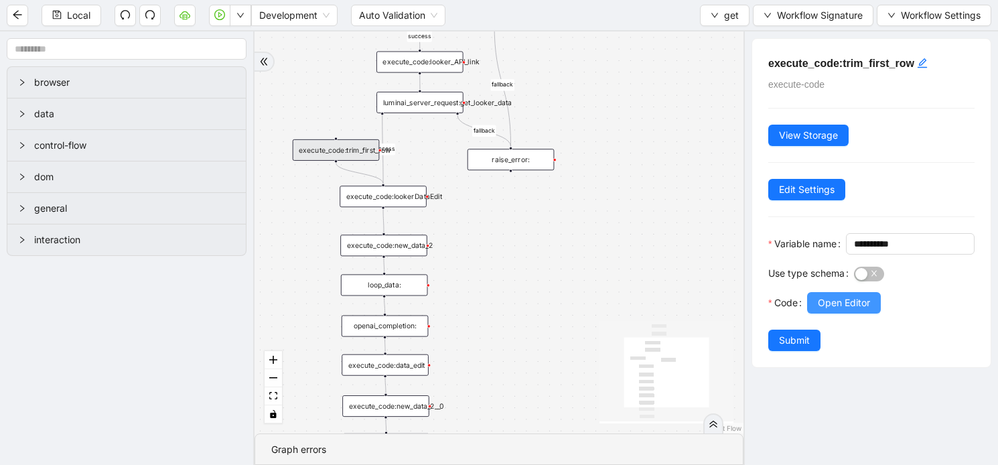
click at [831, 310] on span "Open Editor" at bounding box center [844, 302] width 52 height 15
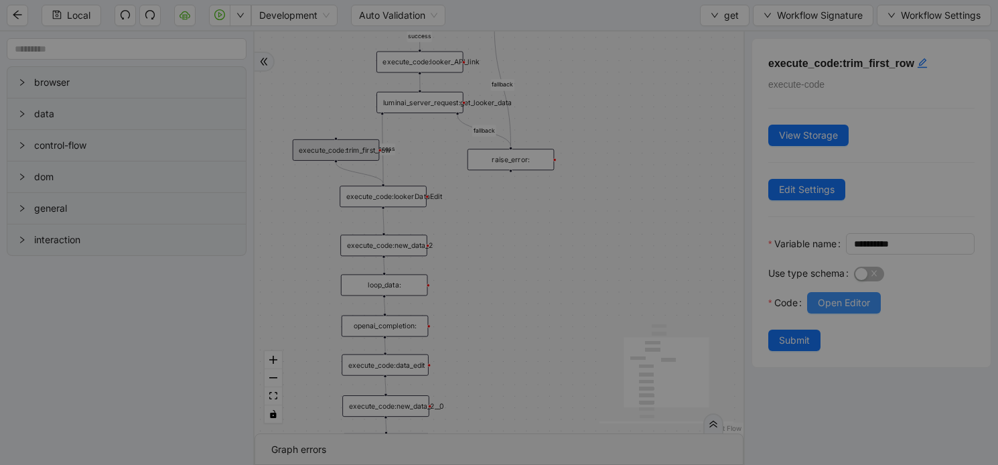
scroll to position [201, 0]
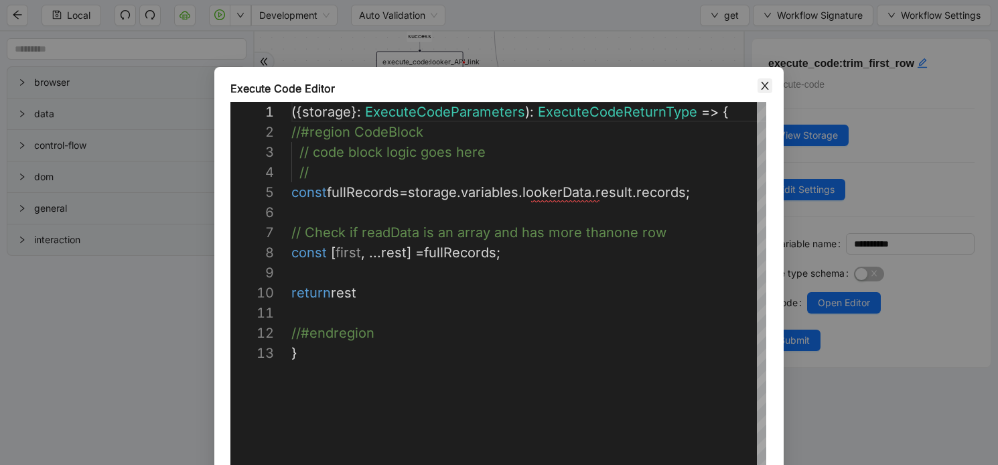
click at [762, 84] on icon "close" at bounding box center [765, 85] width 11 height 11
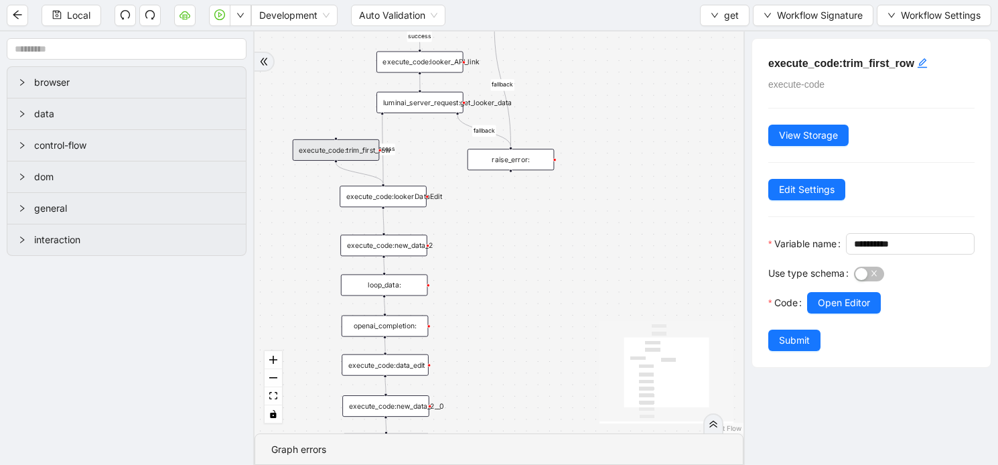
click at [403, 206] on div "success fallback fallback success trigger luminai_server_request:get_looker_lin…" at bounding box center [499, 232] width 489 height 402
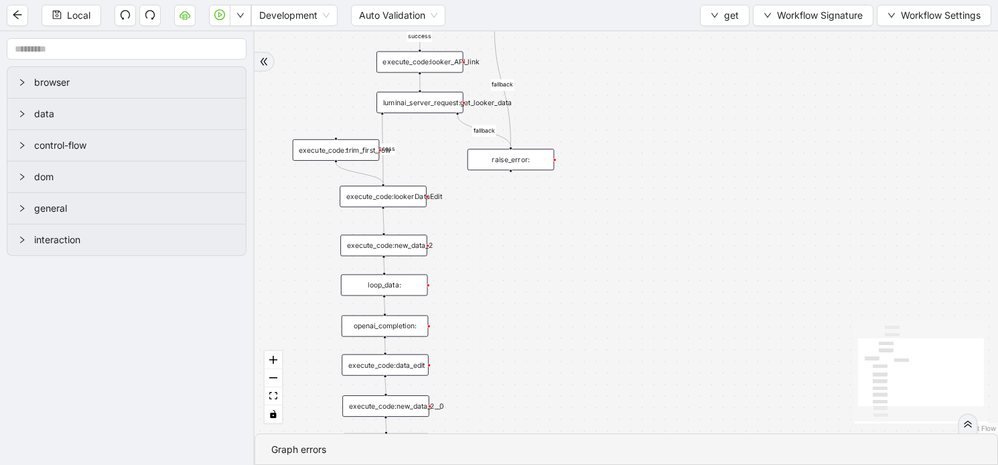
click at [405, 197] on div "execute_code:lookerDataEdit" at bounding box center [383, 196] width 87 height 21
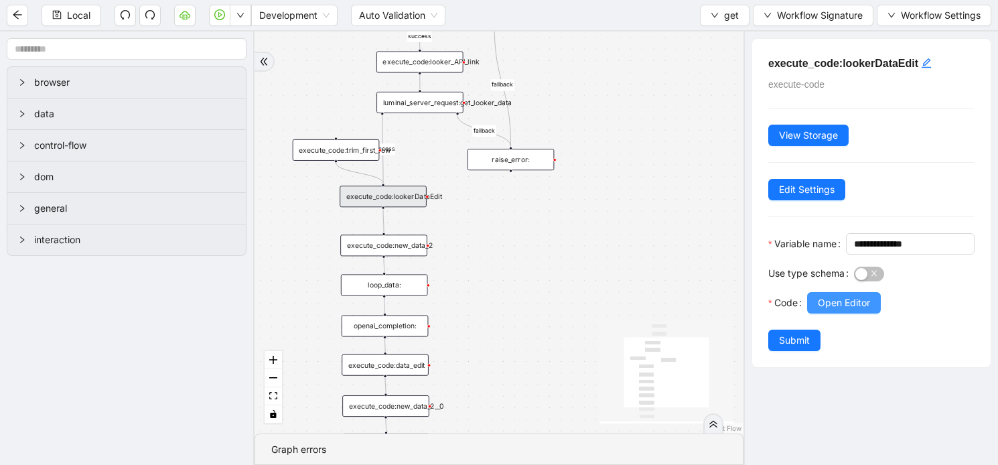
click at [847, 310] on span "Open Editor" at bounding box center [844, 302] width 52 height 15
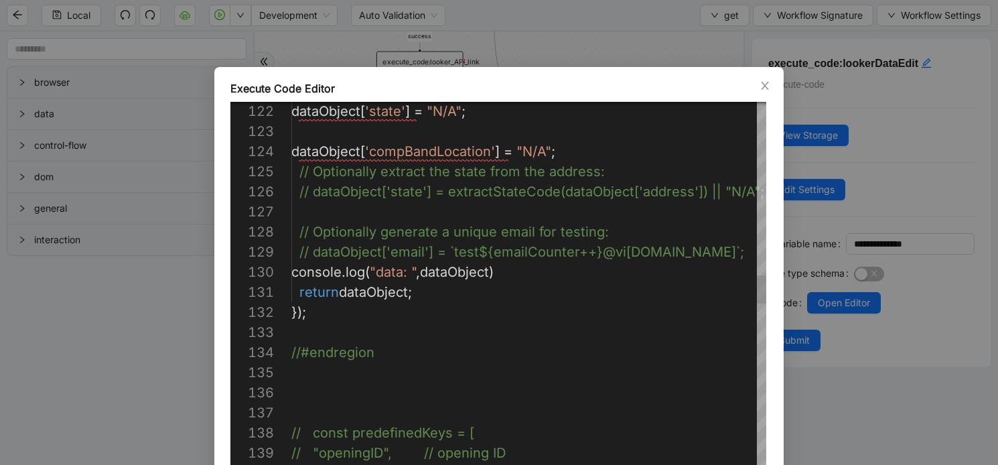
scroll to position [20, 15]
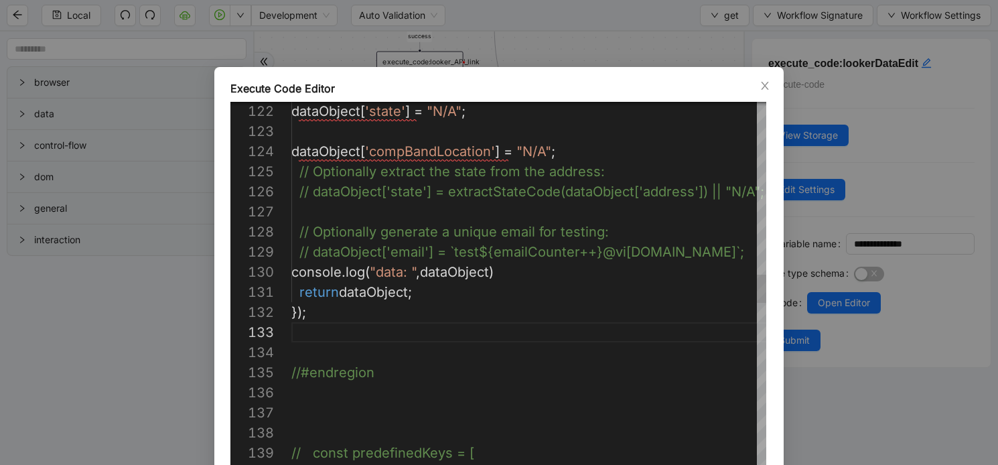
paste textarea "**********"
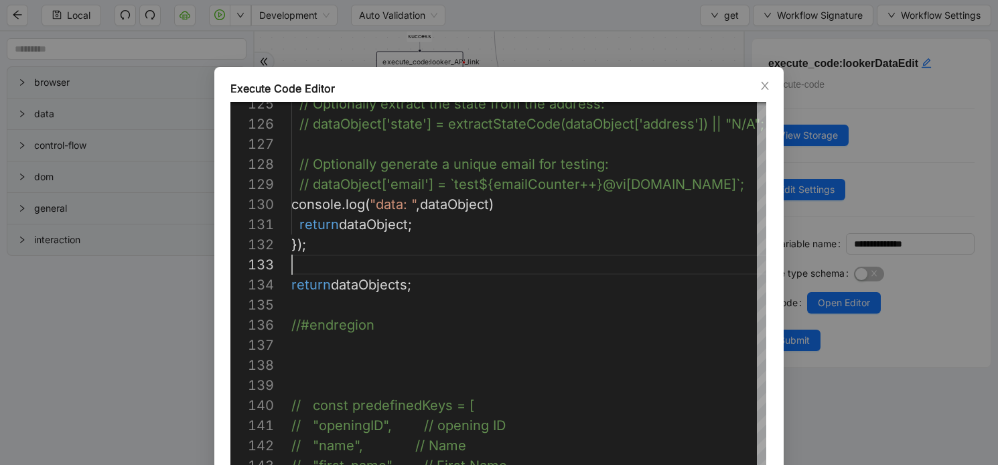
type textarea "**********"
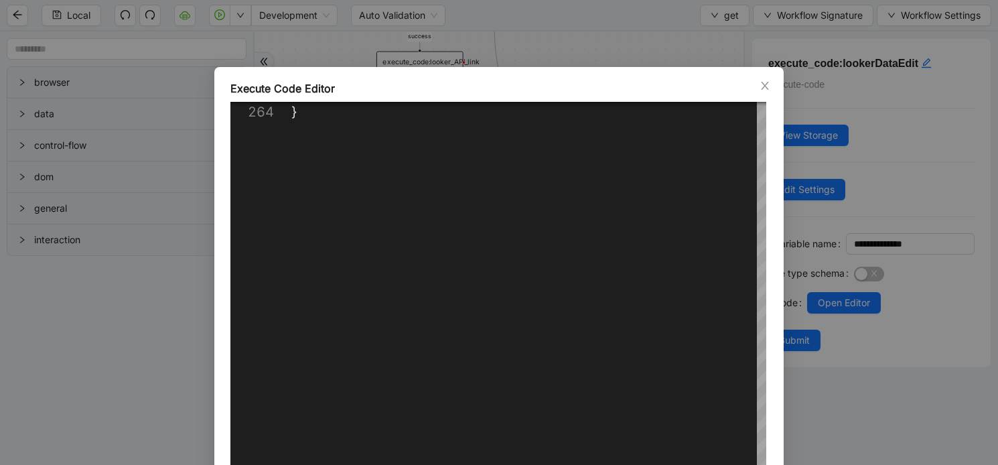
scroll to position [98, 0]
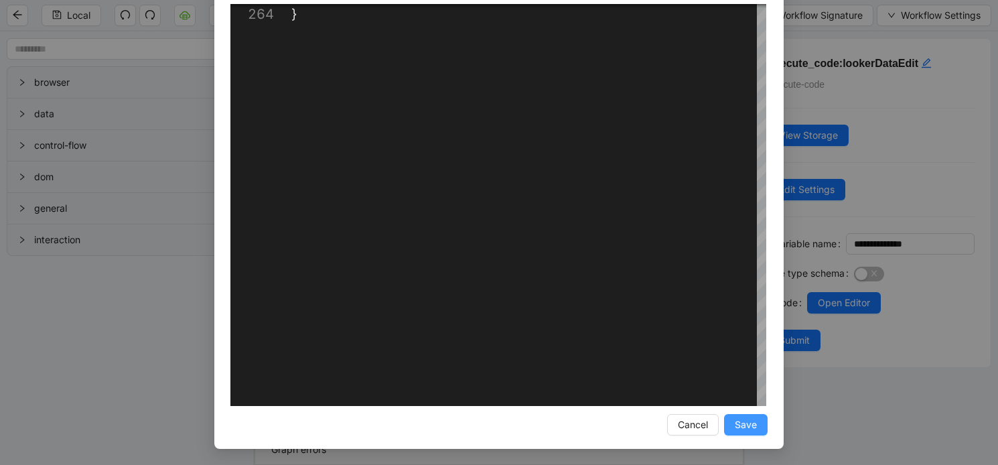
click at [756, 421] on span "Save" at bounding box center [746, 424] width 22 height 15
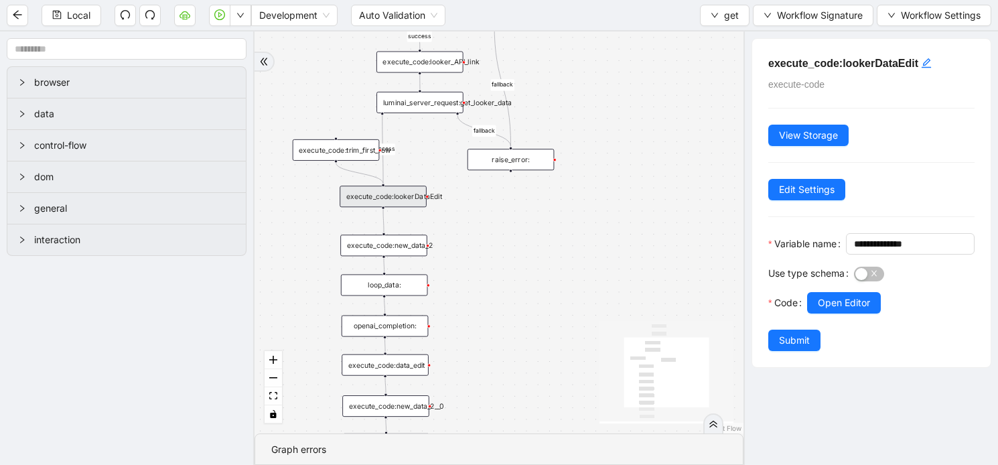
scroll to position [31, 0]
click at [794, 348] on span "Submit" at bounding box center [794, 340] width 31 height 15
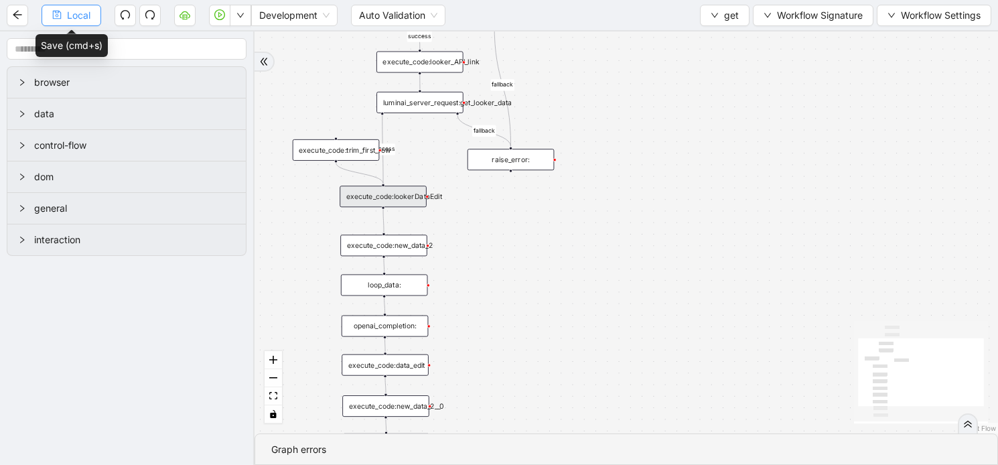
click at [56, 18] on icon "save" at bounding box center [57, 15] width 9 height 9
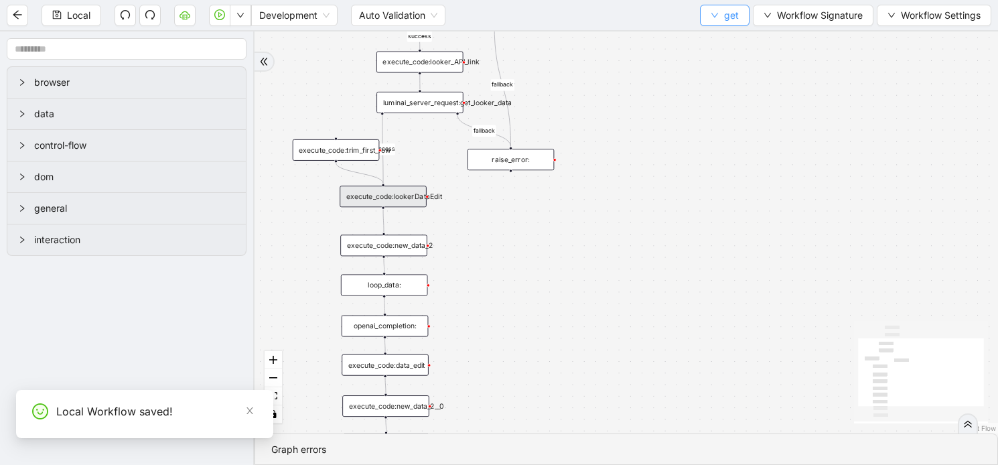
click at [713, 18] on icon "down" at bounding box center [715, 15] width 8 height 8
click at [721, 38] on span "Select" at bounding box center [727, 41] width 36 height 15
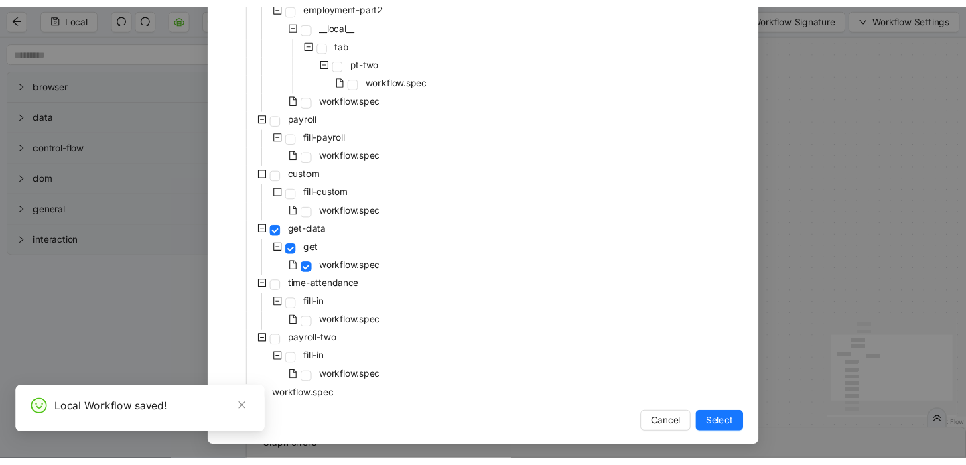
scroll to position [859, 0]
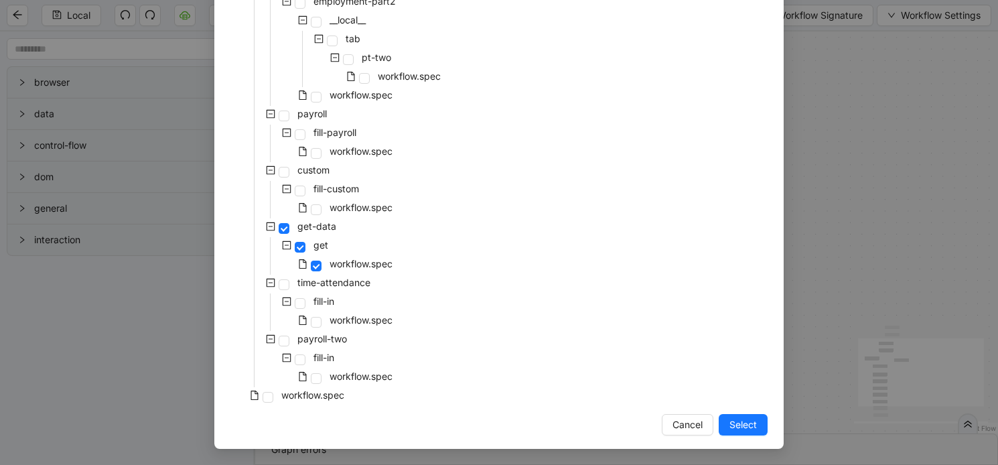
click at [277, 396] on div "workflow.spec" at bounding box center [288, 396] width 117 height 19
click at [263, 396] on span at bounding box center [268, 397] width 11 height 11
click at [740, 425] on span "Select" at bounding box center [742, 424] width 27 height 15
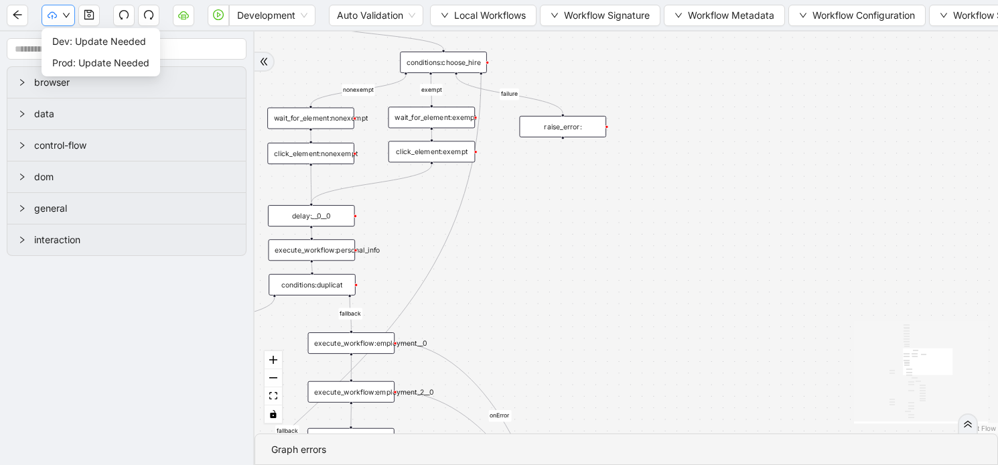
click at [66, 11] on icon "down" at bounding box center [66, 15] width 8 height 8
click at [81, 38] on span "Dev: Update Needed" at bounding box center [100, 41] width 97 height 15
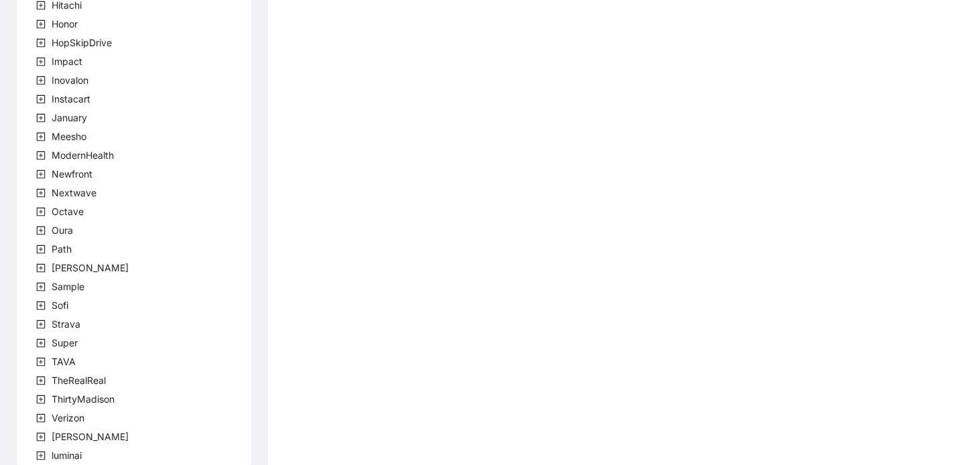
scroll to position [403, 0]
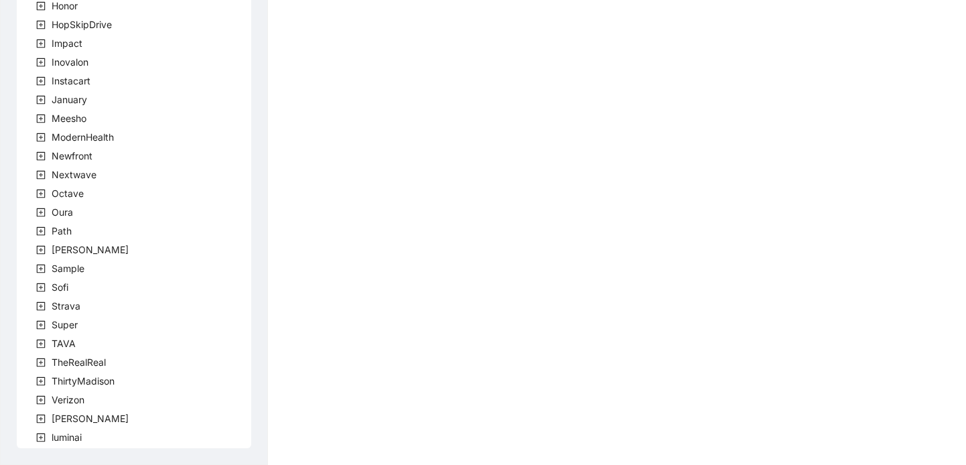
click at [40, 418] on icon "plus-square" at bounding box center [41, 419] width 4 height 4
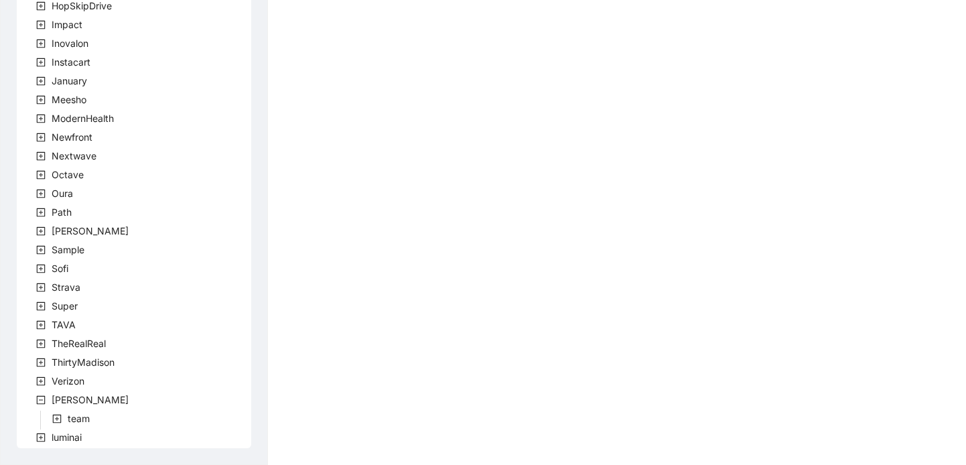
click at [56, 413] on span at bounding box center [57, 419] width 16 height 16
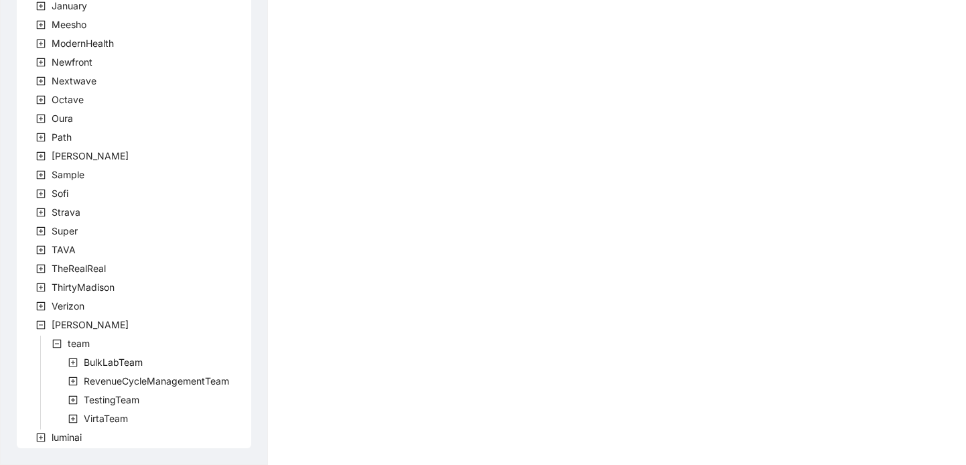
click at [70, 417] on icon "plus-square" at bounding box center [72, 418] width 9 height 9
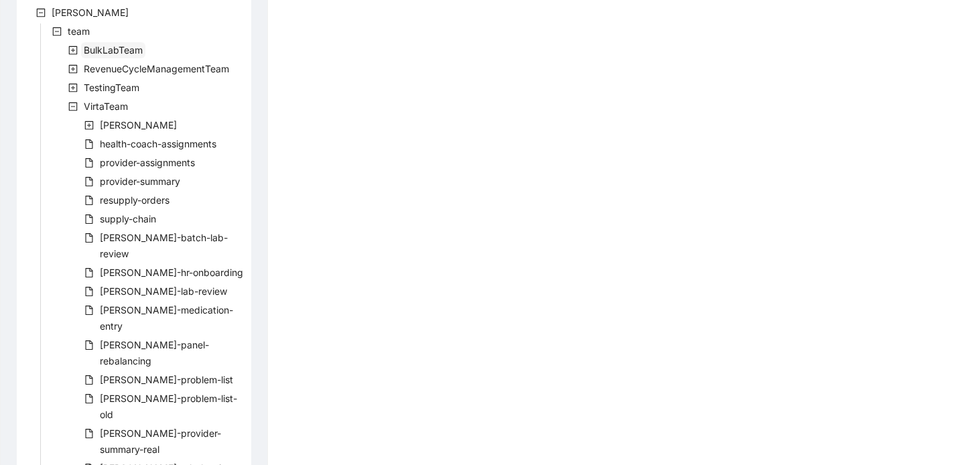
scroll to position [816, 0]
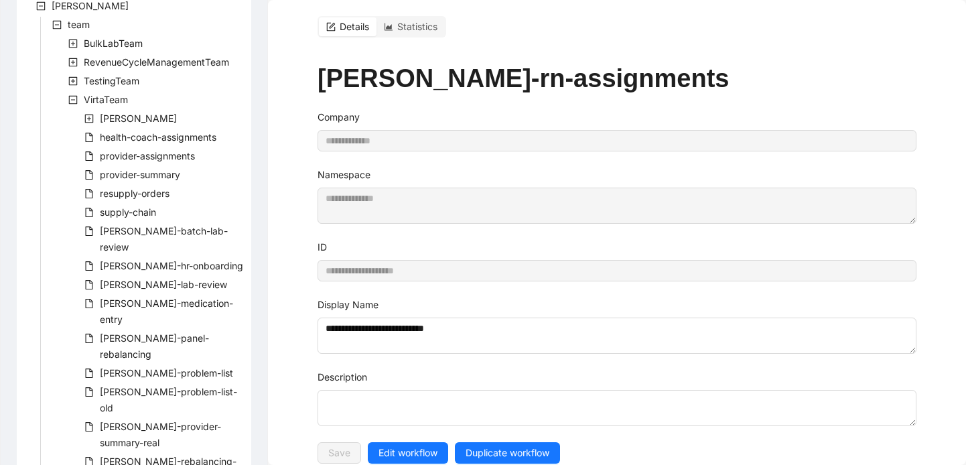
click at [354, 33] on div "Details" at bounding box center [348, 26] width 58 height 19
click at [345, 24] on span "Details" at bounding box center [354, 26] width 29 height 11
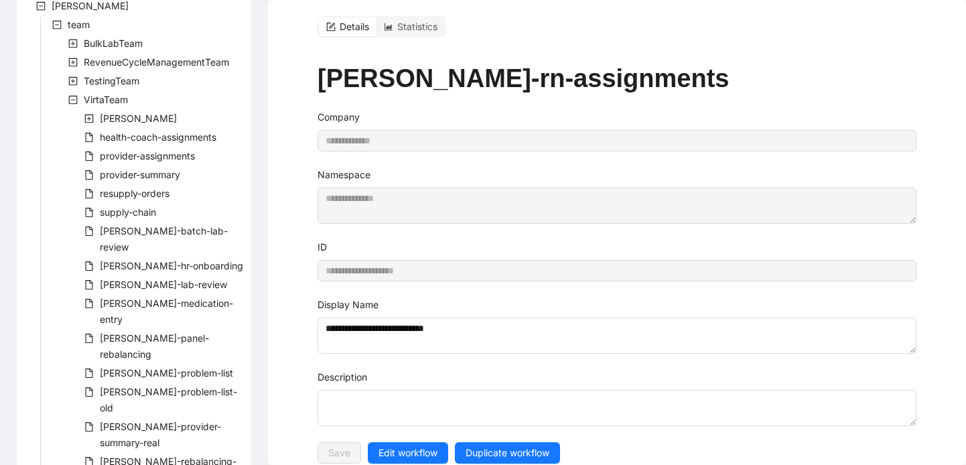
type input "**********"
type textarea "**********"
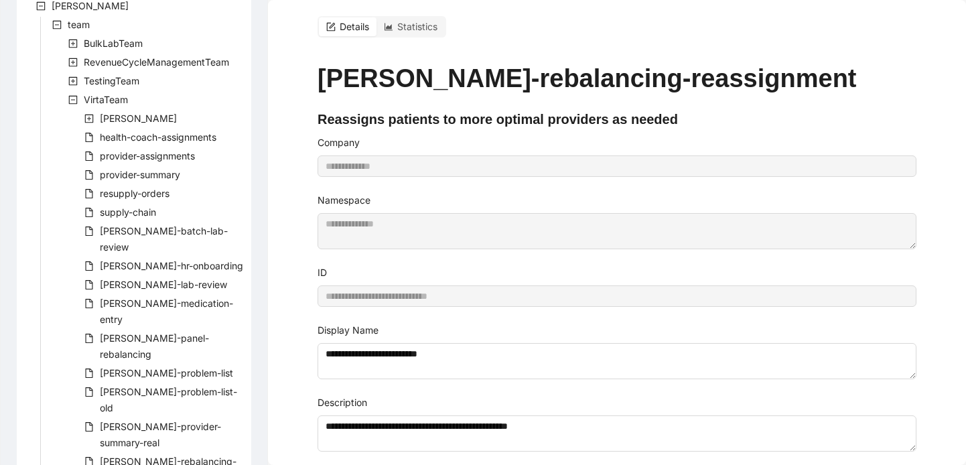
type input "**********"
type textarea "**********"
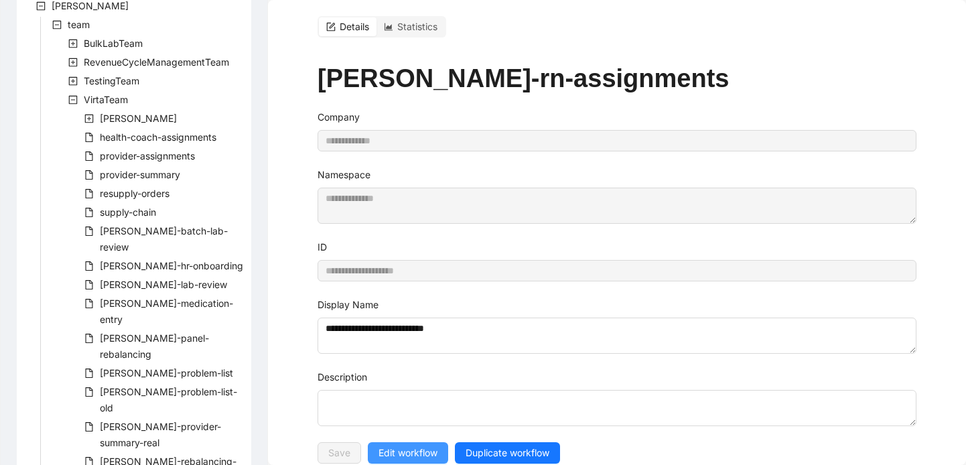
click at [401, 445] on span "Edit workflow" at bounding box center [407, 452] width 59 height 15
